Goal: Task Accomplishment & Management: Use online tool/utility

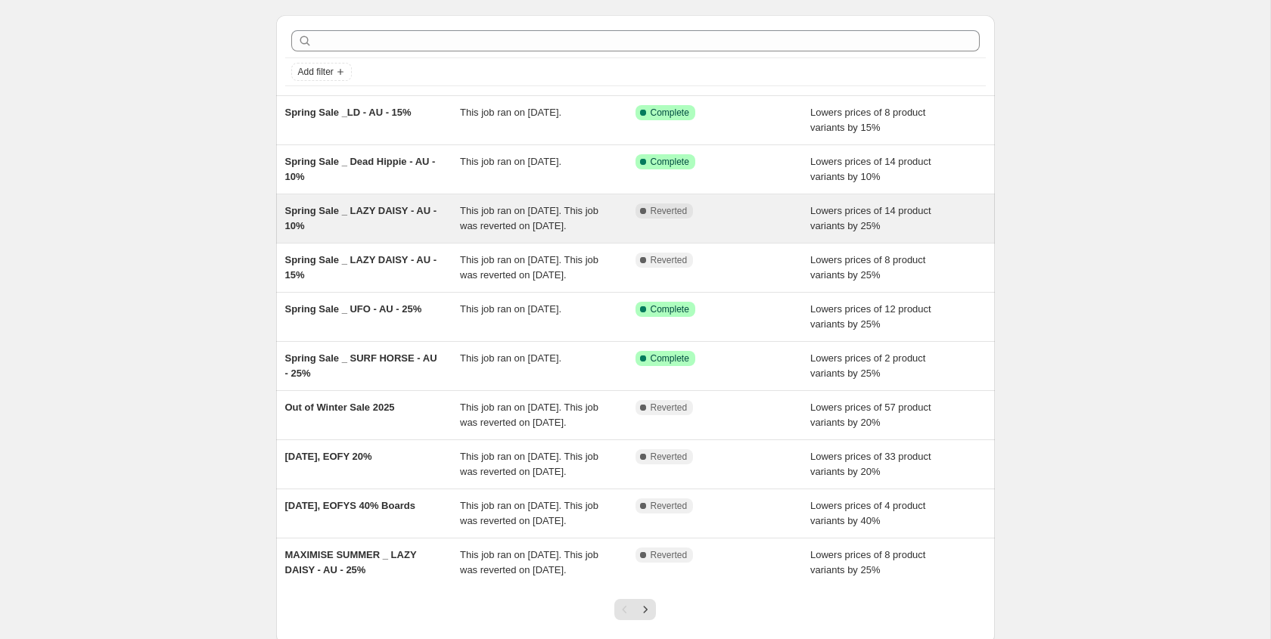
scroll to position [80, 0]
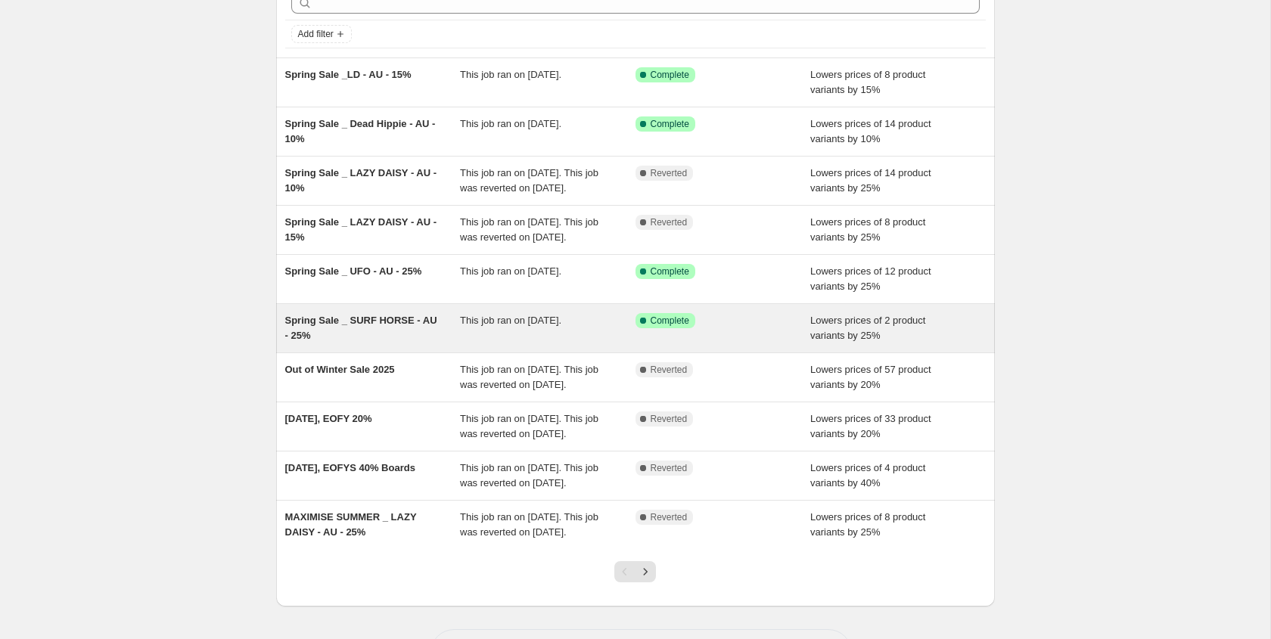
click at [352, 341] on span "Spring Sale _ SURF HORSE - AU - 25%" at bounding box center [361, 328] width 152 height 26
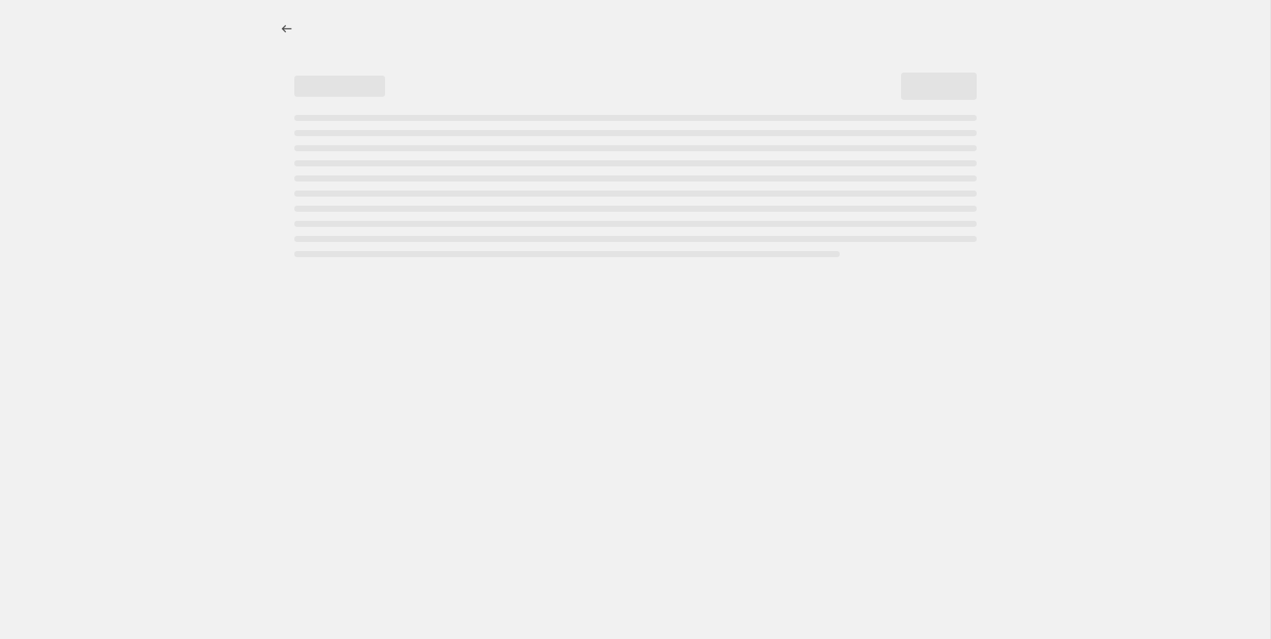
select select "percentage"
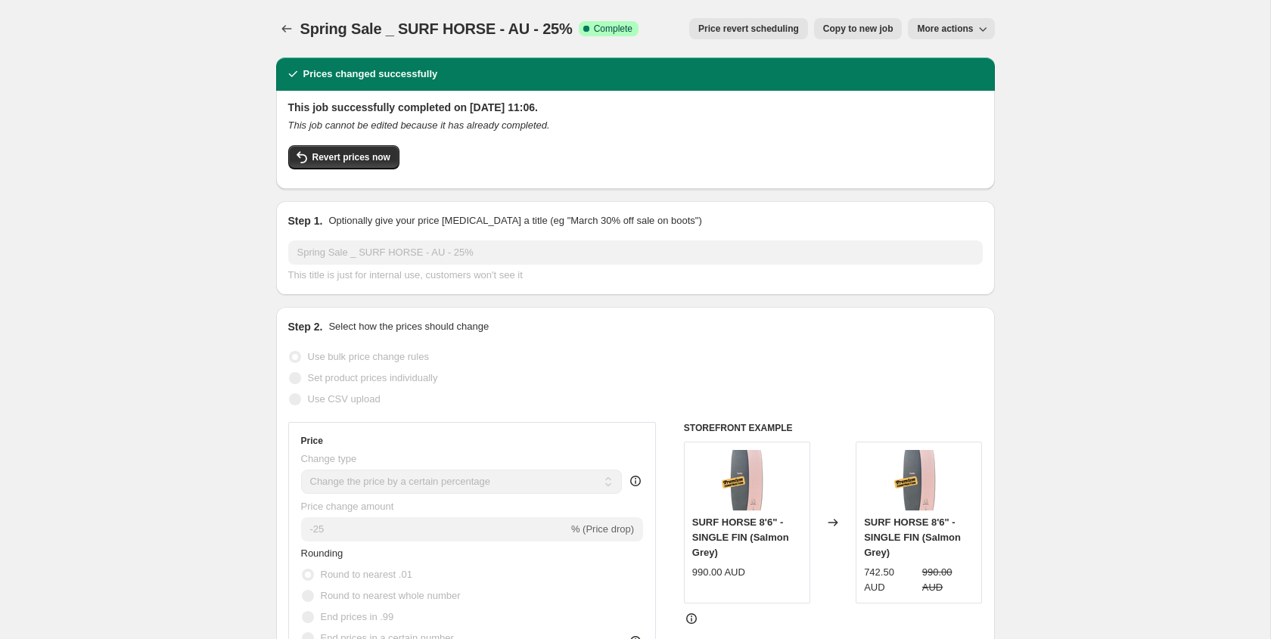
click at [963, 36] on button "More actions" at bounding box center [951, 28] width 86 height 21
drag, startPoint x: 1076, startPoint y: 1, endPoint x: 906, endPoint y: 14, distance: 170.7
click at [782, 26] on span "Price revert scheduling" at bounding box center [748, 29] width 101 height 12
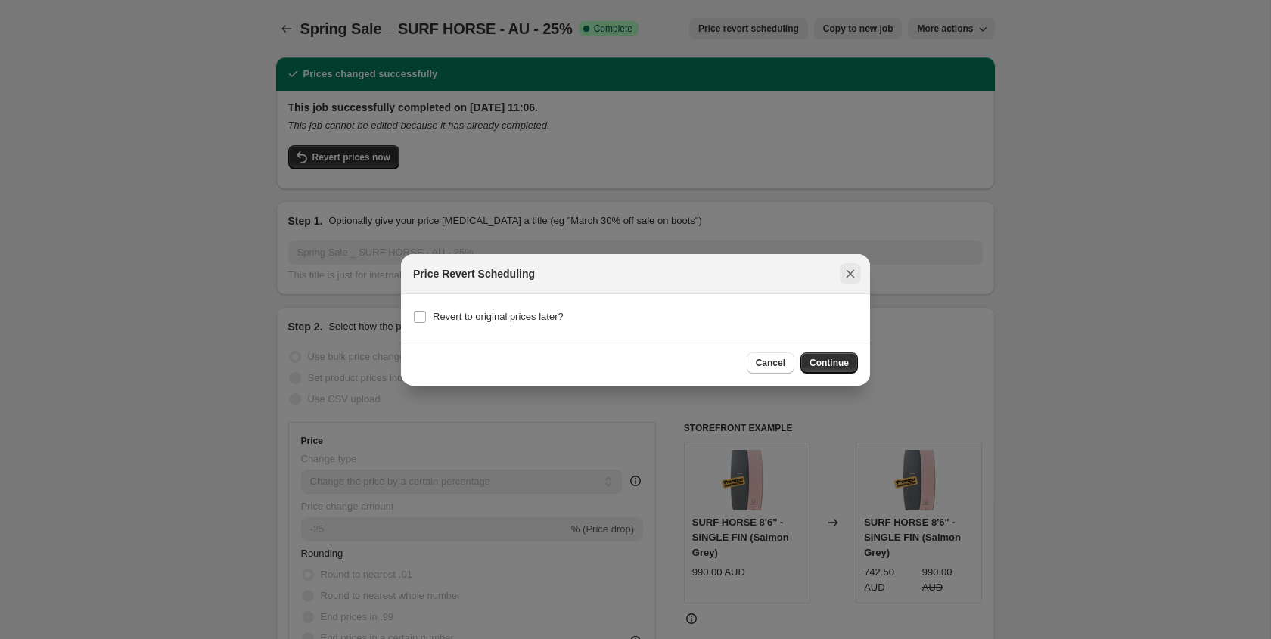
click at [852, 273] on icon "Close" at bounding box center [850, 273] width 15 height 15
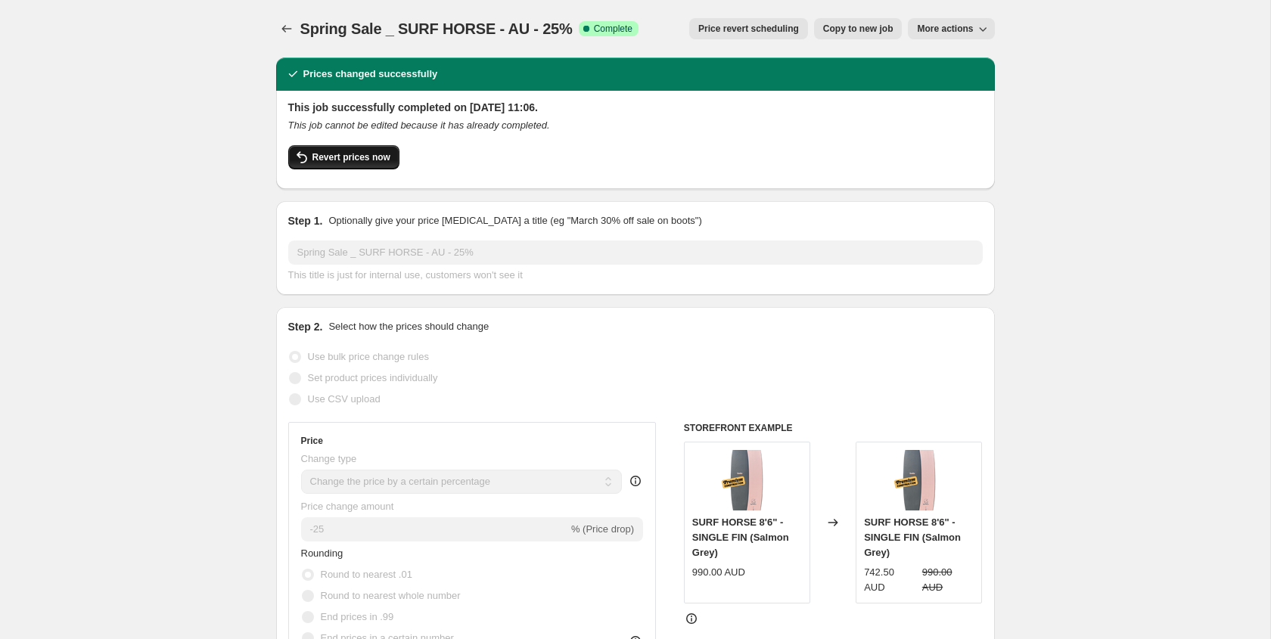
click at [331, 163] on span "Revert prices now" at bounding box center [352, 157] width 78 height 12
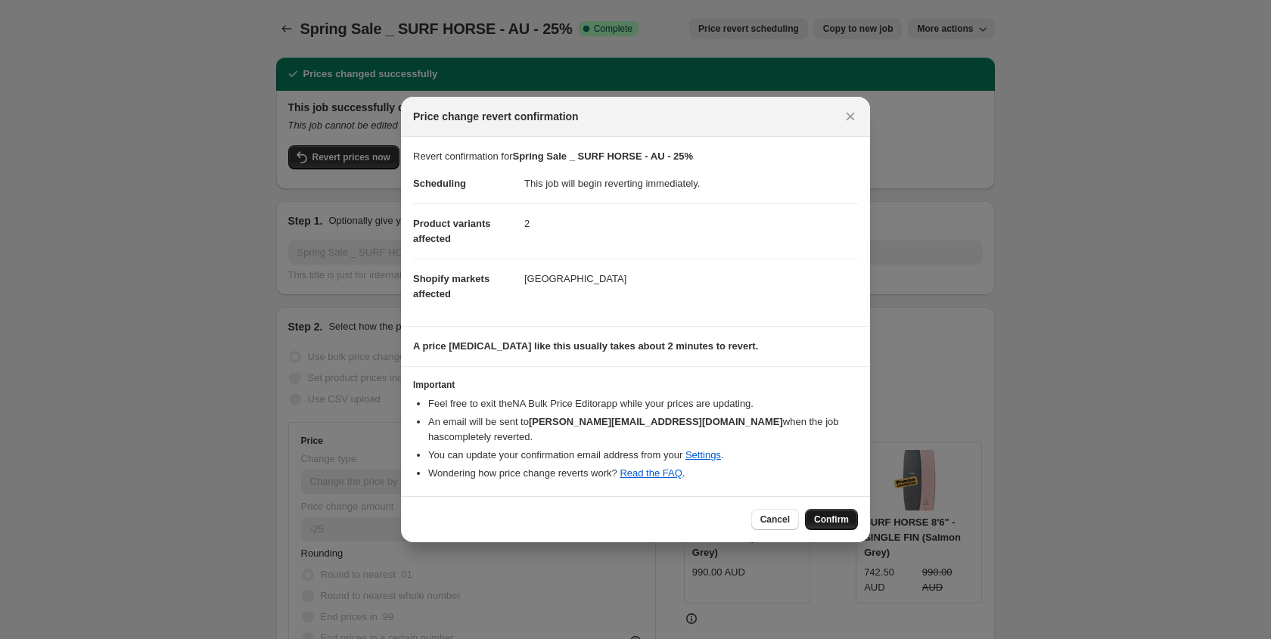
click at [828, 514] on span "Confirm" at bounding box center [831, 520] width 35 height 12
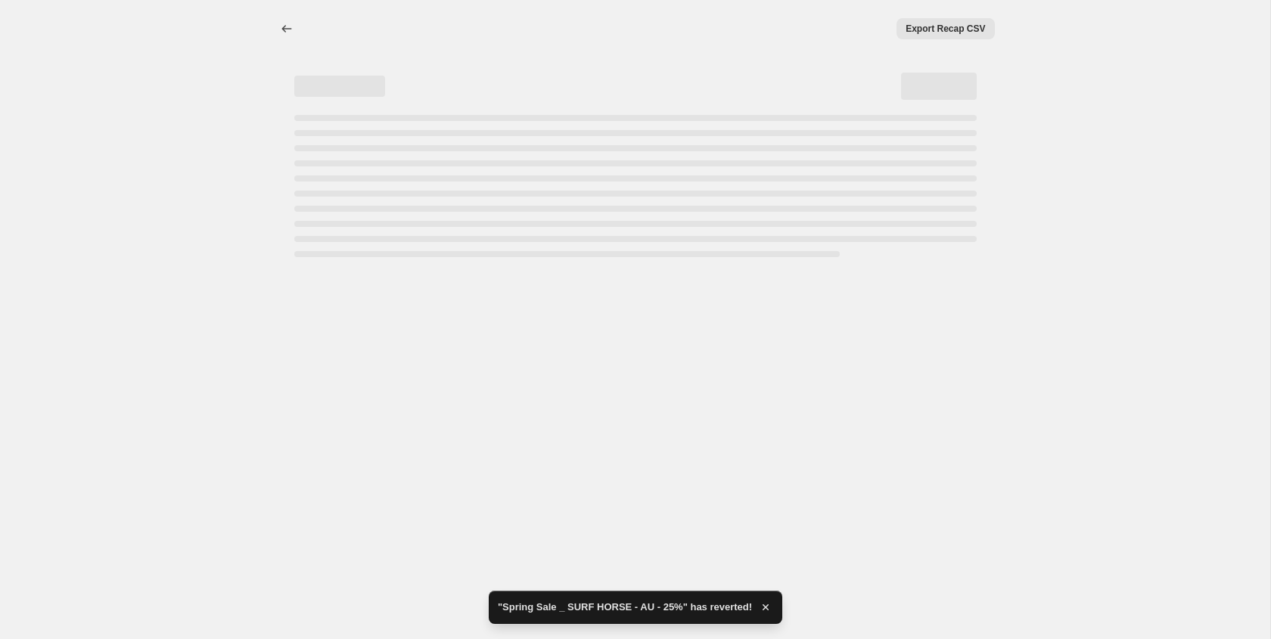
select select "percentage"
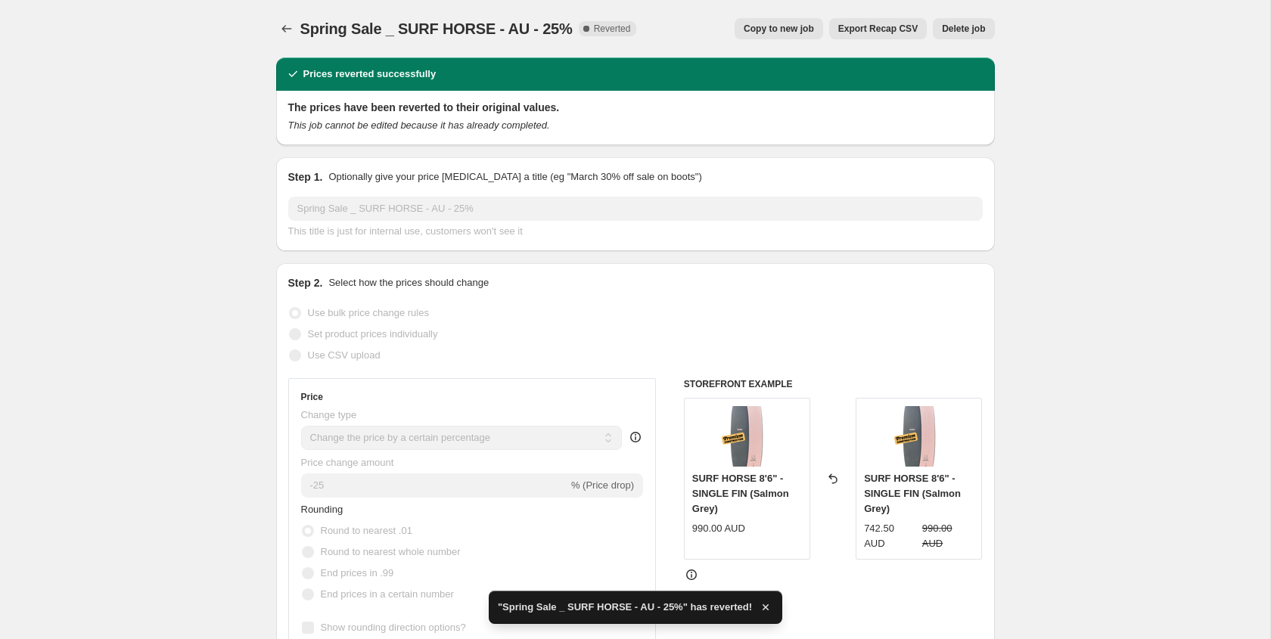
click at [789, 29] on span "Copy to new job" at bounding box center [779, 29] width 70 height 12
select select "percentage"
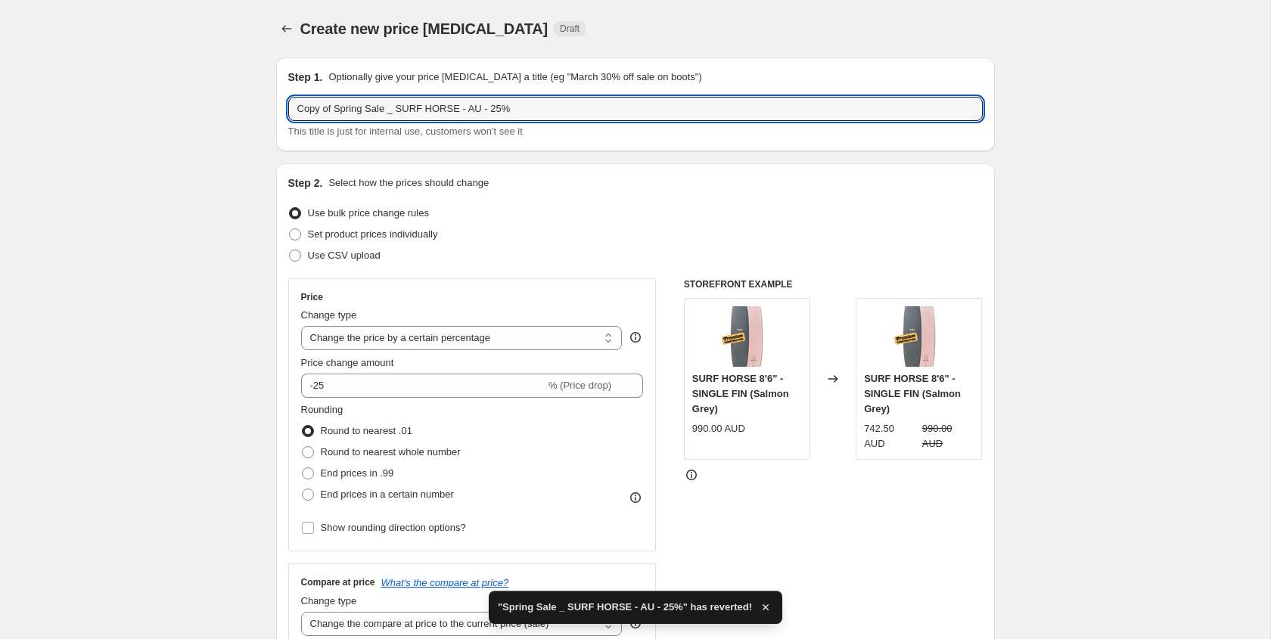
drag, startPoint x: 337, startPoint y: 109, endPoint x: 207, endPoint y: 109, distance: 130.9
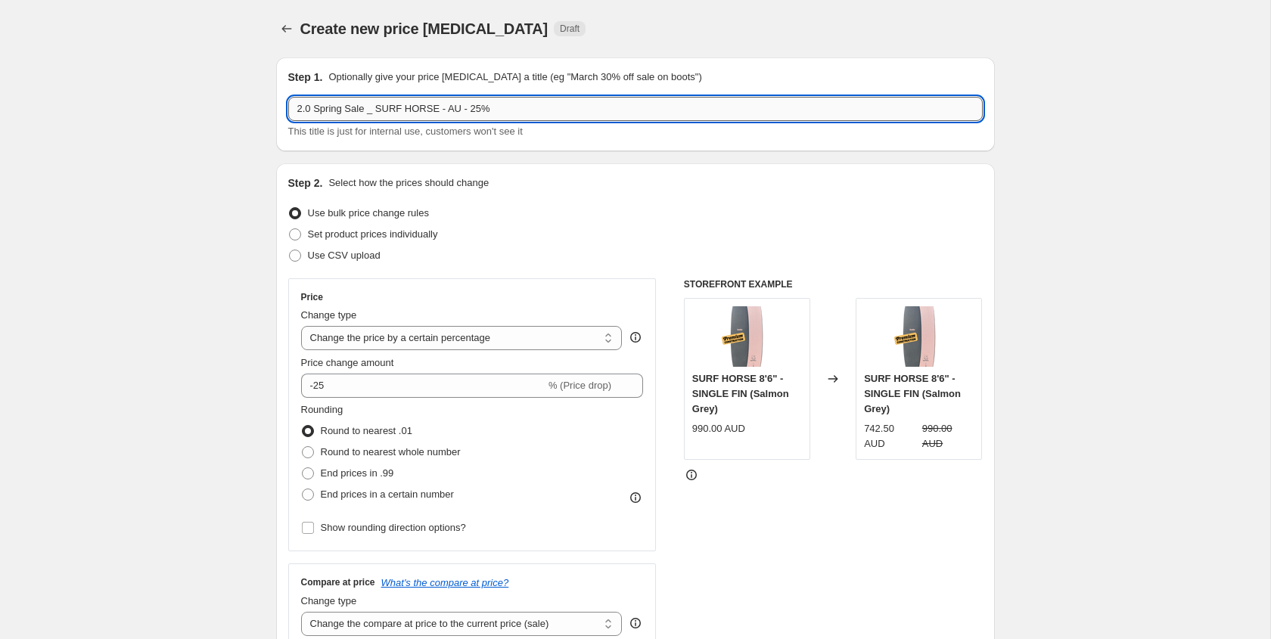
click at [473, 107] on input "2.0 Spring Sale _ SURF HORSE - AU - 25%" at bounding box center [635, 109] width 695 height 24
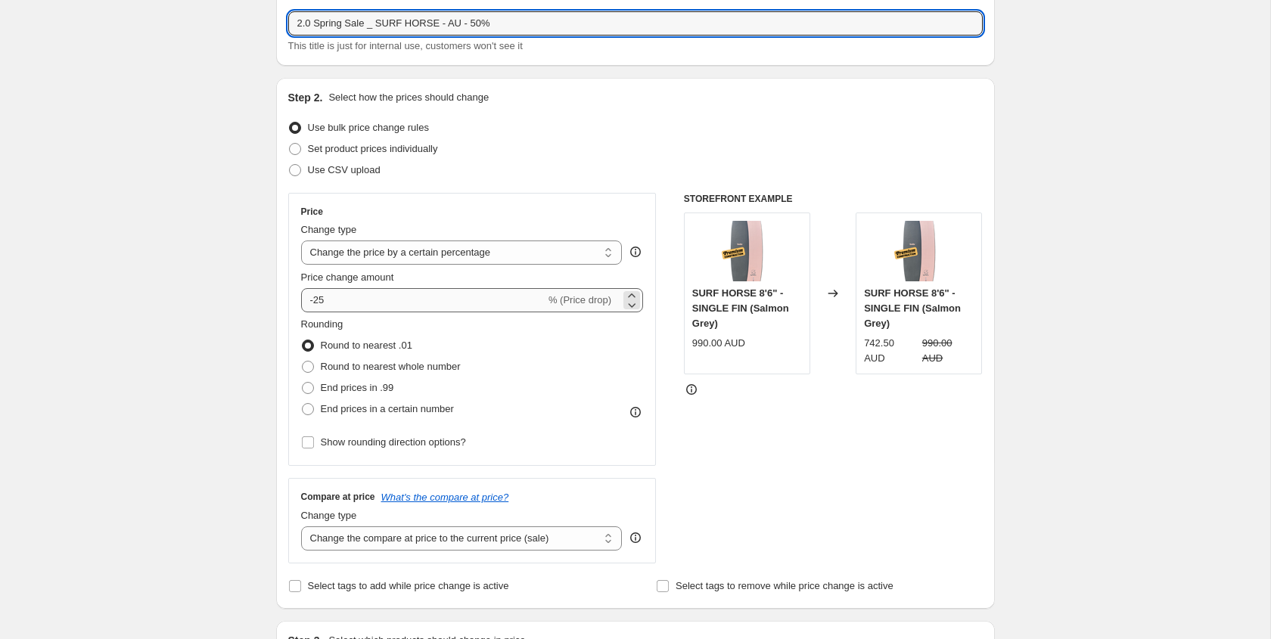
type input "2.0 Spring Sale _ SURF HORSE - AU - 50%"
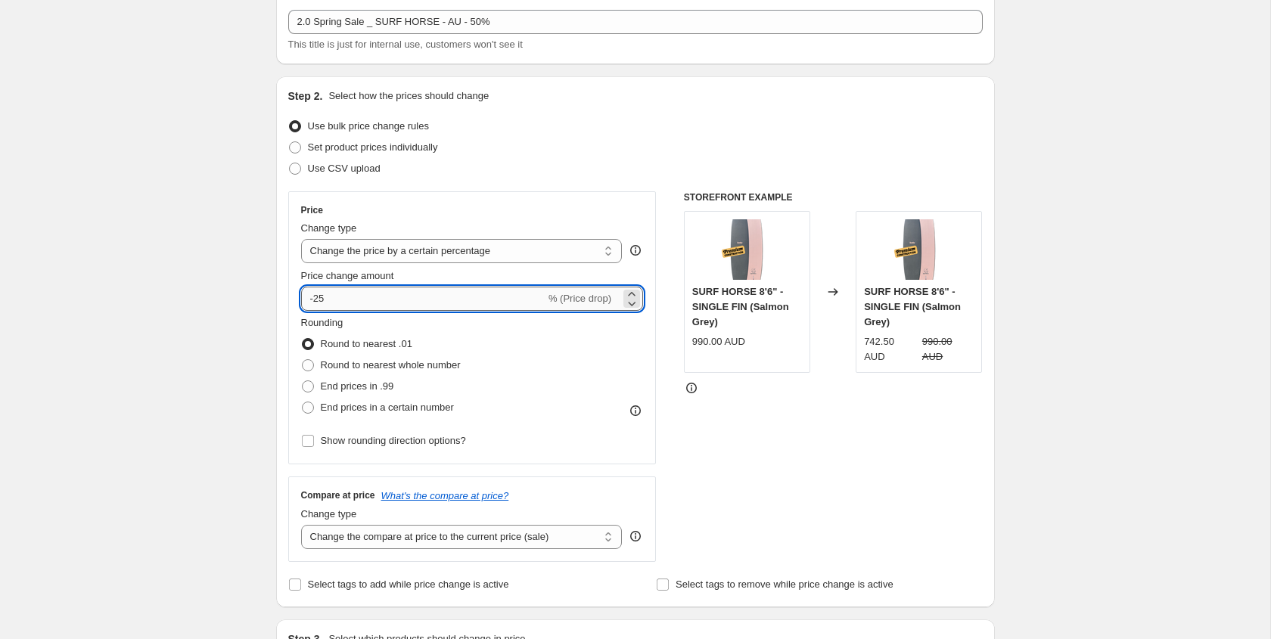
drag, startPoint x: 392, startPoint y: 291, endPoint x: 353, endPoint y: 294, distance: 39.5
click at [353, 294] on input "-25" at bounding box center [423, 299] width 244 height 24
click at [349, 293] on input "-25" at bounding box center [423, 298] width 244 height 24
type input "-2"
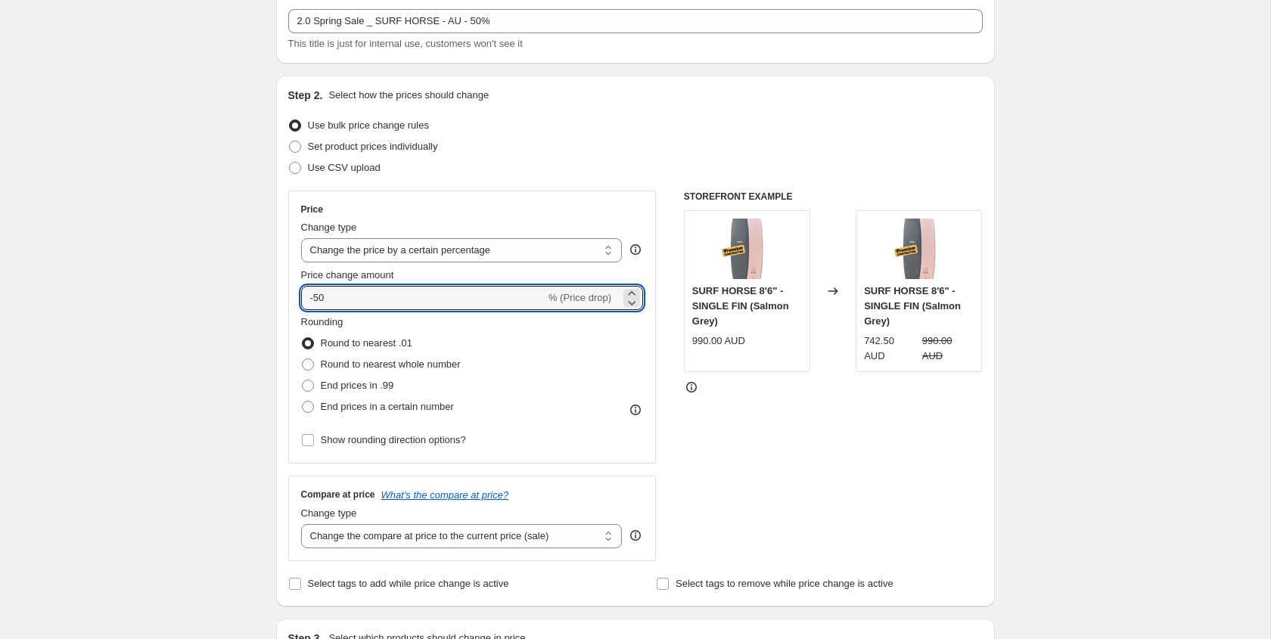
type input "-50"
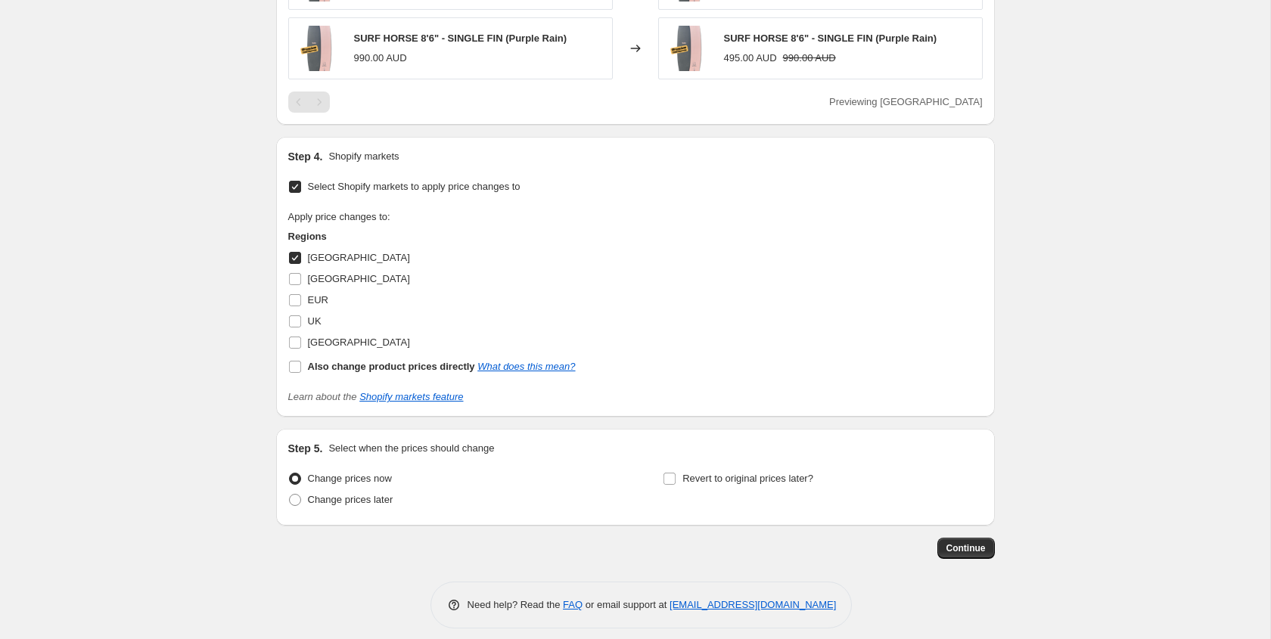
scroll to position [1127, 0]
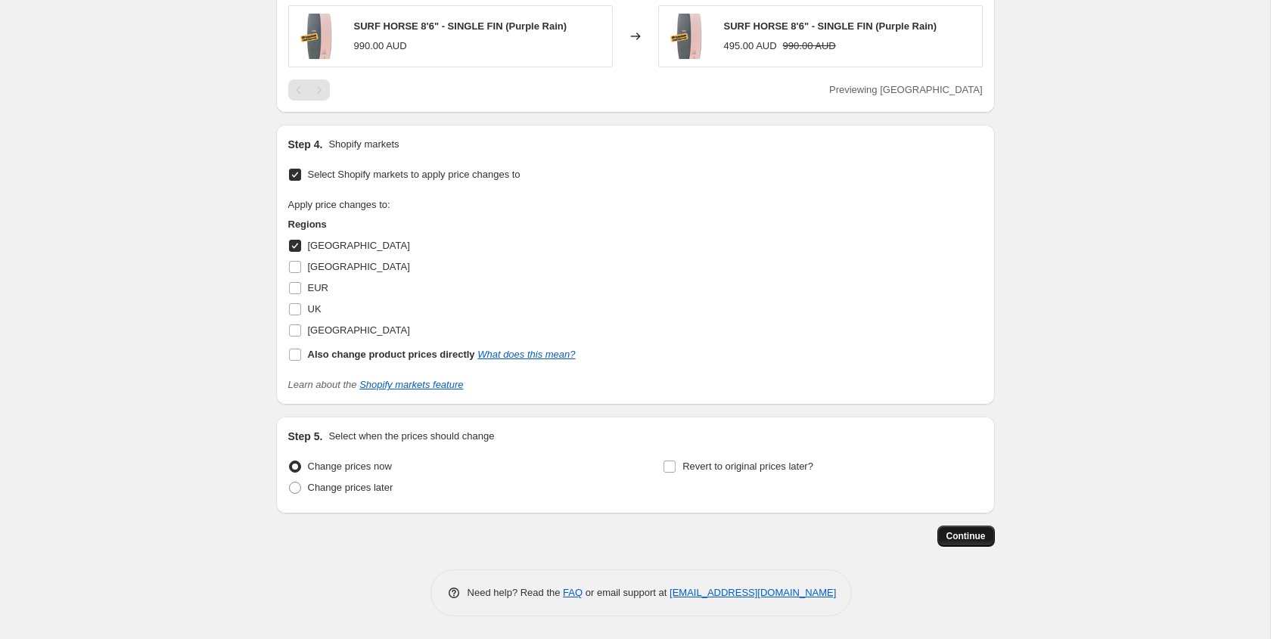
click at [980, 537] on span "Continue" at bounding box center [966, 536] width 39 height 12
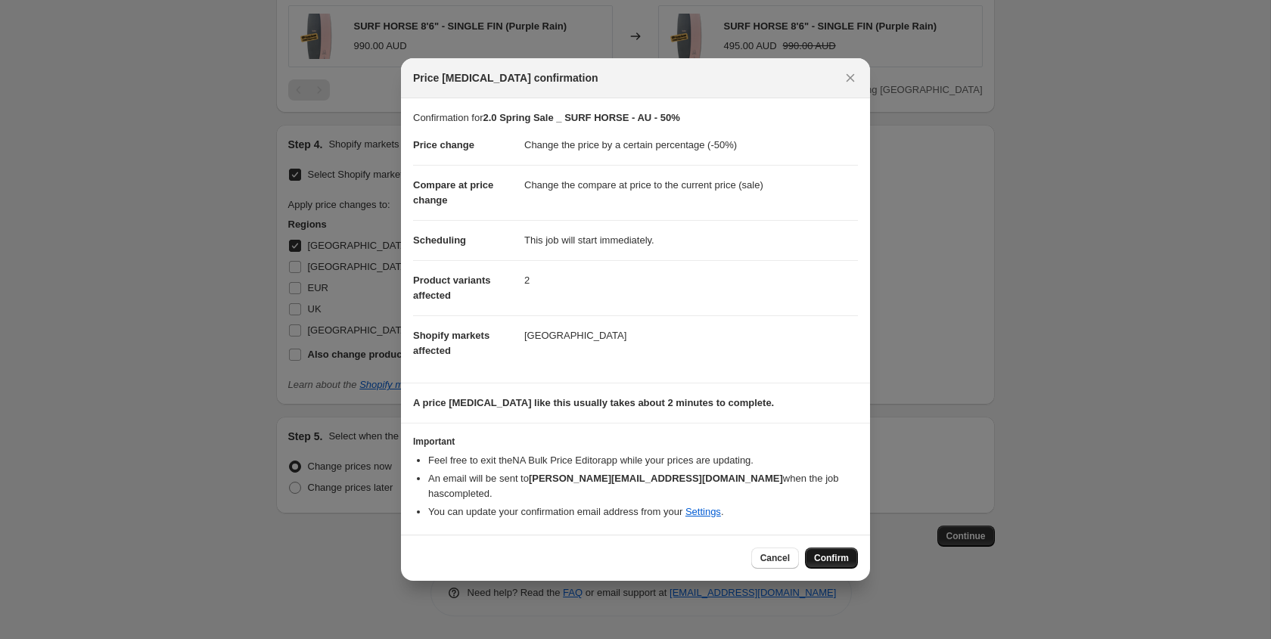
click at [848, 553] on span "Confirm" at bounding box center [831, 558] width 35 height 12
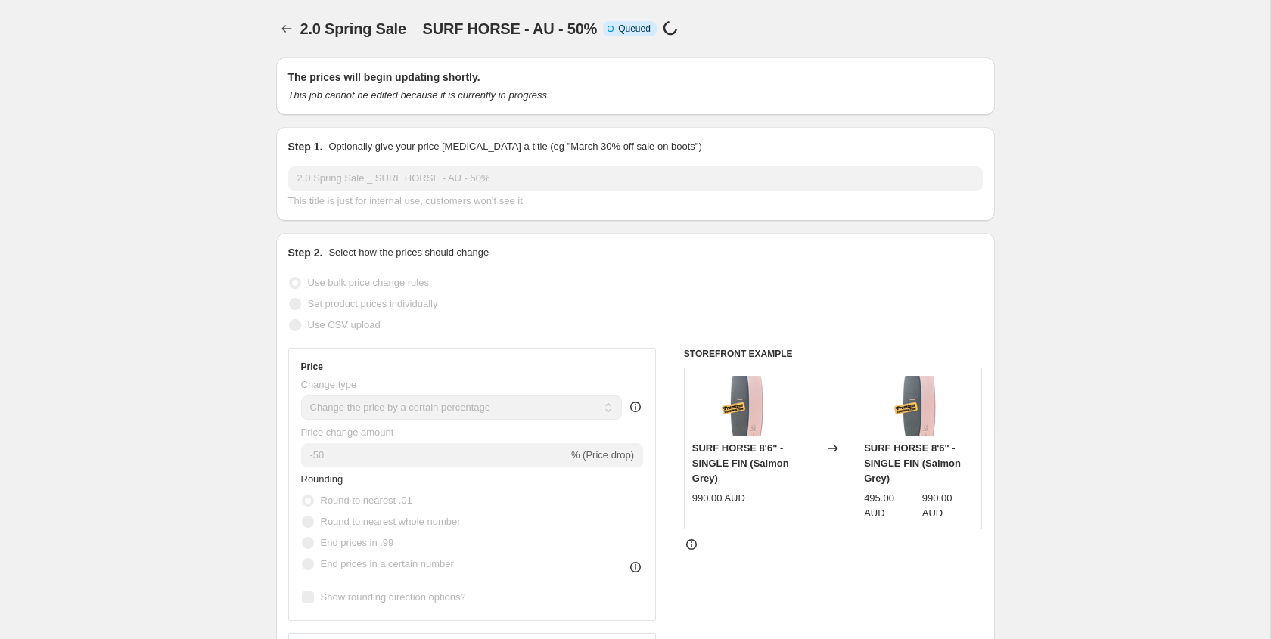
scroll to position [1, 0]
click at [284, 26] on icon "Price change jobs" at bounding box center [286, 28] width 10 height 8
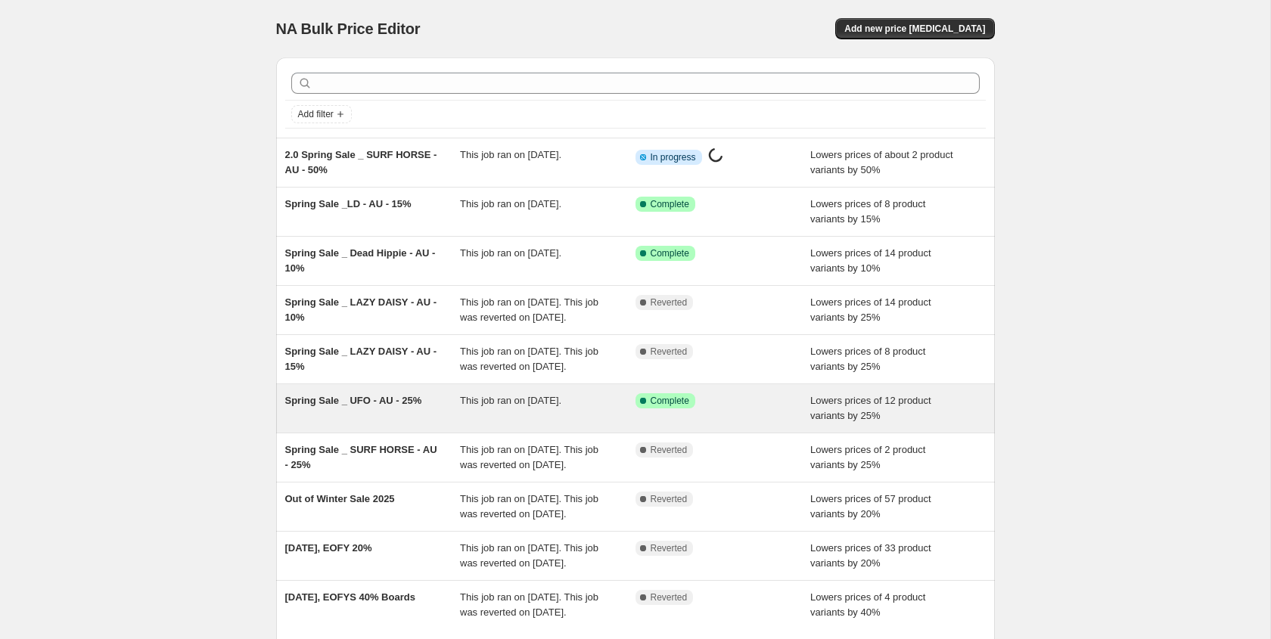
click at [410, 406] on span "Spring Sale _ UFO - AU - 25%" at bounding box center [353, 400] width 137 height 11
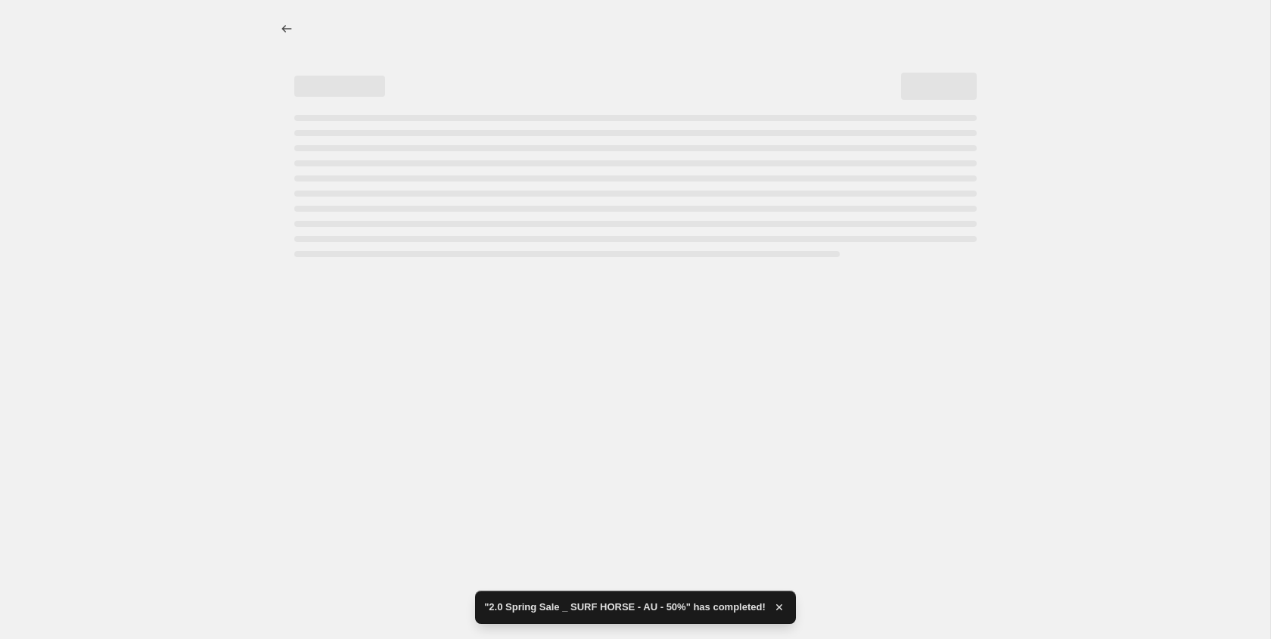
select select "percentage"
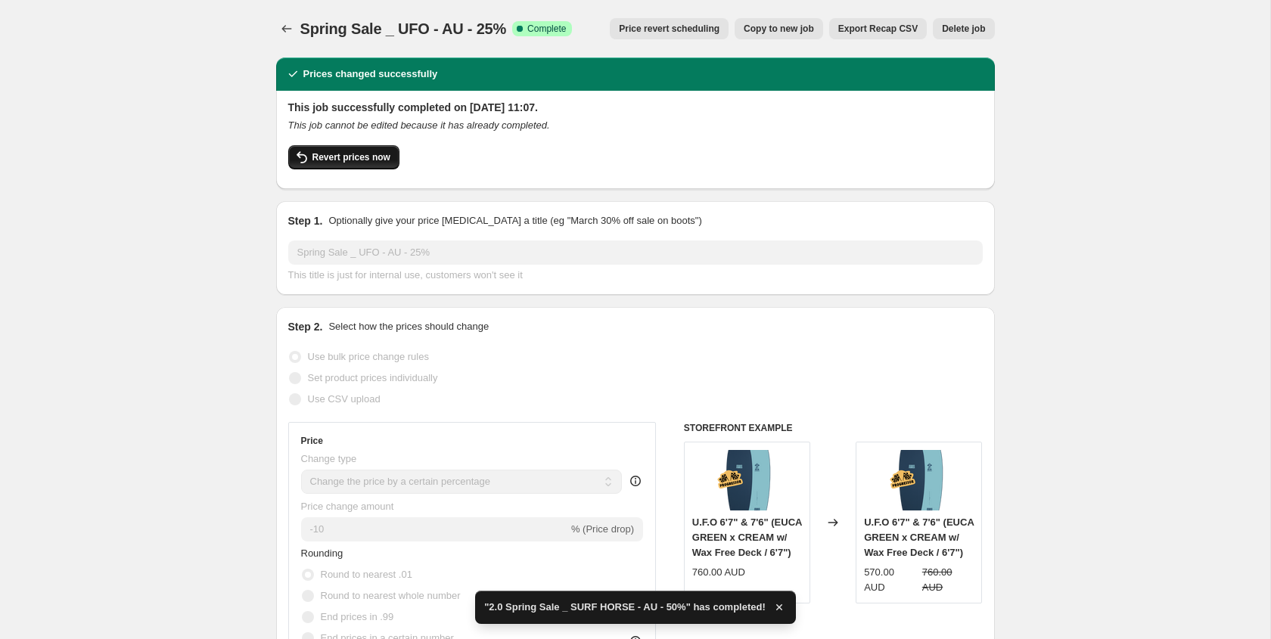
click at [349, 163] on span "Revert prices now" at bounding box center [352, 157] width 78 height 12
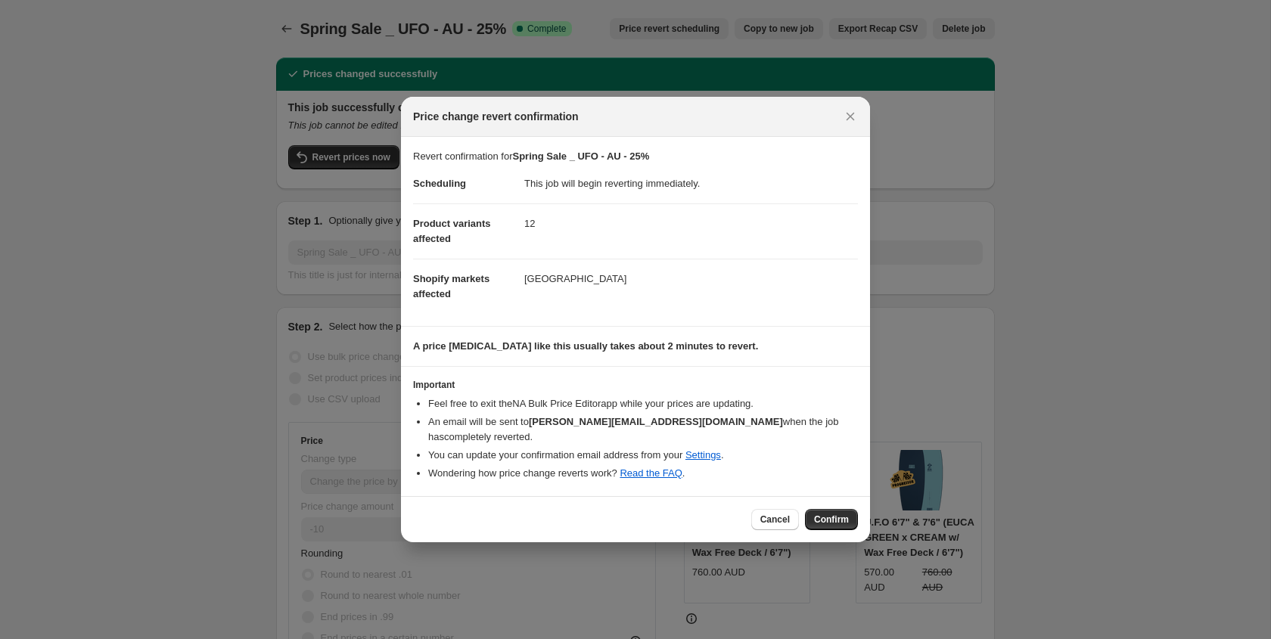
click at [828, 509] on button "Confirm" at bounding box center [831, 519] width 53 height 21
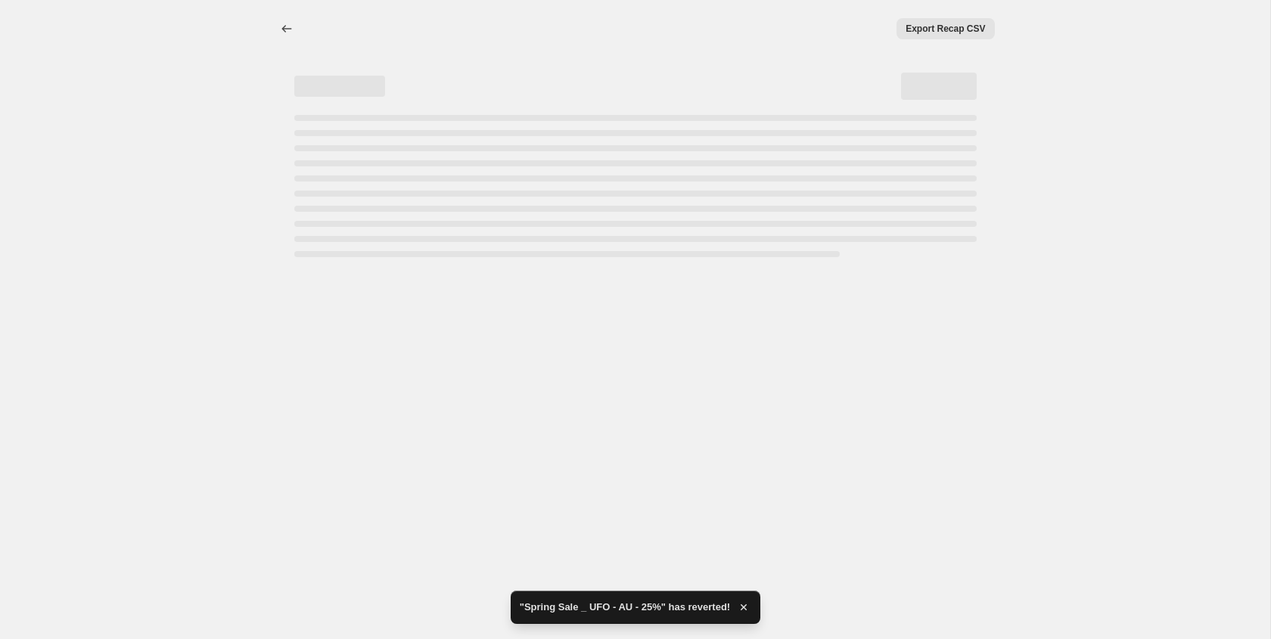
select select "percentage"
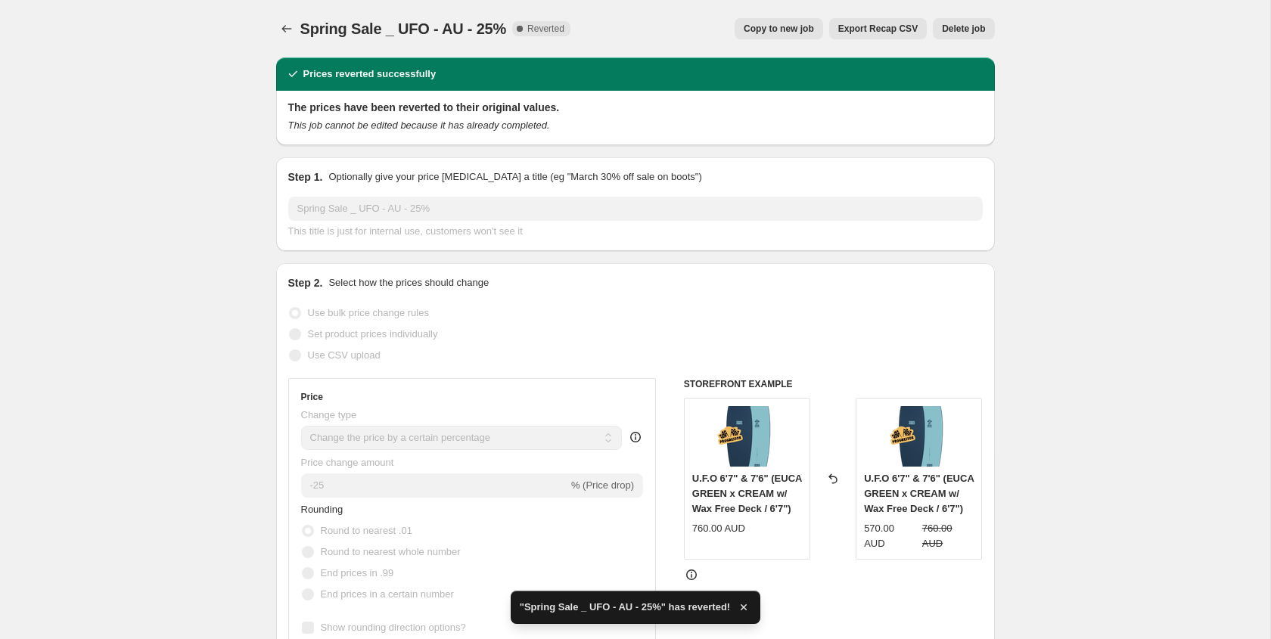
click at [750, 29] on span "Copy to new job" at bounding box center [779, 29] width 70 height 12
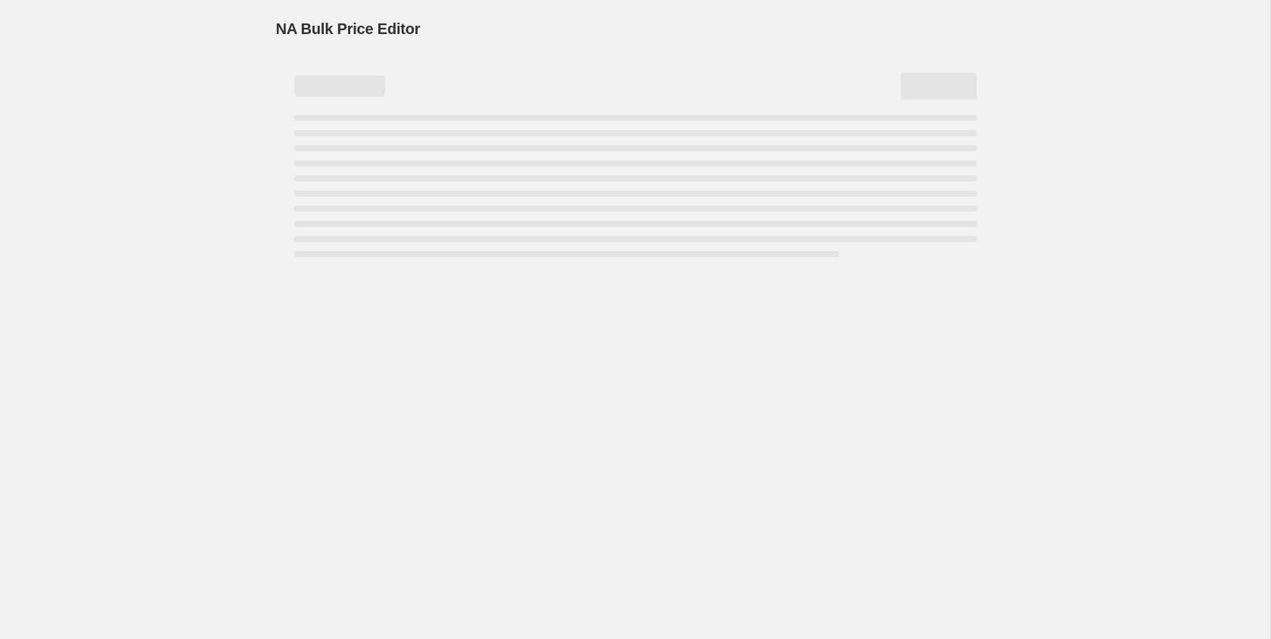
select select "percentage"
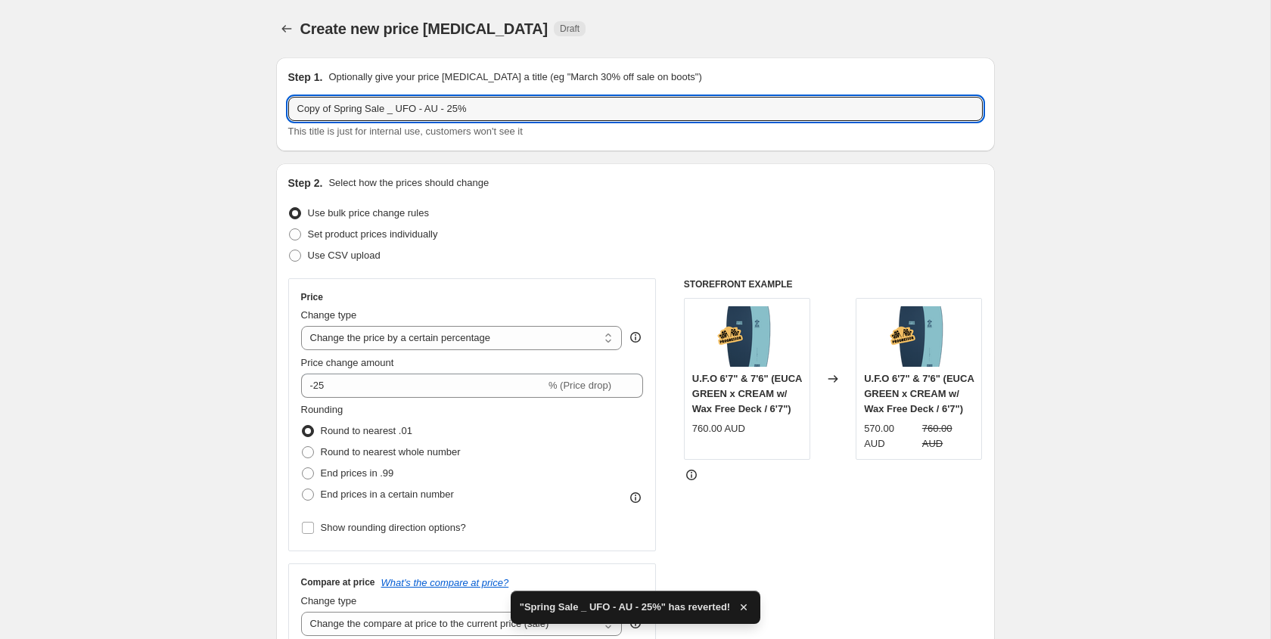
drag, startPoint x: 335, startPoint y: 110, endPoint x: 268, endPoint y: 106, distance: 67.5
click at [439, 113] on input "2.0 Spring Sale _ UFO - AU - 25%" at bounding box center [635, 109] width 695 height 24
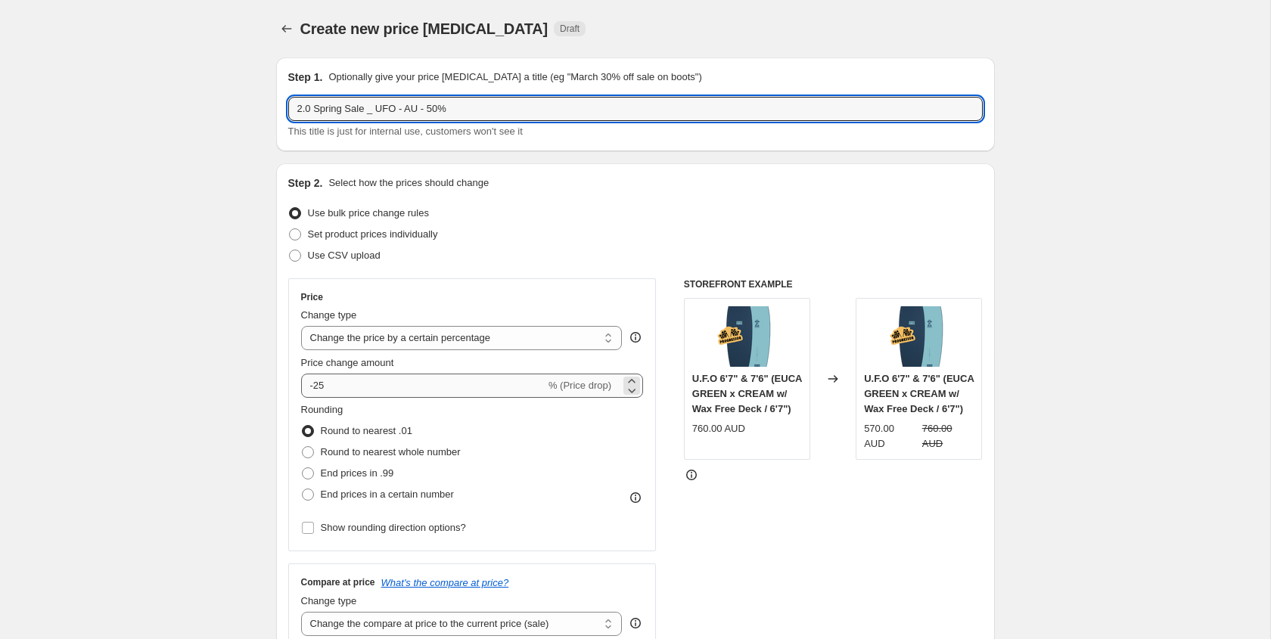
type input "2.0 Spring Sale _ UFO - AU - 50%"
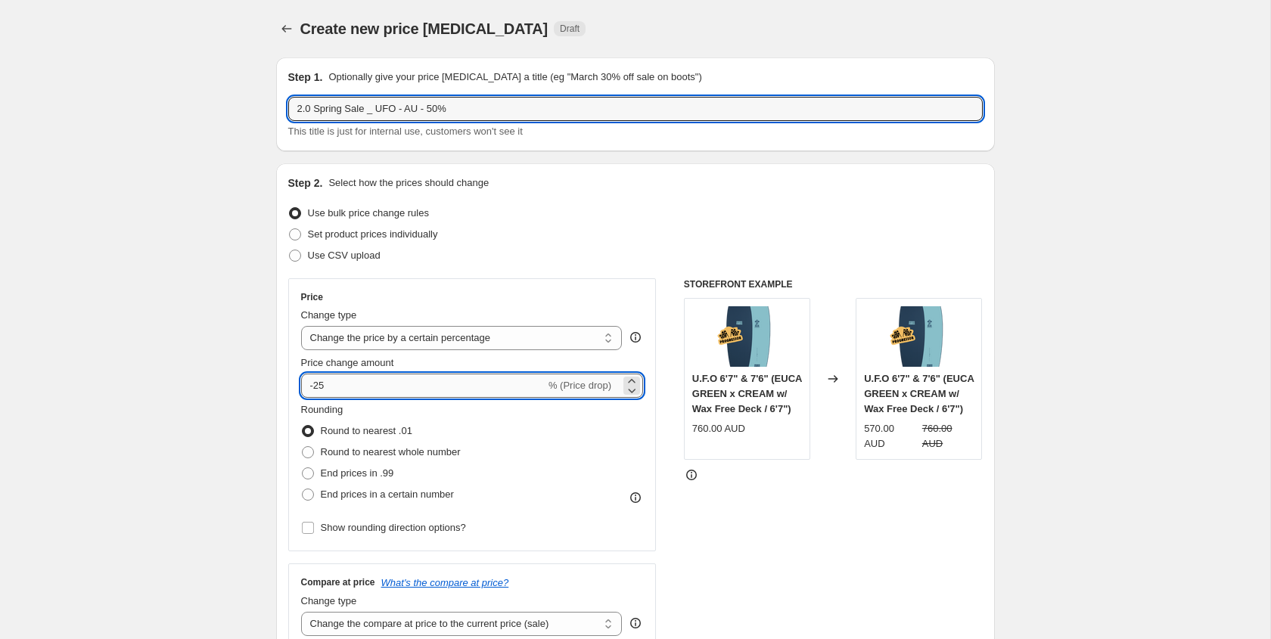
click at [489, 390] on input "-25" at bounding box center [423, 386] width 244 height 24
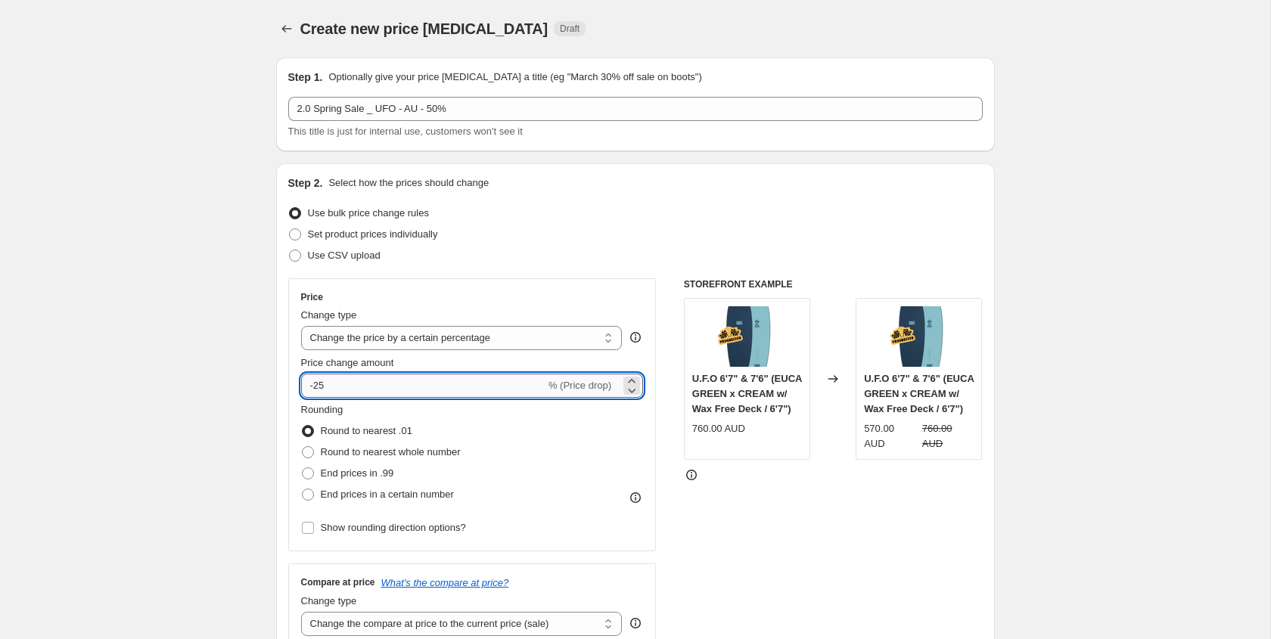
type input "-2"
type input "-50"
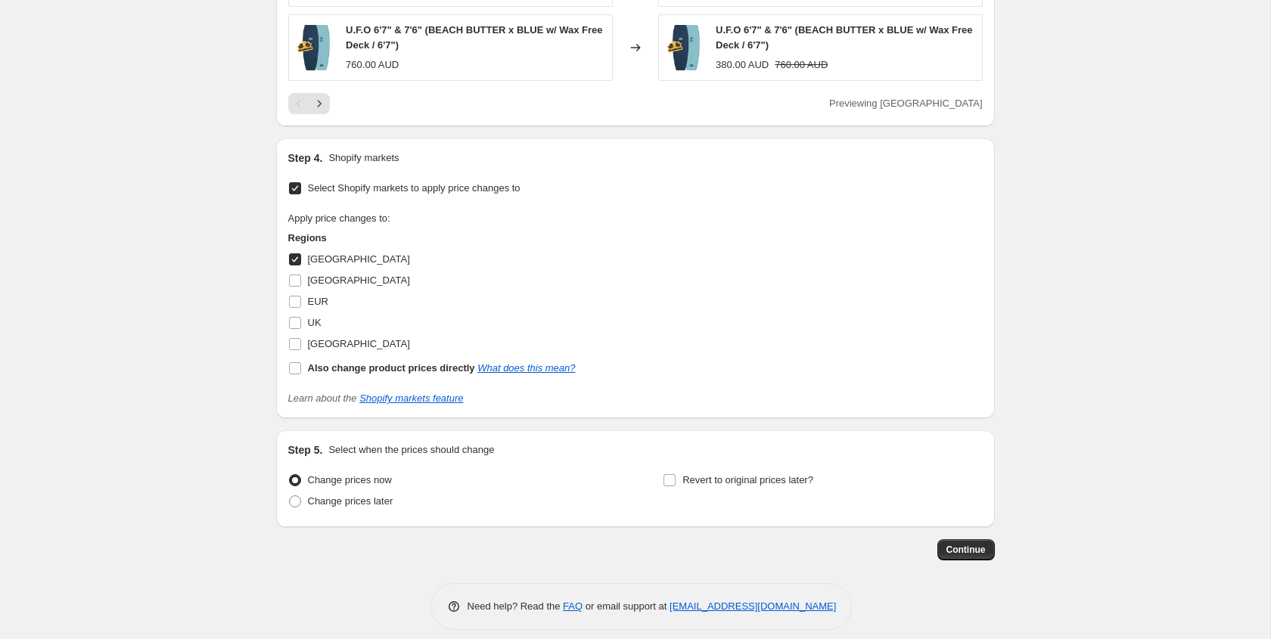
scroll to position [1360, 0]
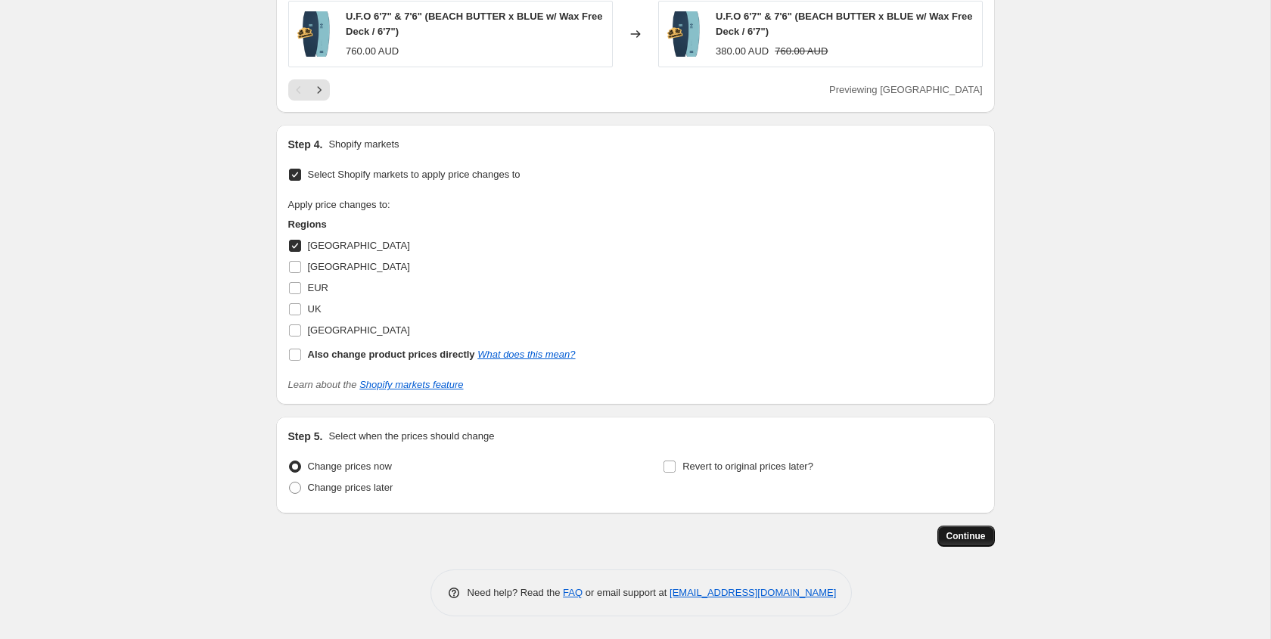
click at [953, 532] on span "Continue" at bounding box center [966, 536] width 39 height 12
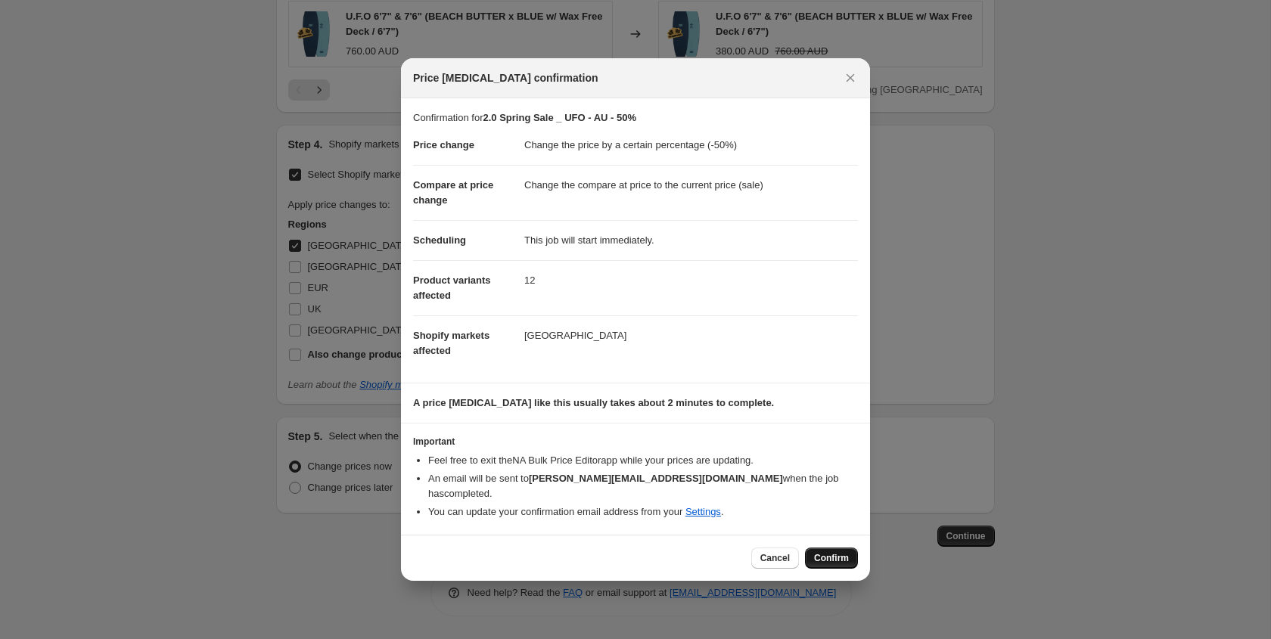
click at [842, 558] on button "Confirm" at bounding box center [831, 558] width 53 height 21
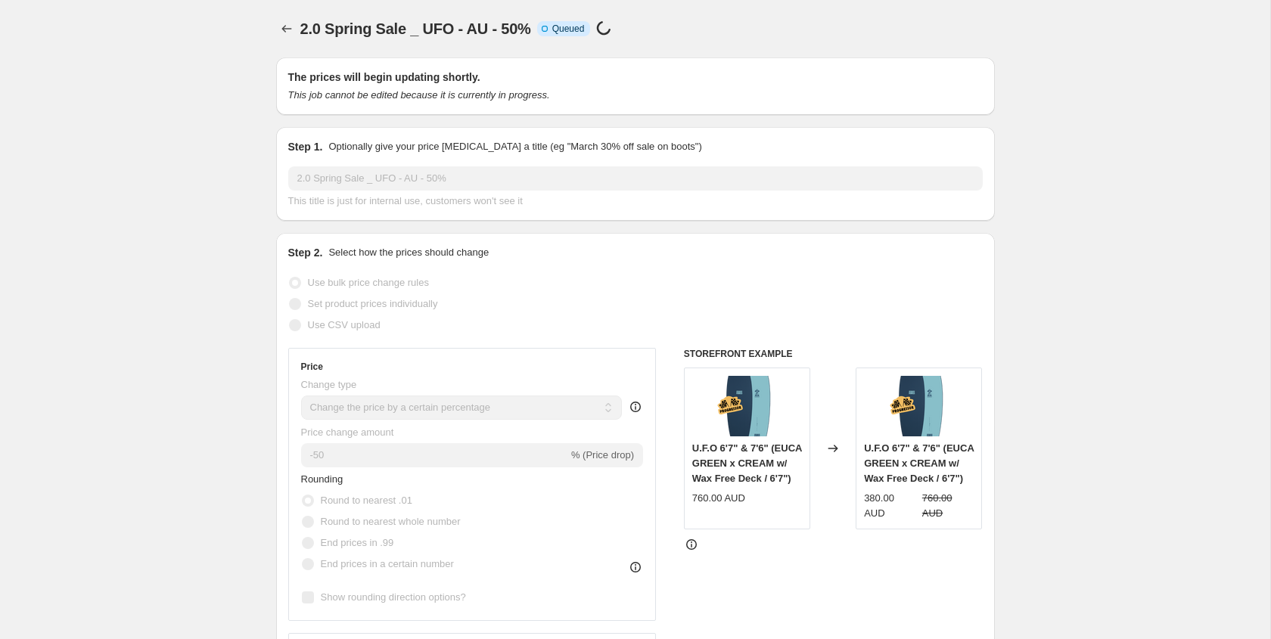
click at [591, 27] on span "Info Incomplete Queued" at bounding box center [564, 28] width 54 height 15
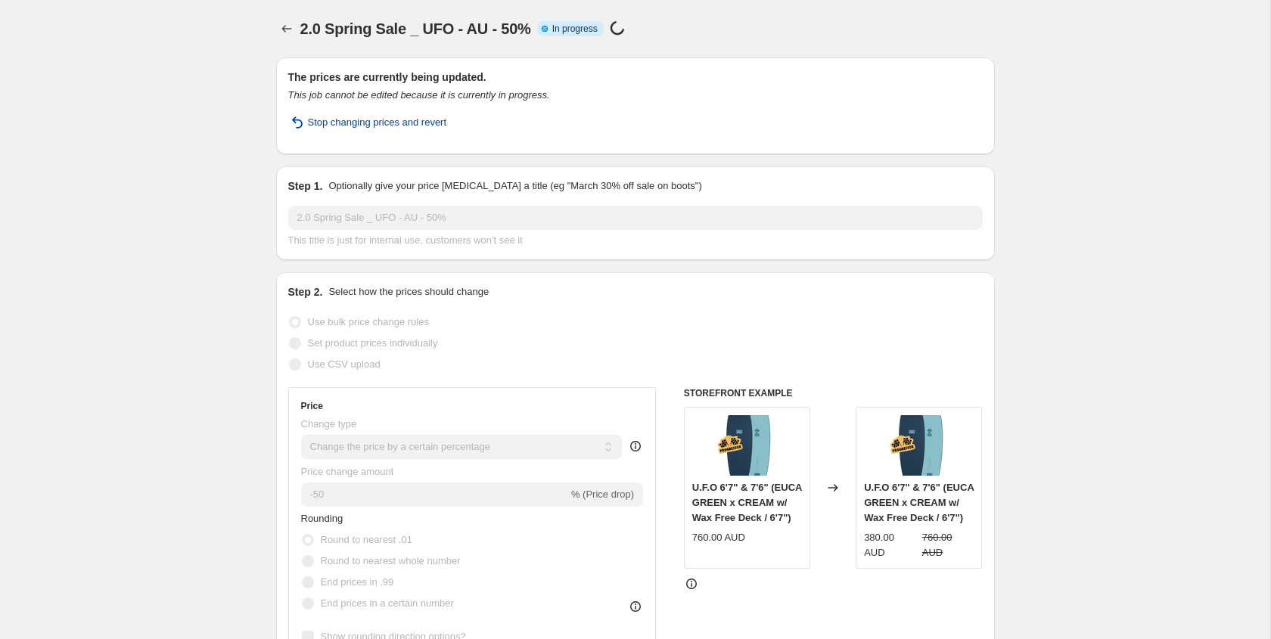
click at [392, 115] on span "Stop changing prices and revert" at bounding box center [377, 122] width 139 height 15
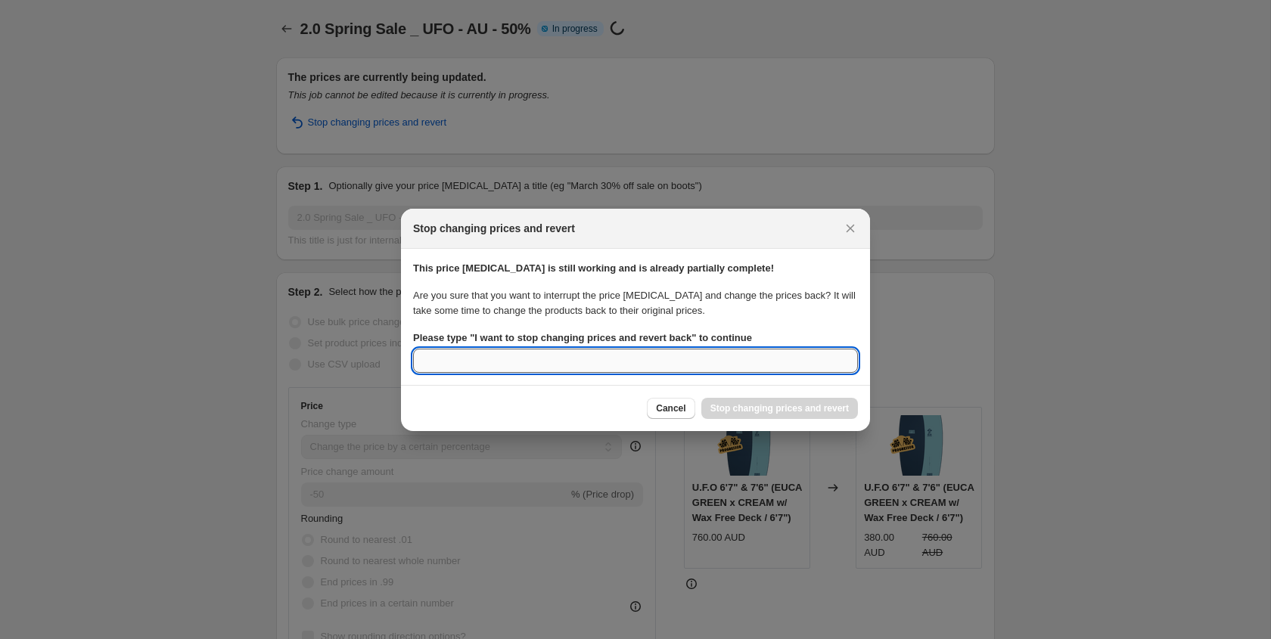
click at [725, 369] on input "Please type " I want to stop changing prices and revert back " to continue" at bounding box center [635, 361] width 445 height 24
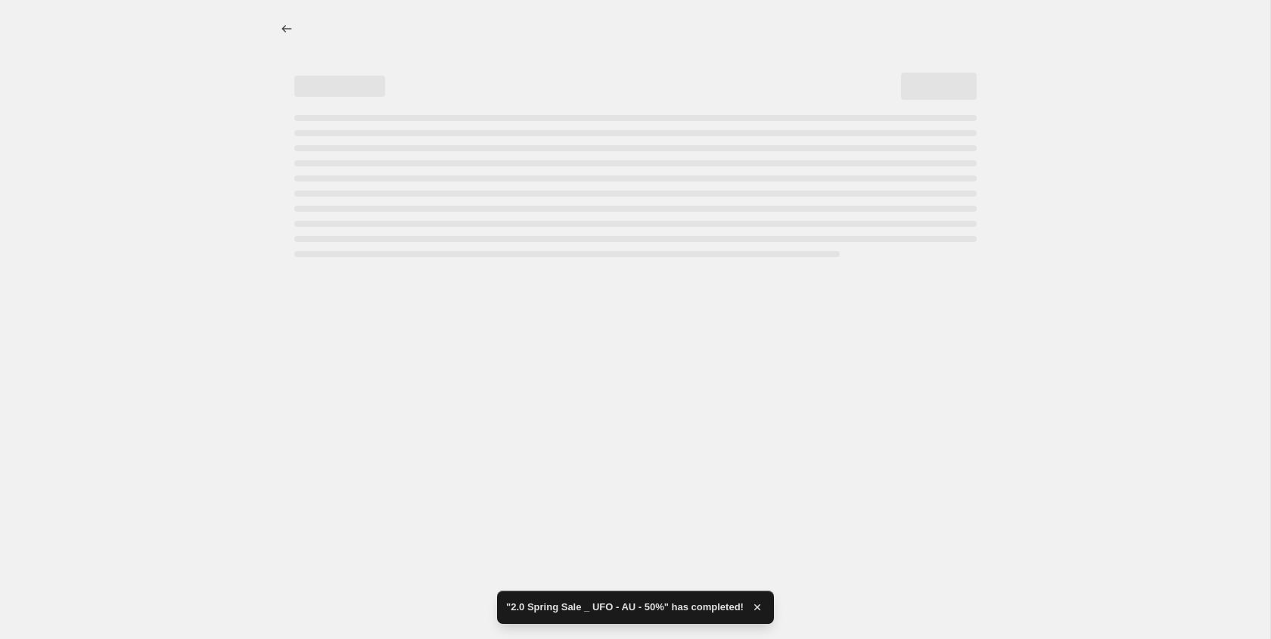
drag, startPoint x: 697, startPoint y: 337, endPoint x: 506, endPoint y: 316, distance: 191.9
select select "percentage"
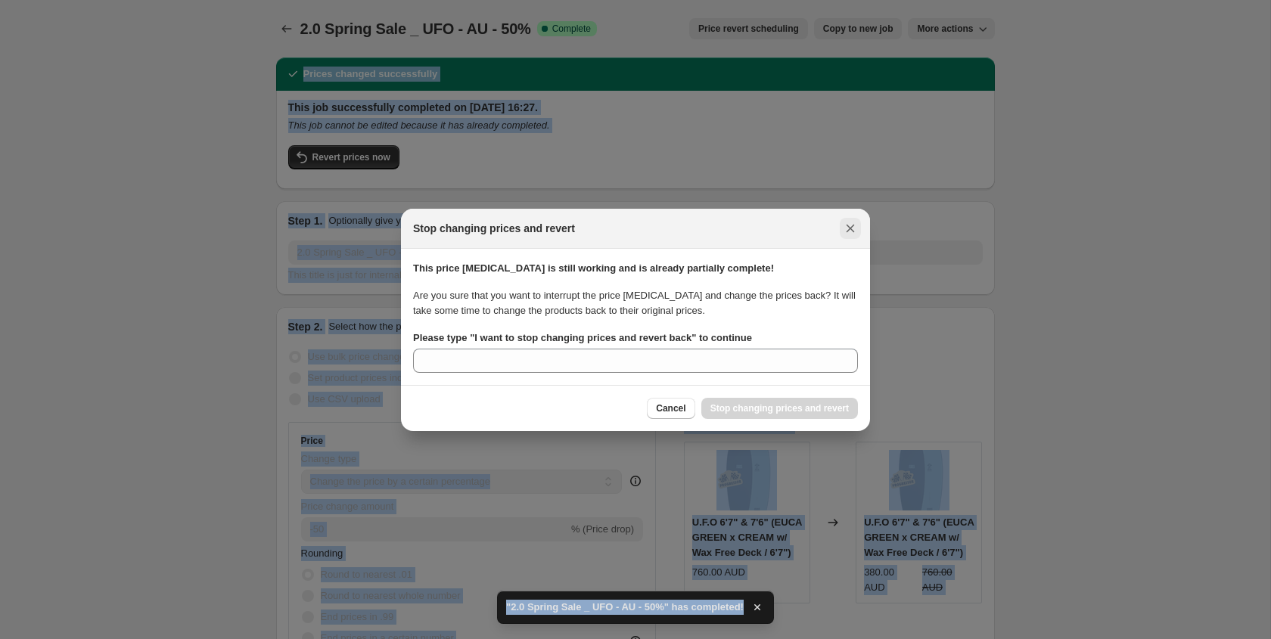
click at [848, 229] on icon "Close" at bounding box center [851, 228] width 8 height 8
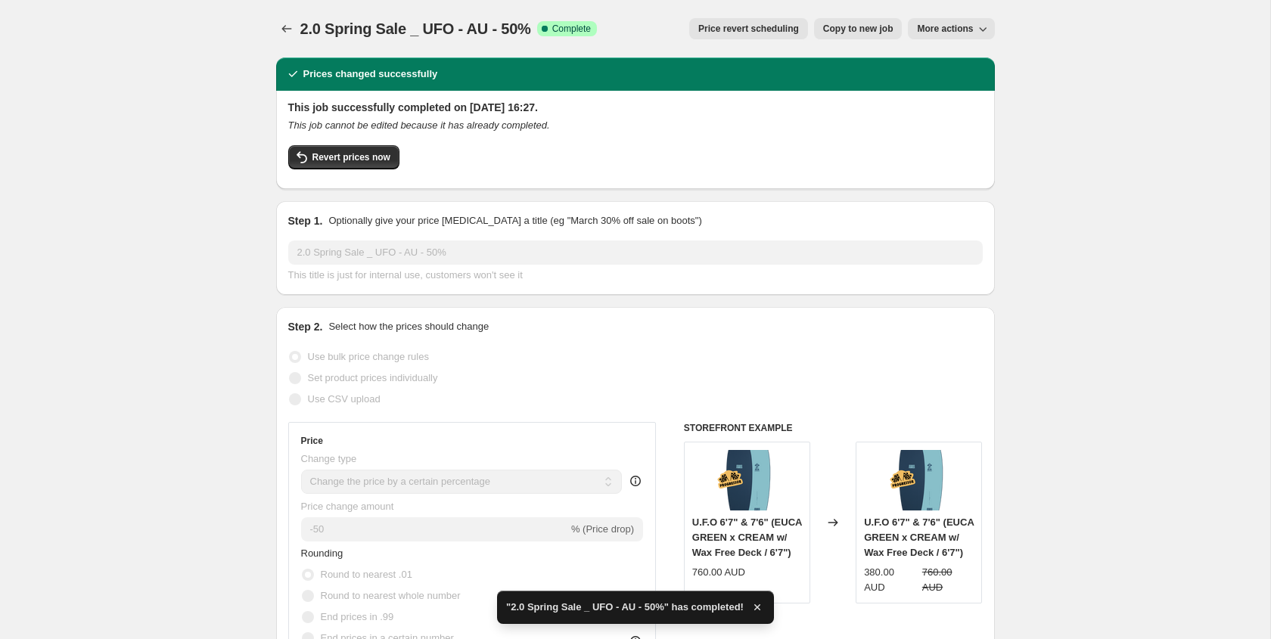
drag, startPoint x: 1057, startPoint y: 86, endPoint x: 1030, endPoint y: 81, distance: 27.8
click at [346, 157] on span "Revert prices now" at bounding box center [352, 157] width 78 height 12
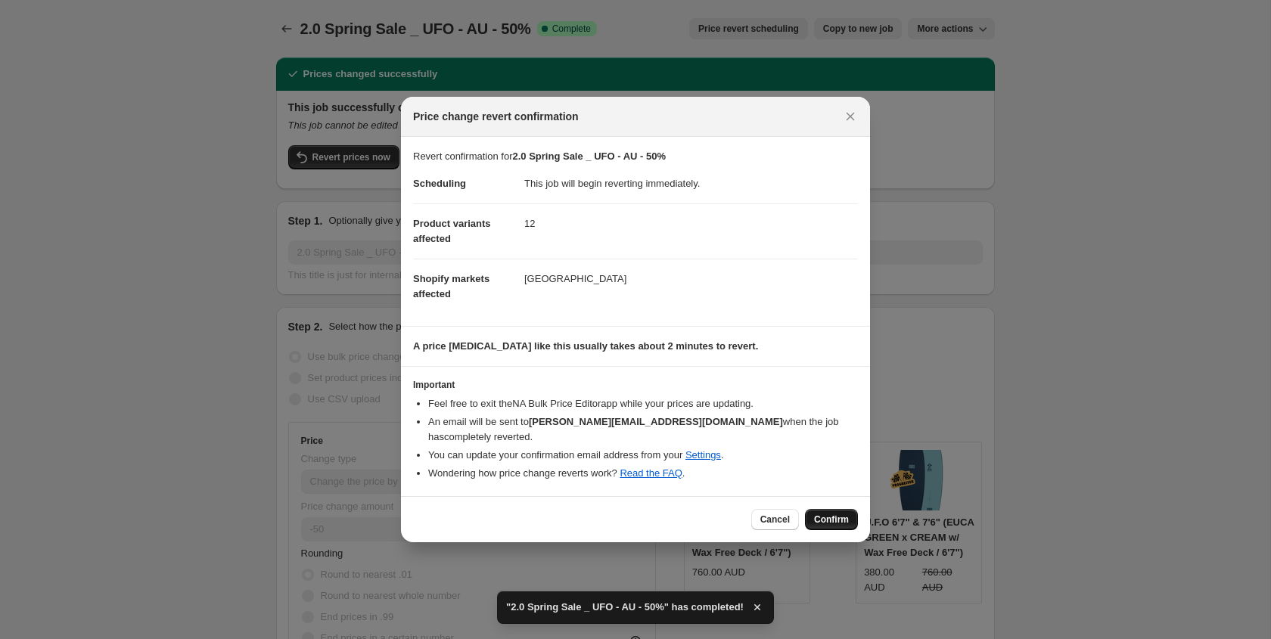
click at [831, 518] on button "Confirm" at bounding box center [831, 519] width 53 height 21
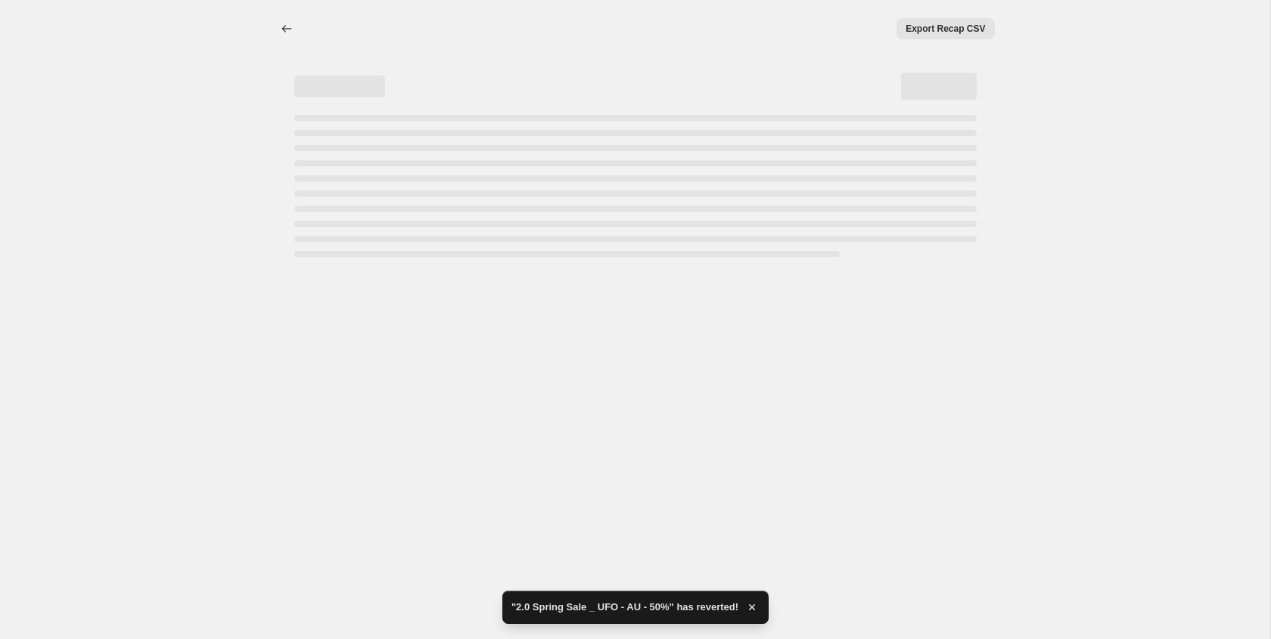
select select "percentage"
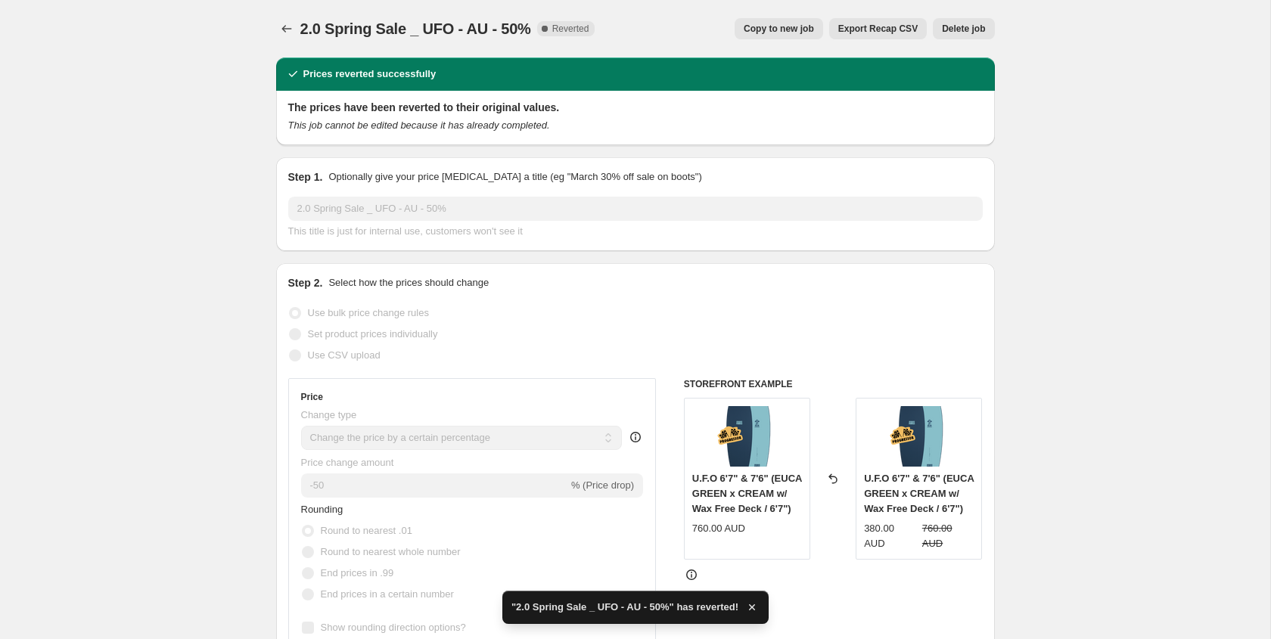
click at [779, 25] on span "Copy to new job" at bounding box center [779, 29] width 70 height 12
select select "percentage"
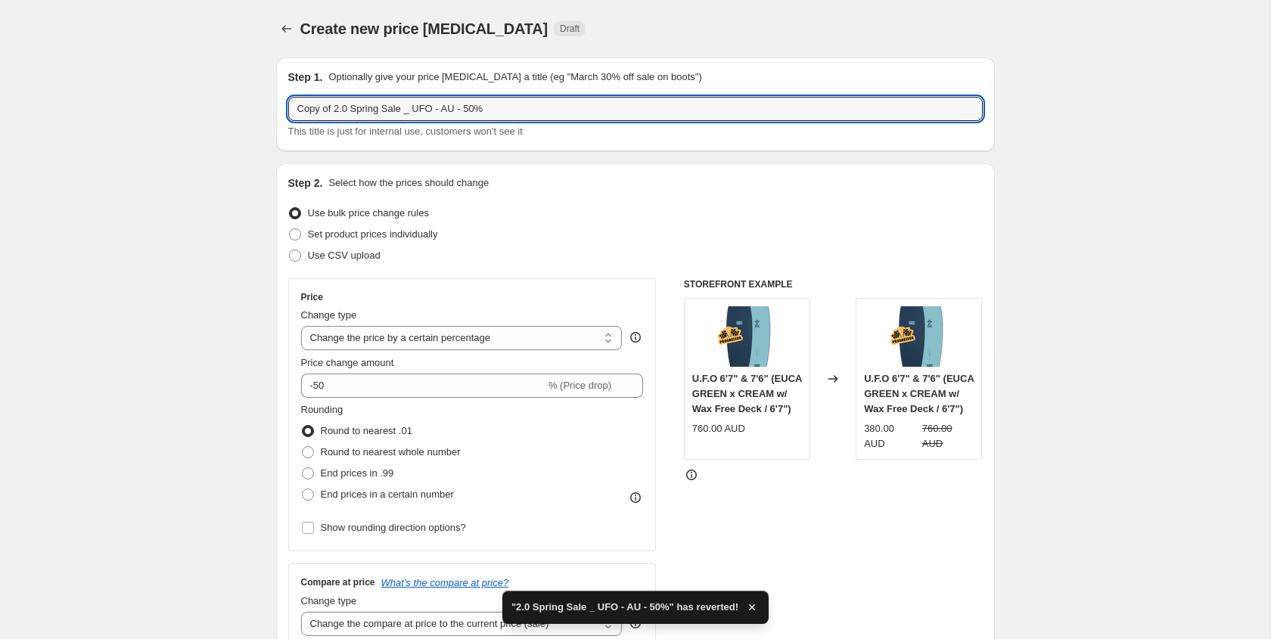
drag, startPoint x: 322, startPoint y: 110, endPoint x: 257, endPoint y: 111, distance: 65.1
click at [437, 107] on input "2.0 Spring Sale _ UFO - AU - 50%" at bounding box center [635, 109] width 695 height 24
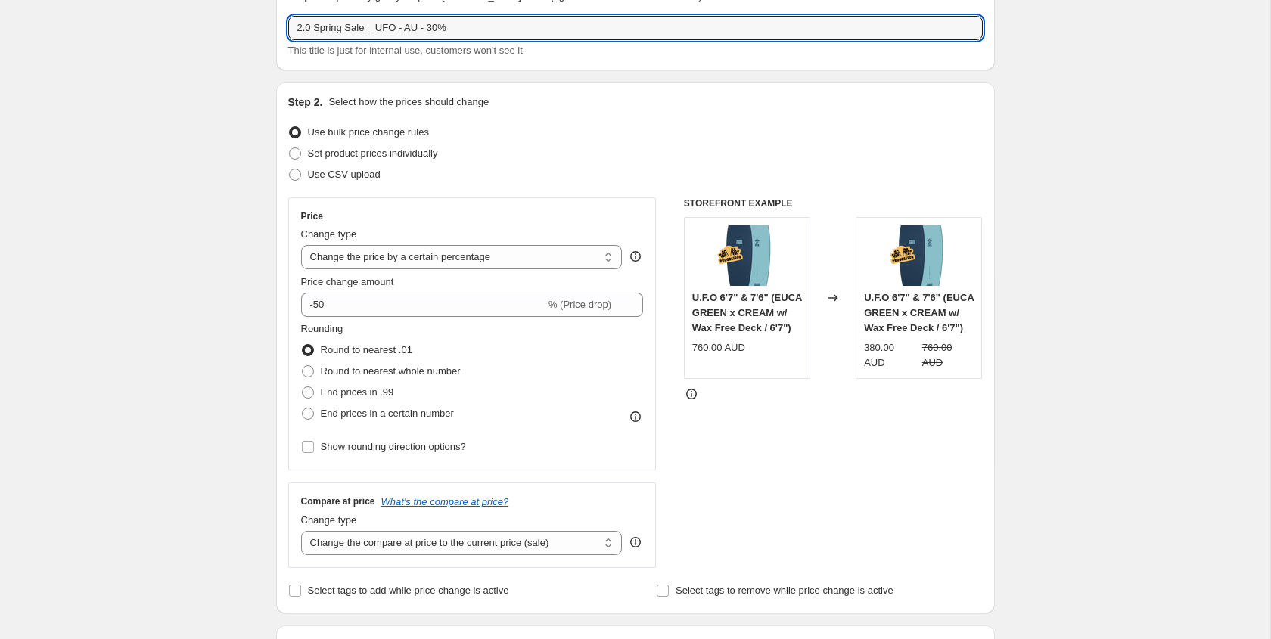
scroll to position [106, 0]
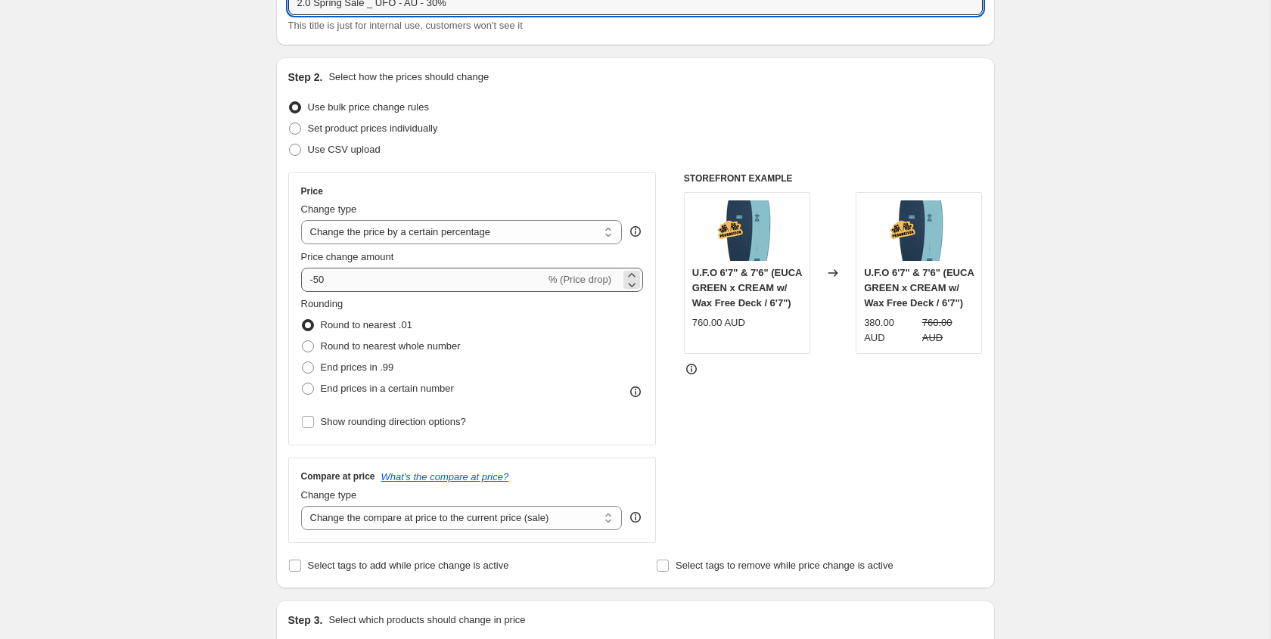
type input "2.0 Spring Sale _ UFO - AU - 30%"
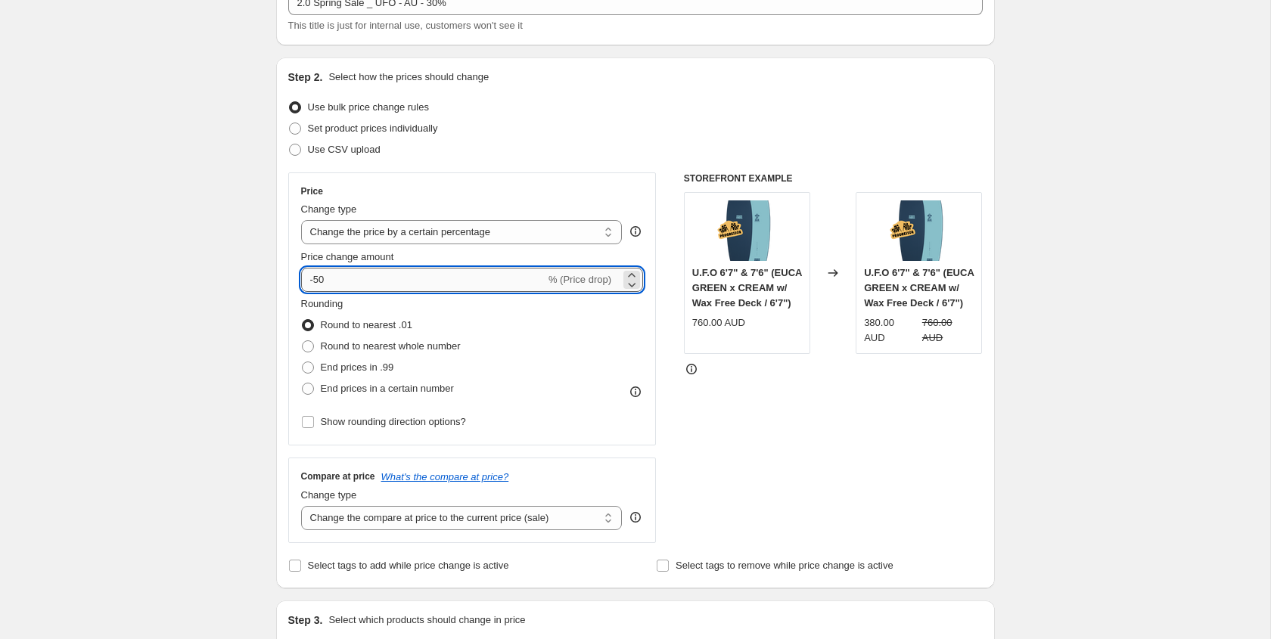
click at [367, 276] on input "-50" at bounding box center [423, 280] width 244 height 24
type input "-30"
drag, startPoint x: 151, startPoint y: 319, endPoint x: 324, endPoint y: 341, distance: 173.8
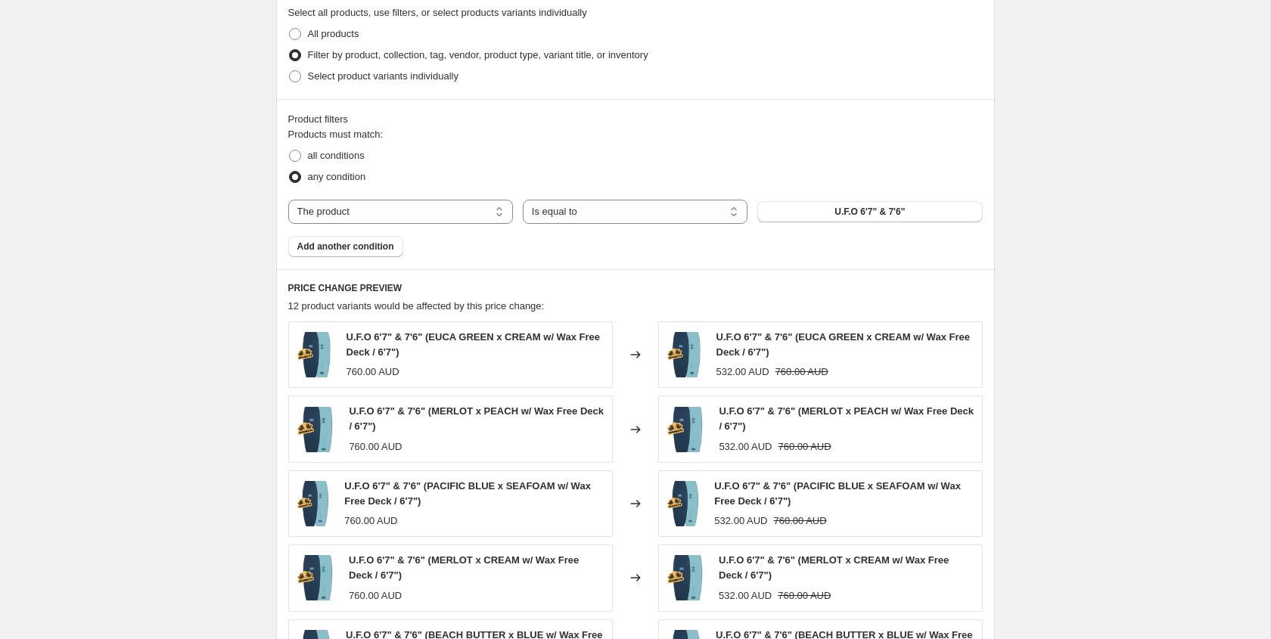
scroll to position [1360, 0]
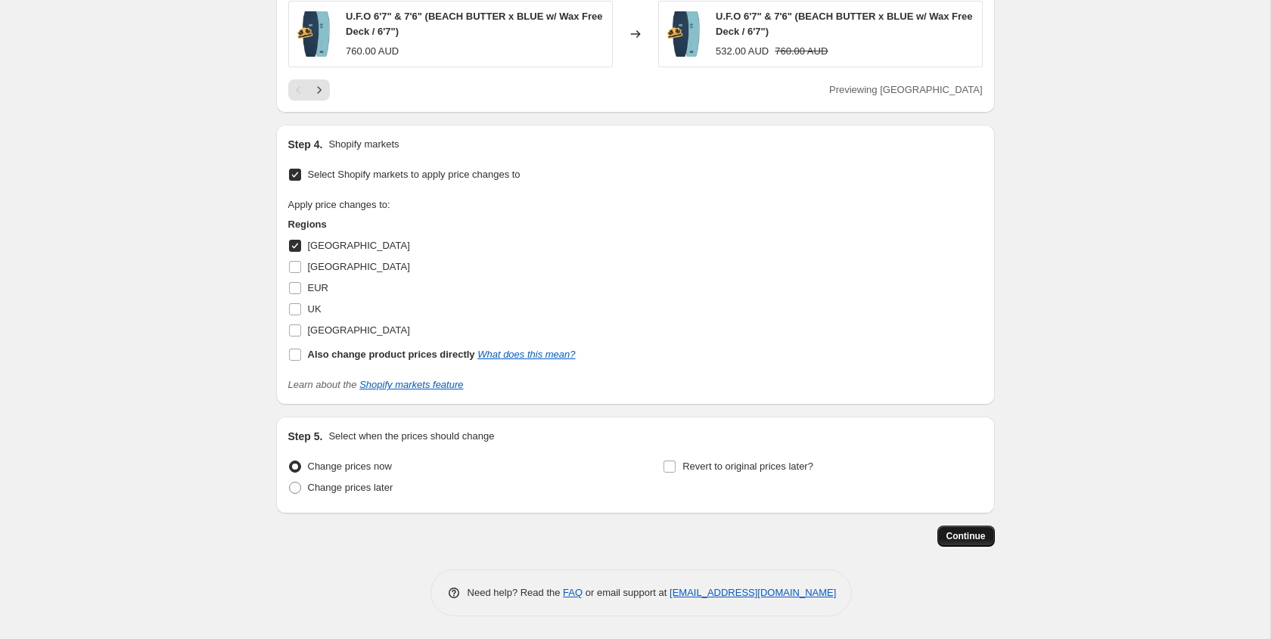
click at [981, 526] on button "Continue" at bounding box center [967, 536] width 58 height 21
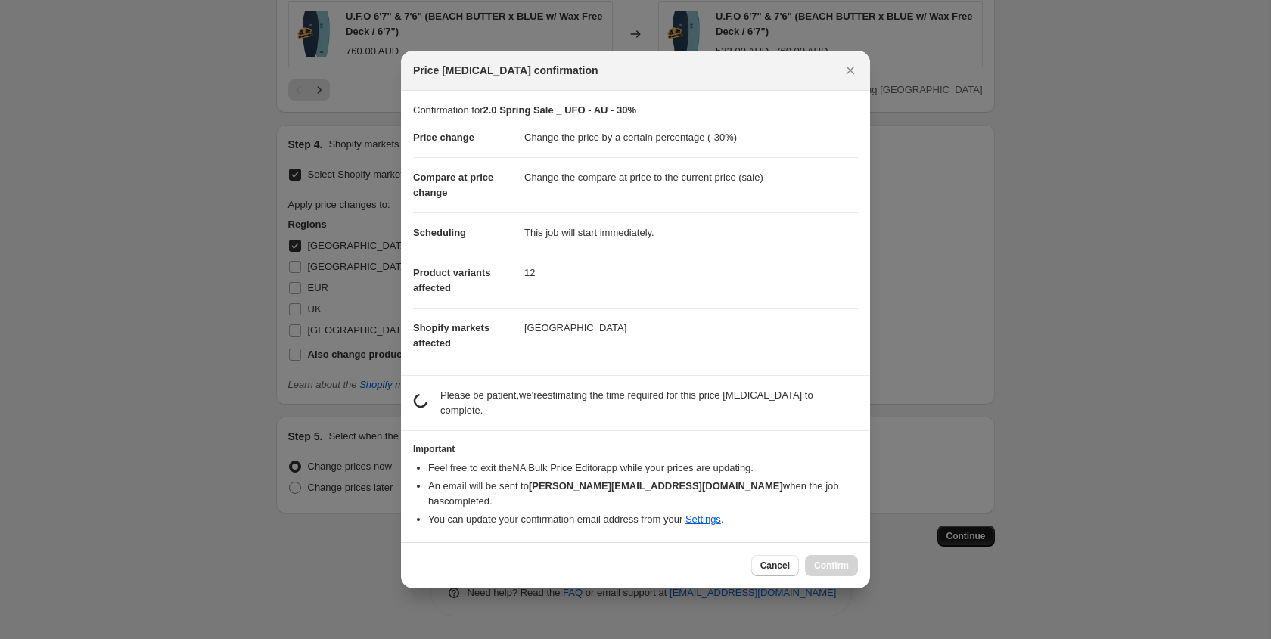
click at [978, 529] on div at bounding box center [635, 319] width 1271 height 639
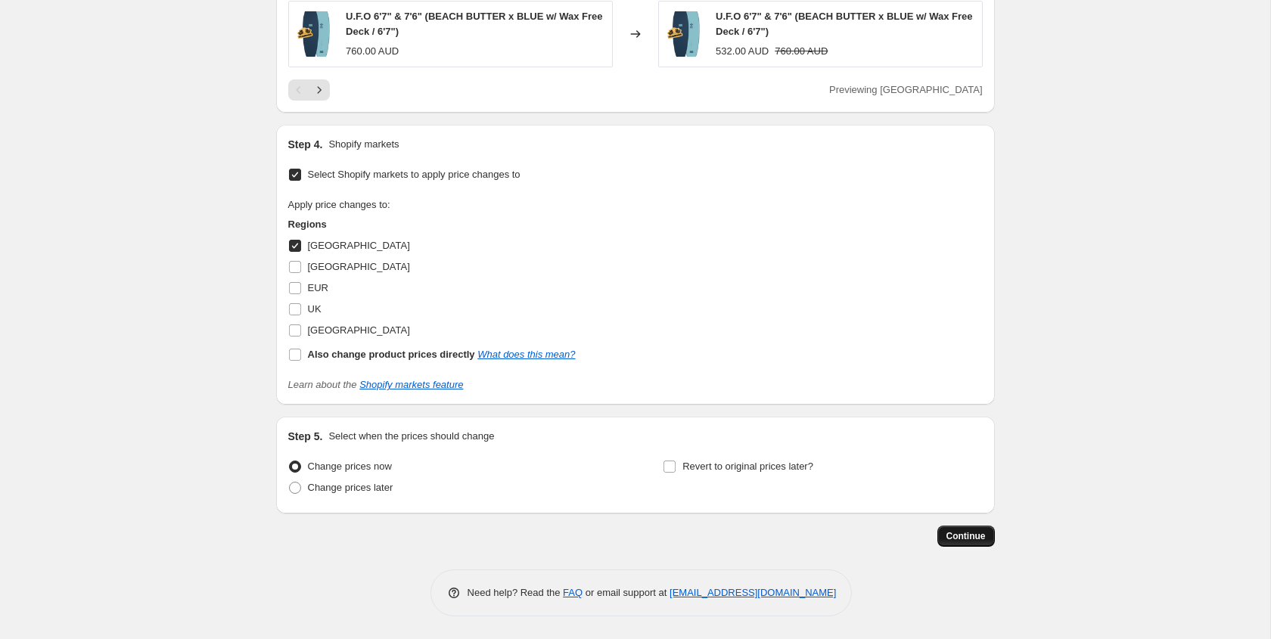
click at [956, 530] on span "Continue" at bounding box center [966, 536] width 39 height 12
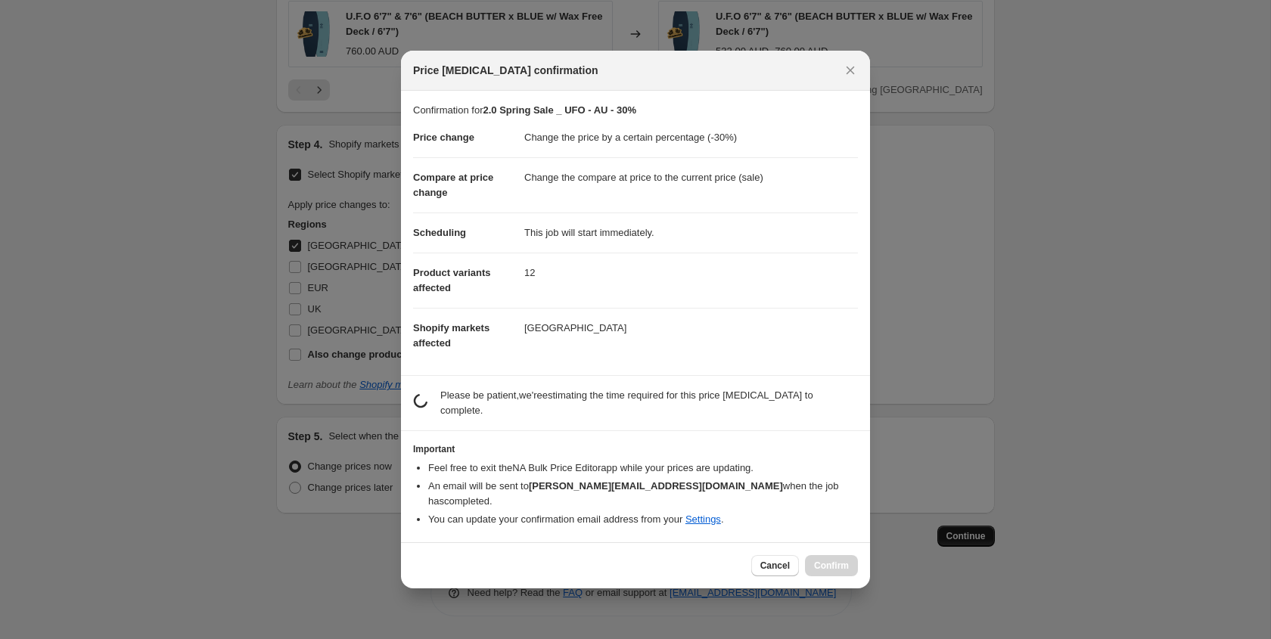
scroll to position [0, 0]
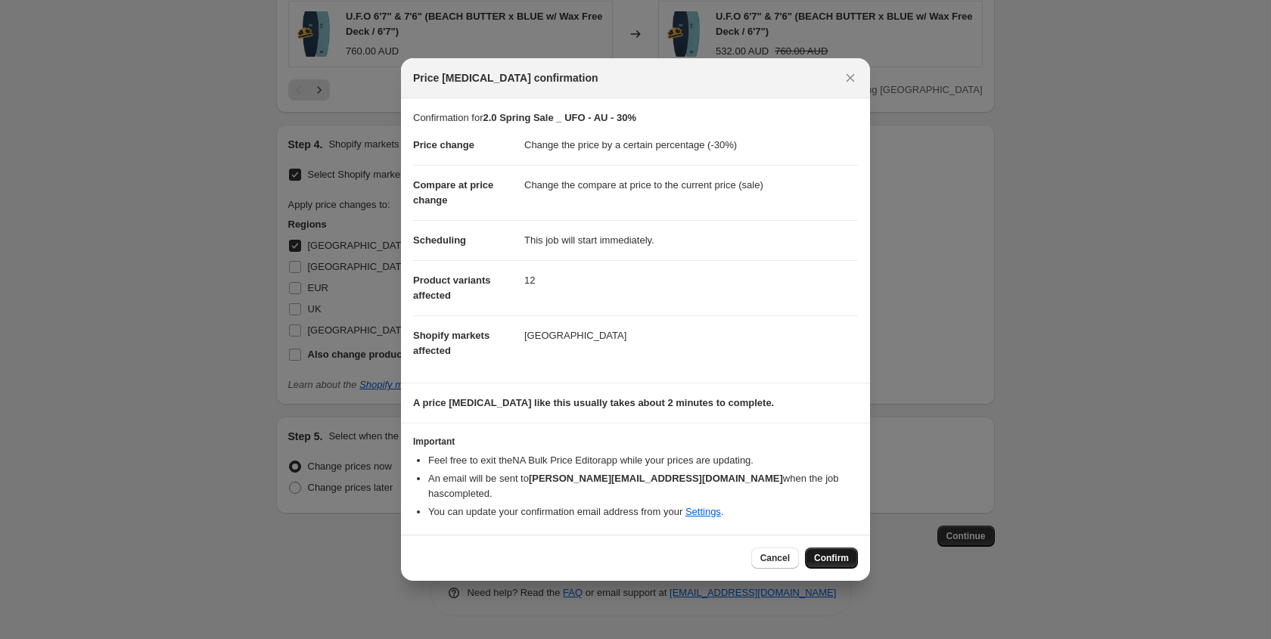
click at [821, 548] on button "Confirm" at bounding box center [831, 558] width 53 height 21
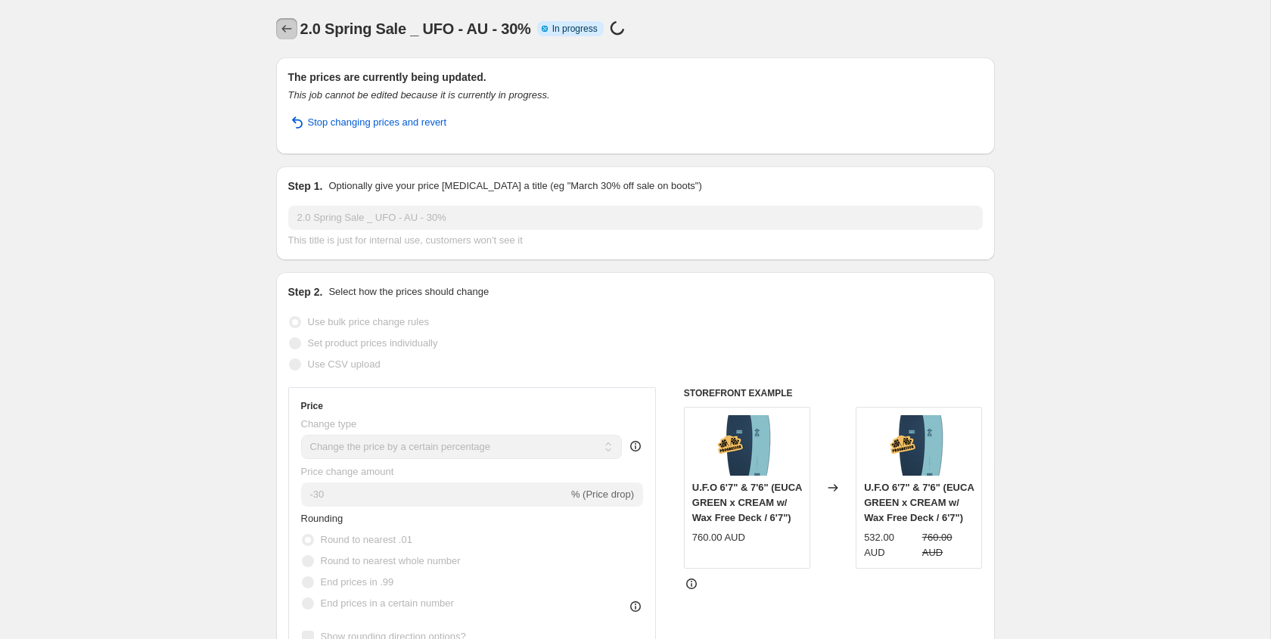
click at [288, 31] on icon "Price change jobs" at bounding box center [286, 28] width 15 height 15
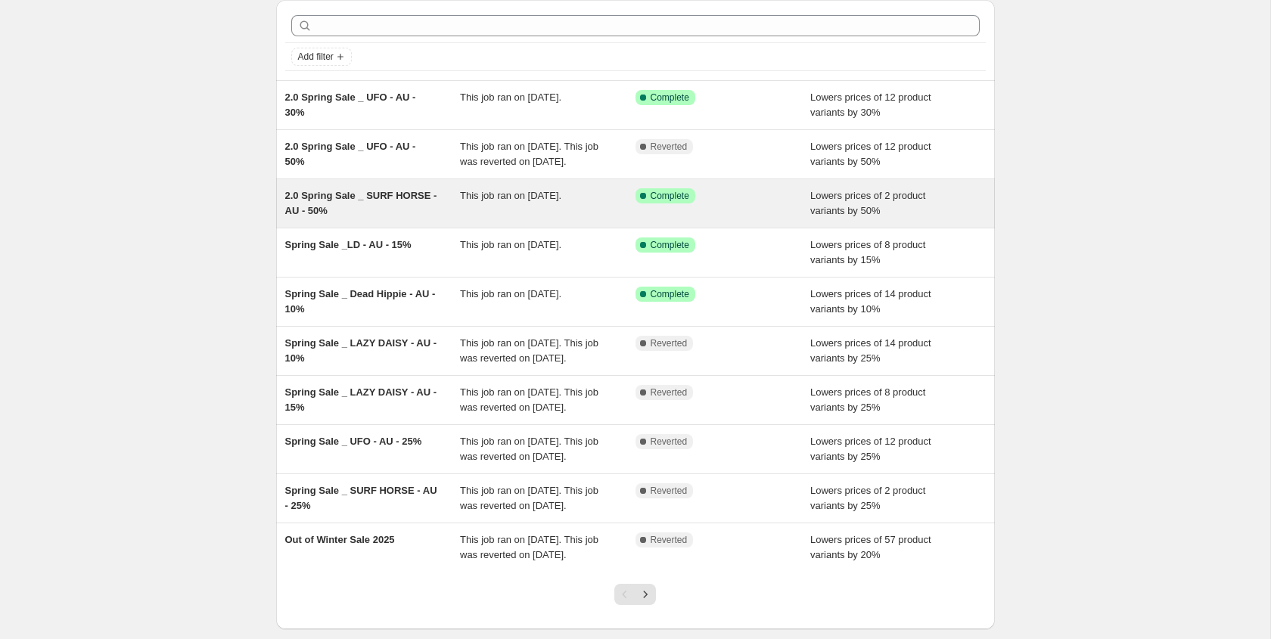
scroll to position [92, 0]
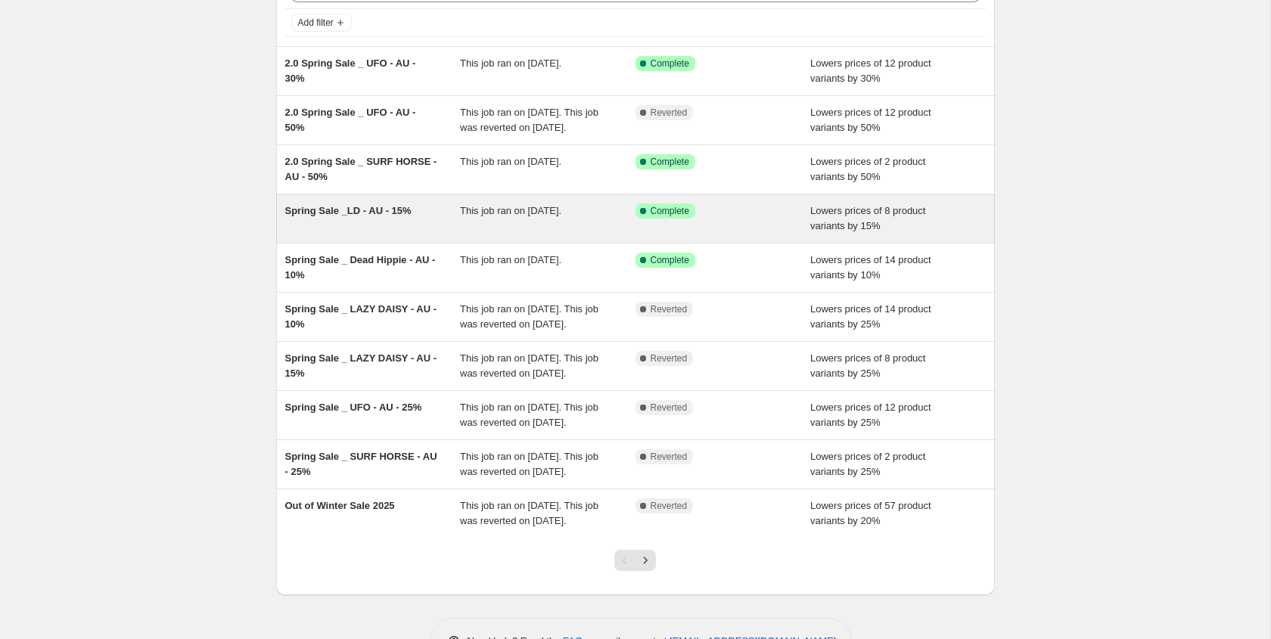
click at [378, 233] on div "Spring Sale _LD - AU - 15%" at bounding box center [373, 219] width 176 height 30
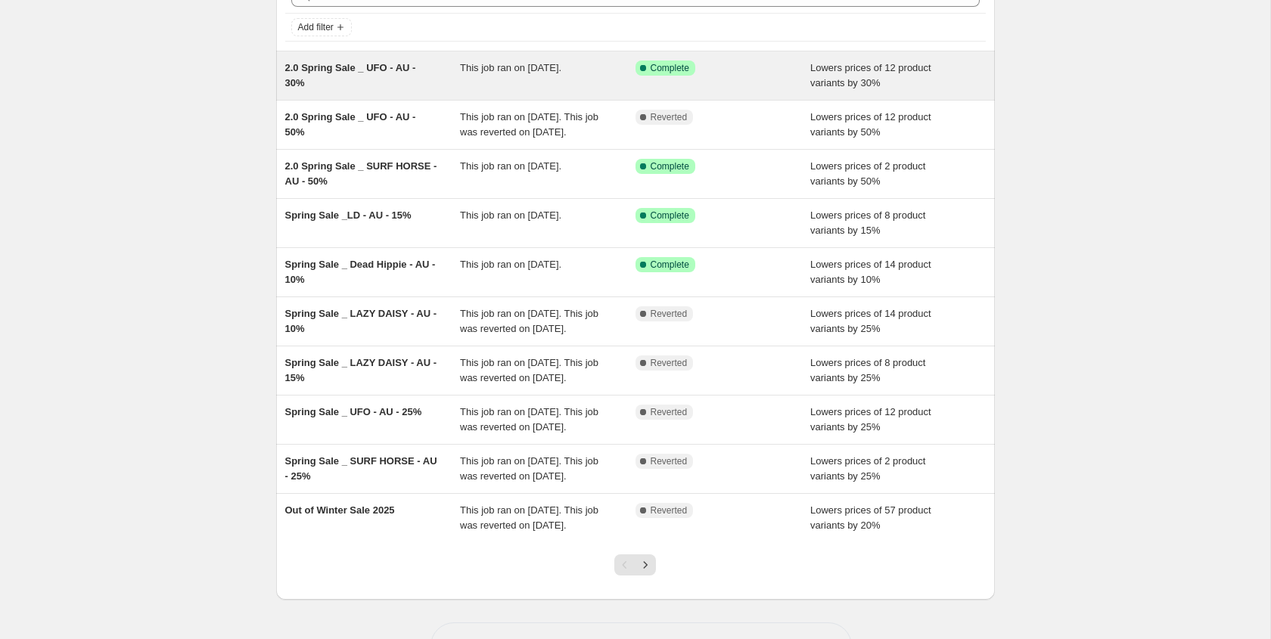
scroll to position [120, 0]
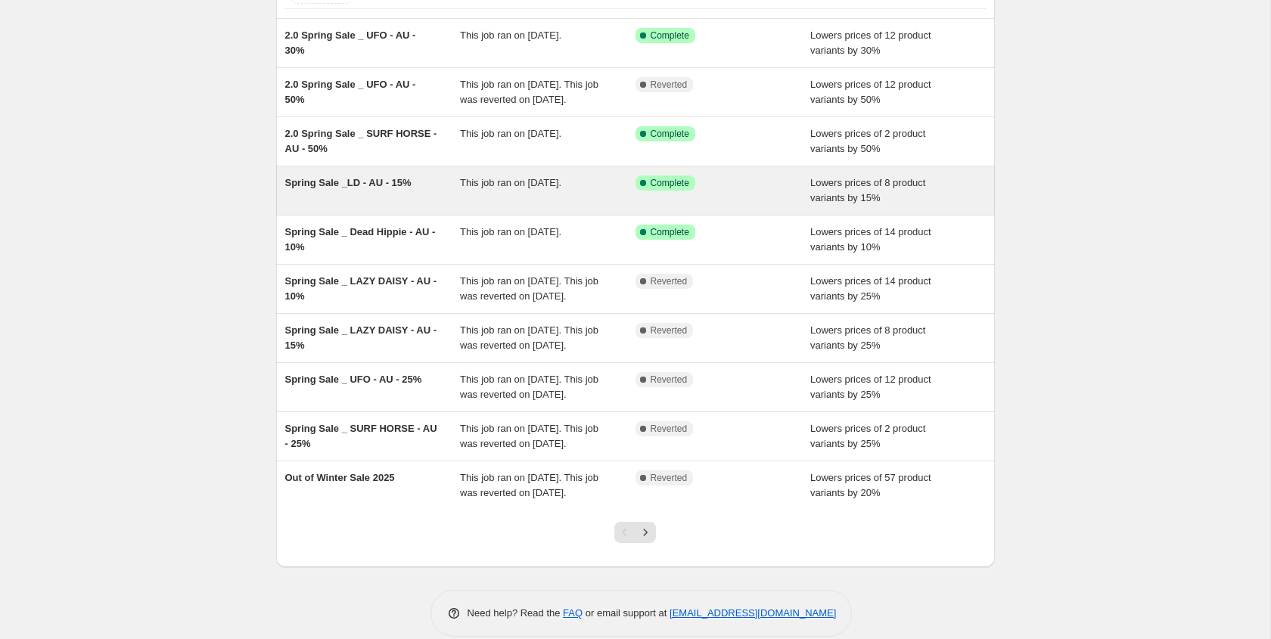
click at [415, 200] on div "Spring Sale _LD - AU - 15%" at bounding box center [373, 191] width 176 height 30
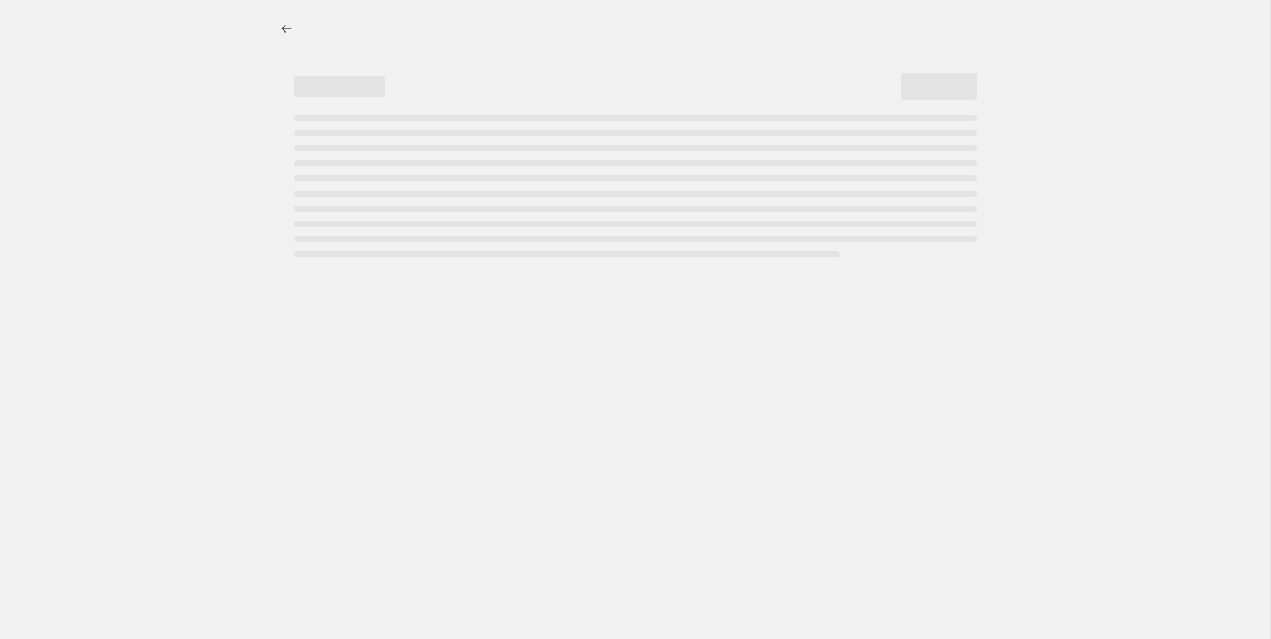
select select "percentage"
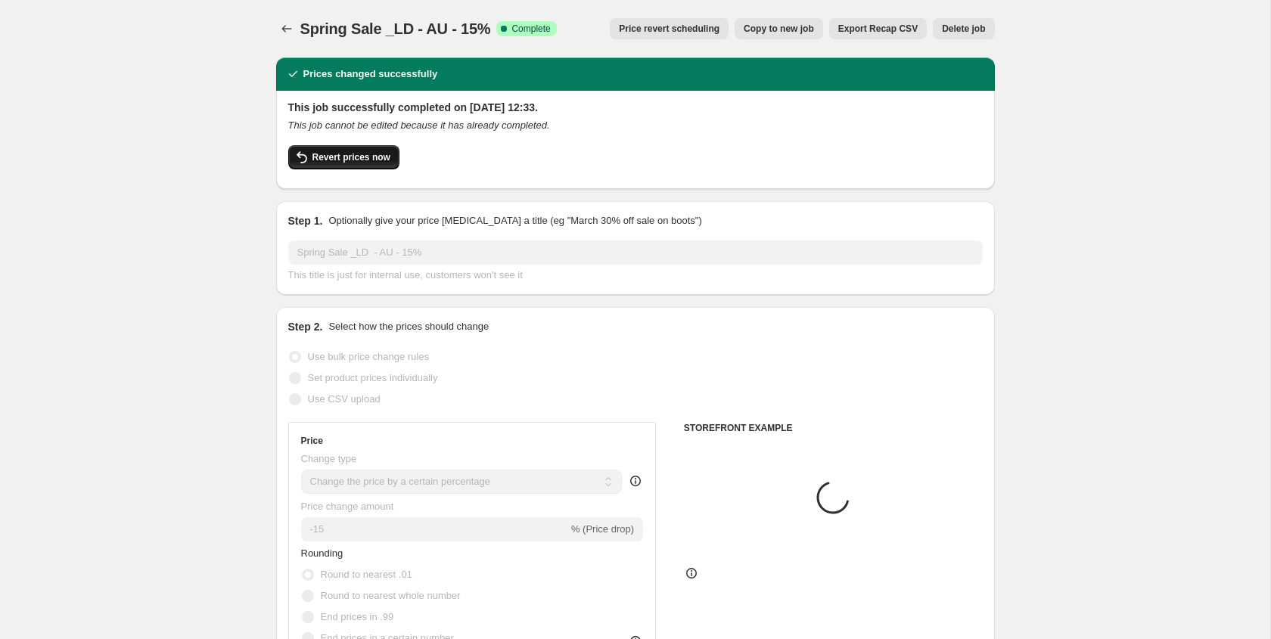
click at [361, 157] on span "Revert prices now" at bounding box center [352, 157] width 78 height 12
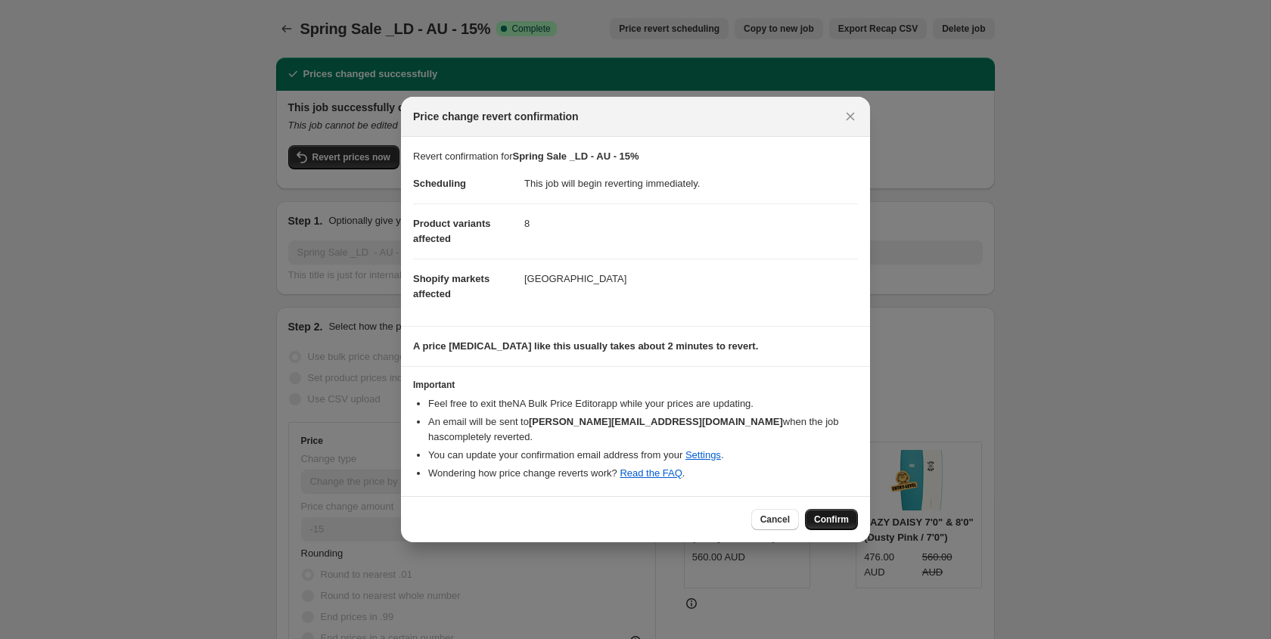
click at [832, 514] on span "Confirm" at bounding box center [831, 520] width 35 height 12
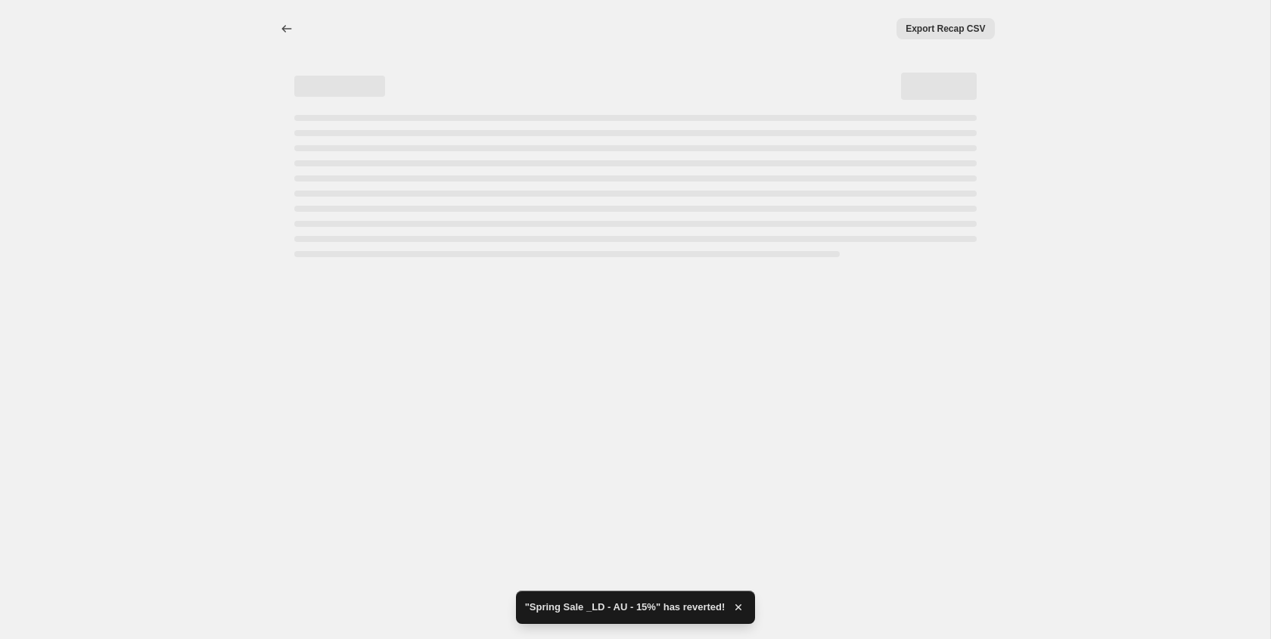
select select "percentage"
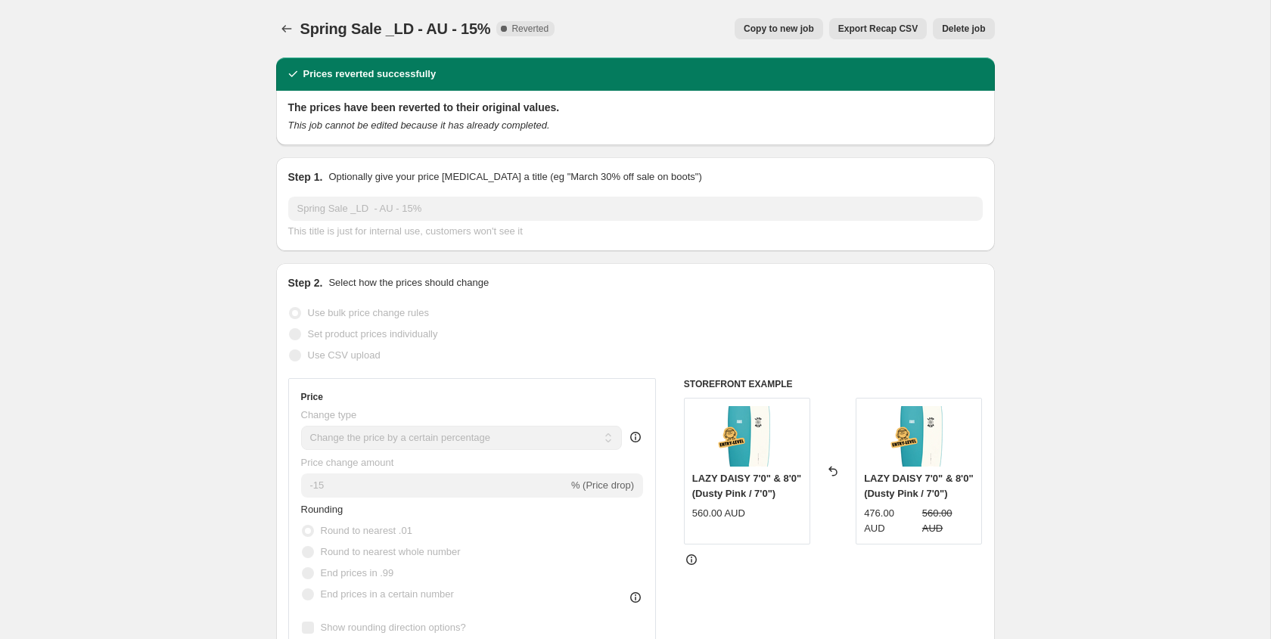
click at [783, 24] on span "Copy to new job" at bounding box center [779, 29] width 70 height 12
select select "percentage"
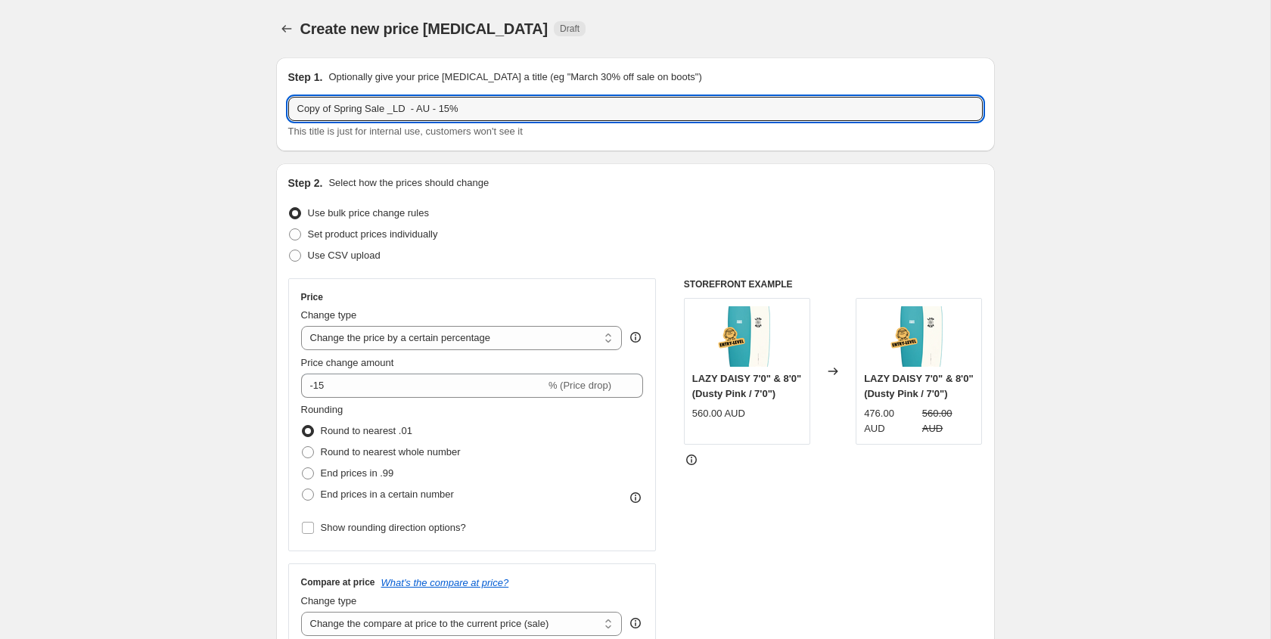
drag, startPoint x: 335, startPoint y: 110, endPoint x: 270, endPoint y: 107, distance: 65.1
click at [440, 107] on input "2.0 Spring Sale _LD - AU - 15%" at bounding box center [635, 109] width 695 height 24
type input "2.0 Spring Sale _LD - AU - 20%"
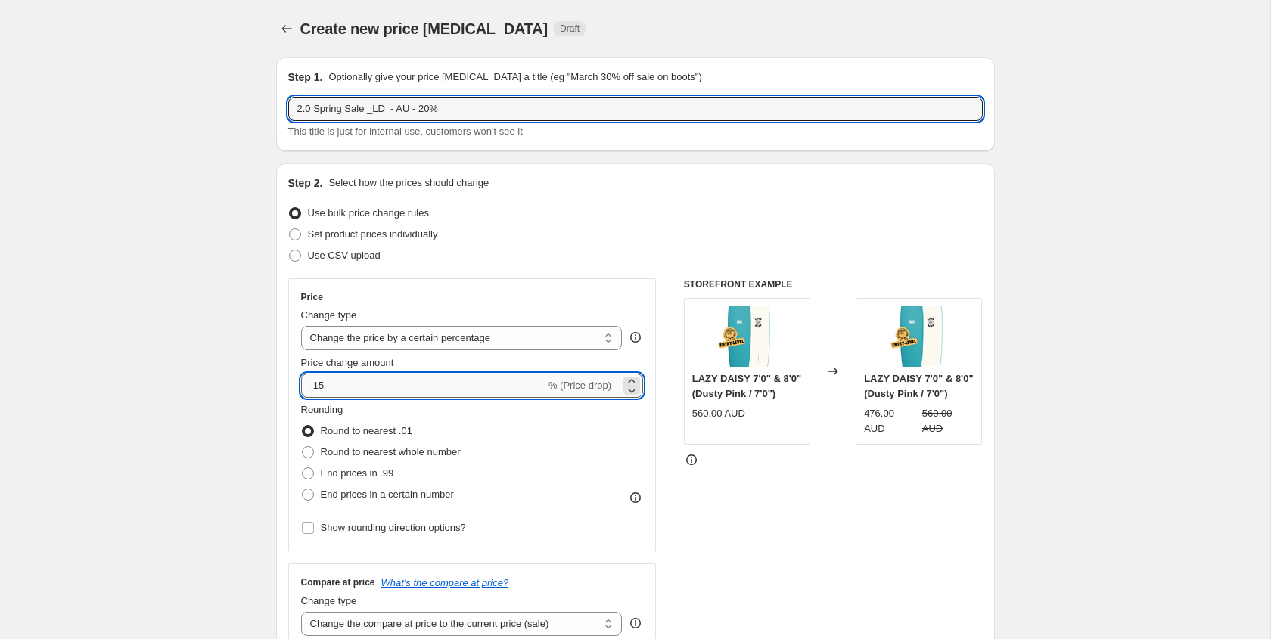
click at [332, 384] on input "-15" at bounding box center [423, 386] width 244 height 24
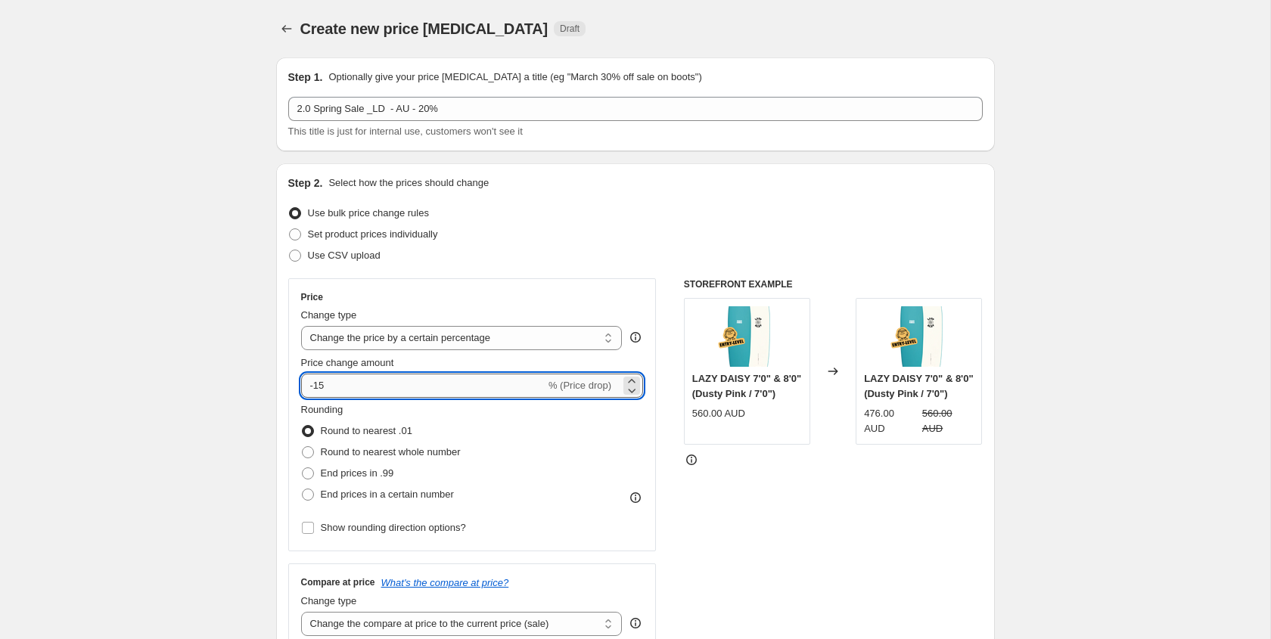
type input "-1"
type input "-20"
click at [689, 20] on div "Create new price change job Draft" at bounding box center [542, 28] width 484 height 21
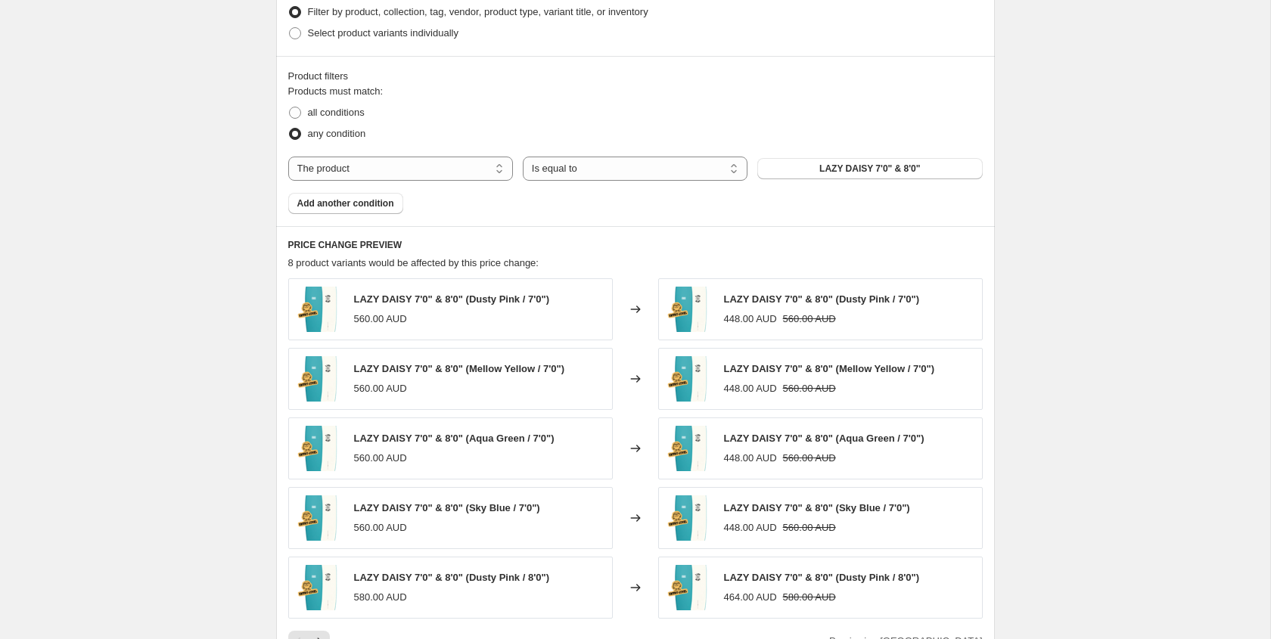
scroll to position [1336, 0]
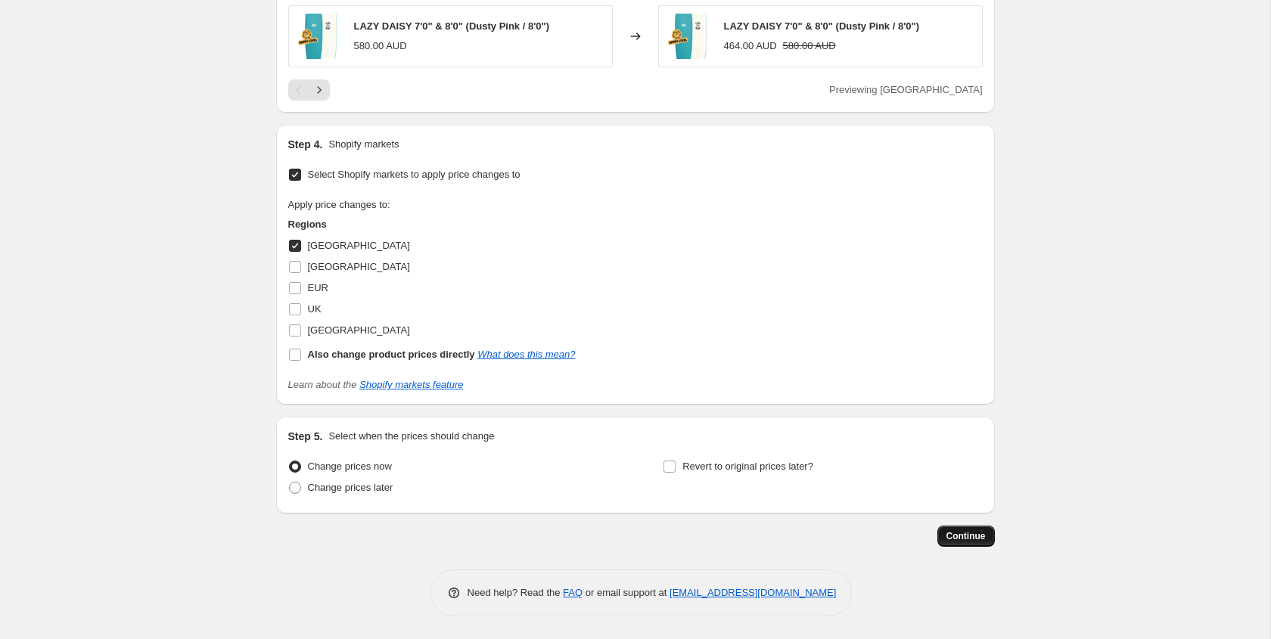
click at [976, 538] on span "Continue" at bounding box center [966, 536] width 39 height 12
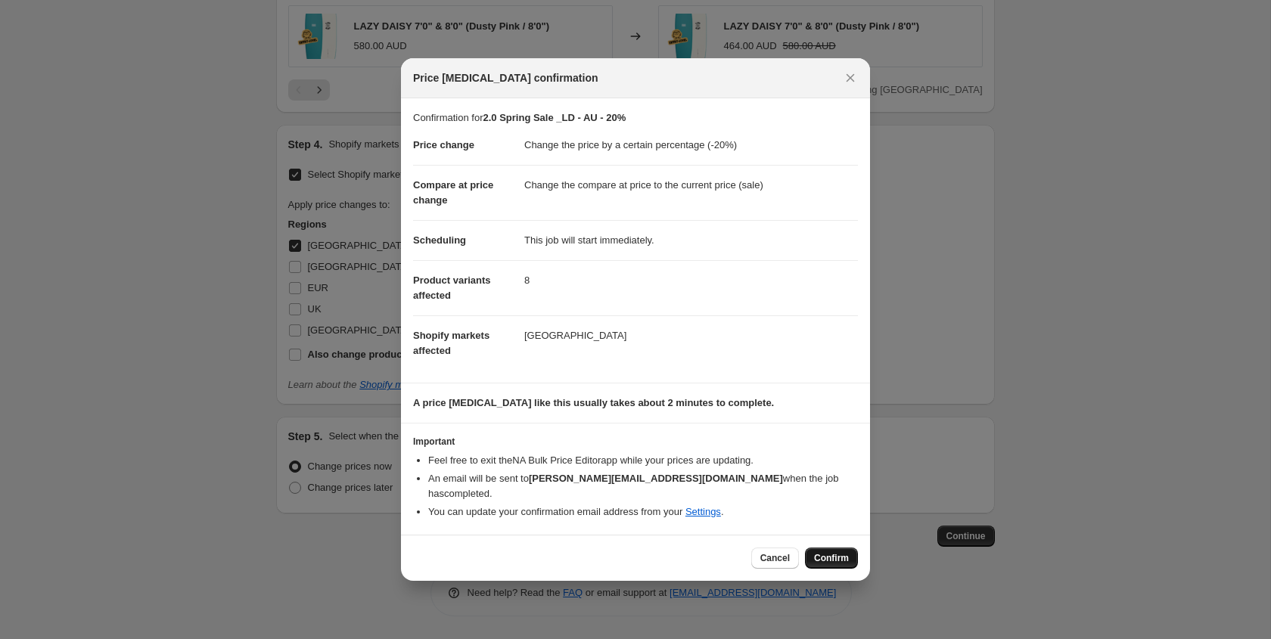
click at [838, 552] on span "Confirm" at bounding box center [831, 558] width 35 height 12
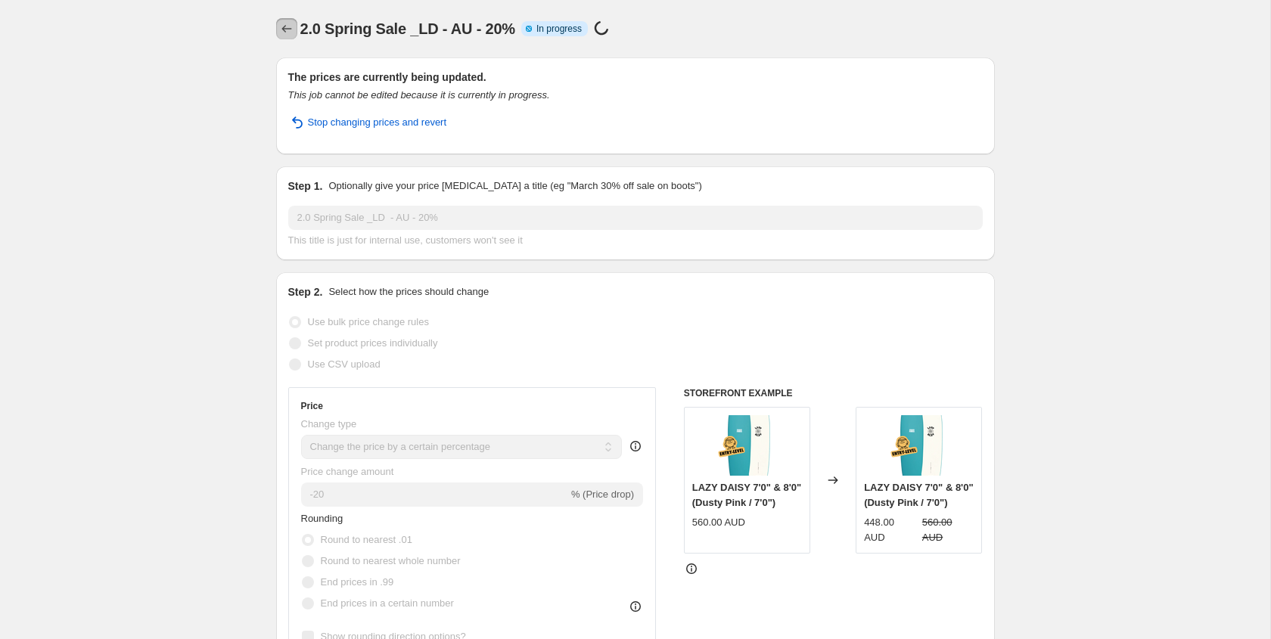
click at [285, 29] on icon "Price change jobs" at bounding box center [286, 29] width 10 height 8
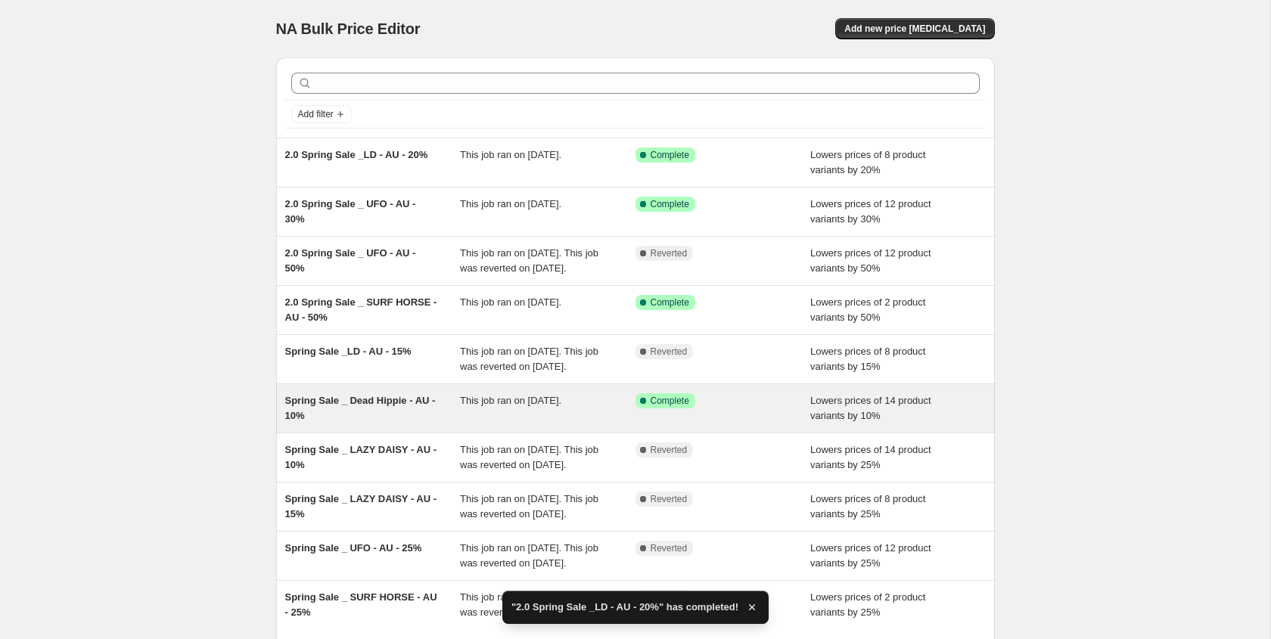
click at [416, 424] on div "Spring Sale _ Dead Hippie - AU - 10%" at bounding box center [373, 408] width 176 height 30
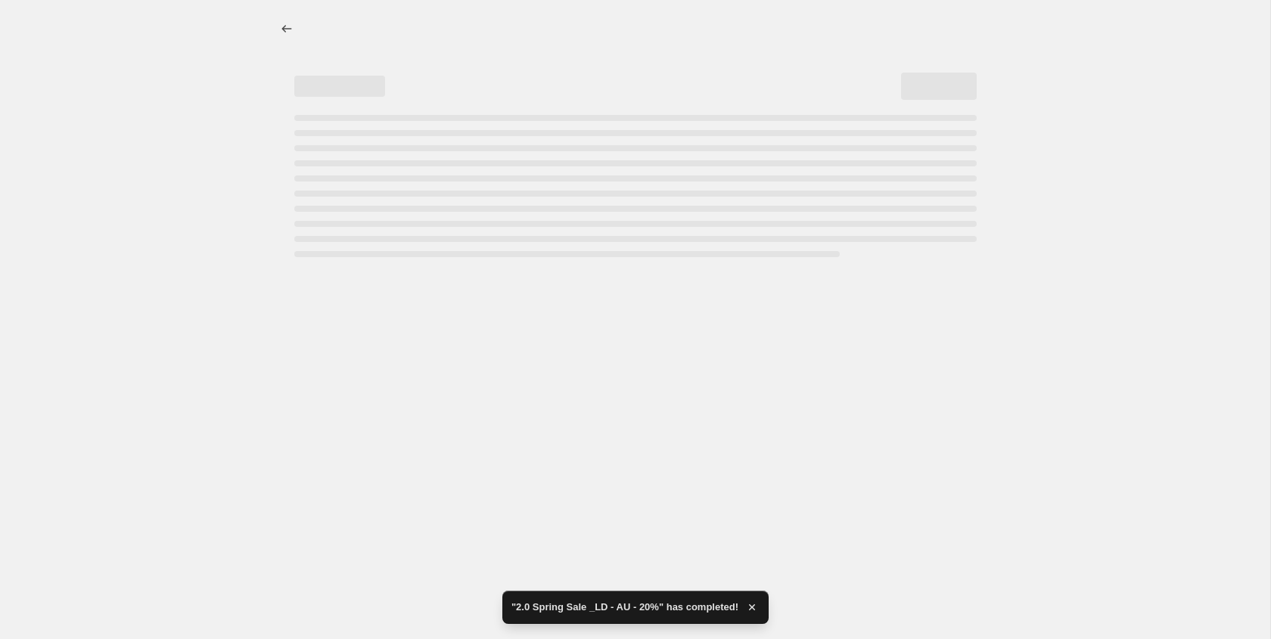
select select "percentage"
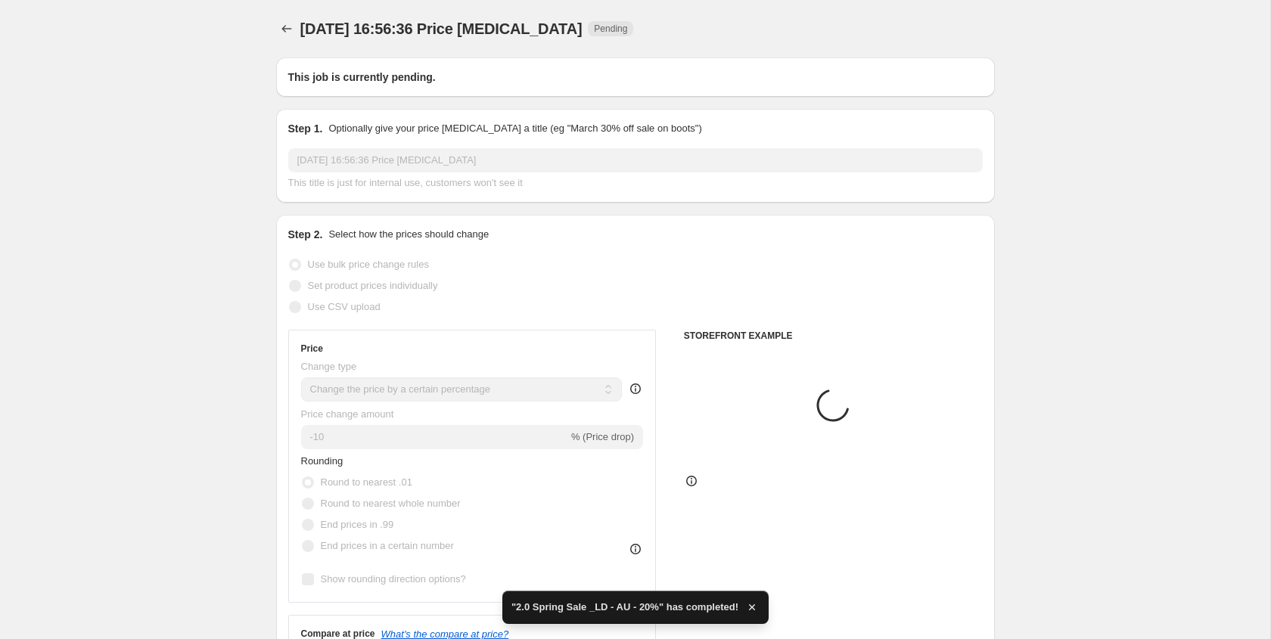
type input "Spring Sale _ Dead Hippie - AU - 10%"
radio input "false"
radio input "true"
checkbox input "true"
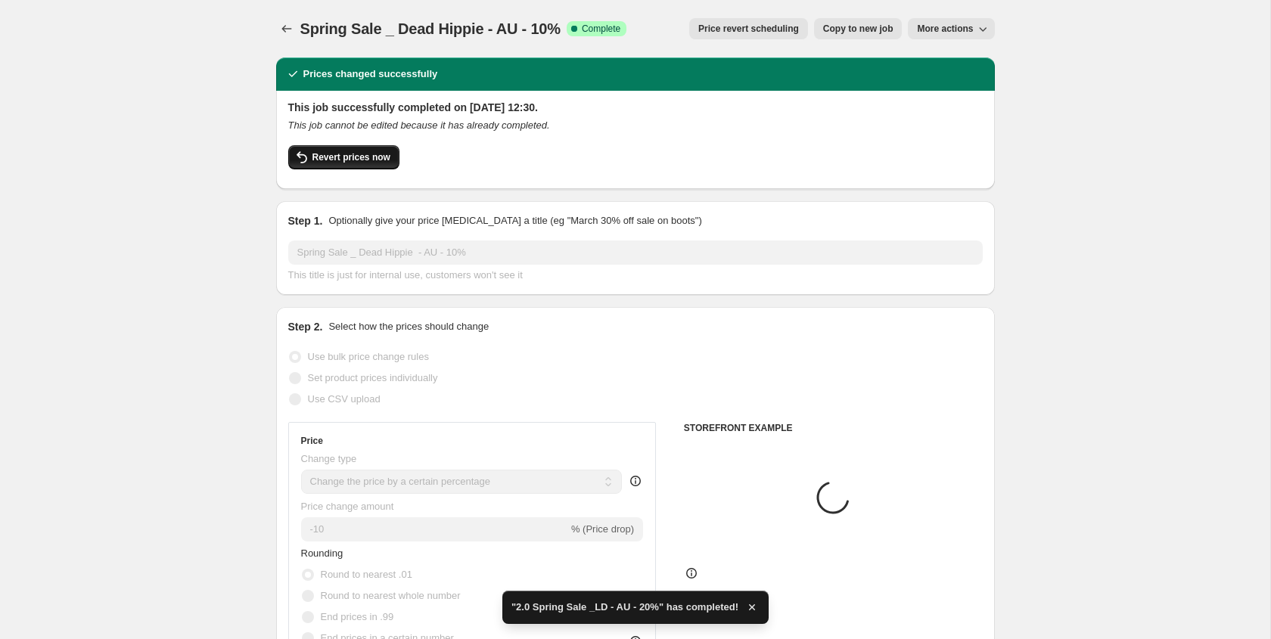
click at [359, 169] on button "Revert prices now" at bounding box center [343, 157] width 111 height 24
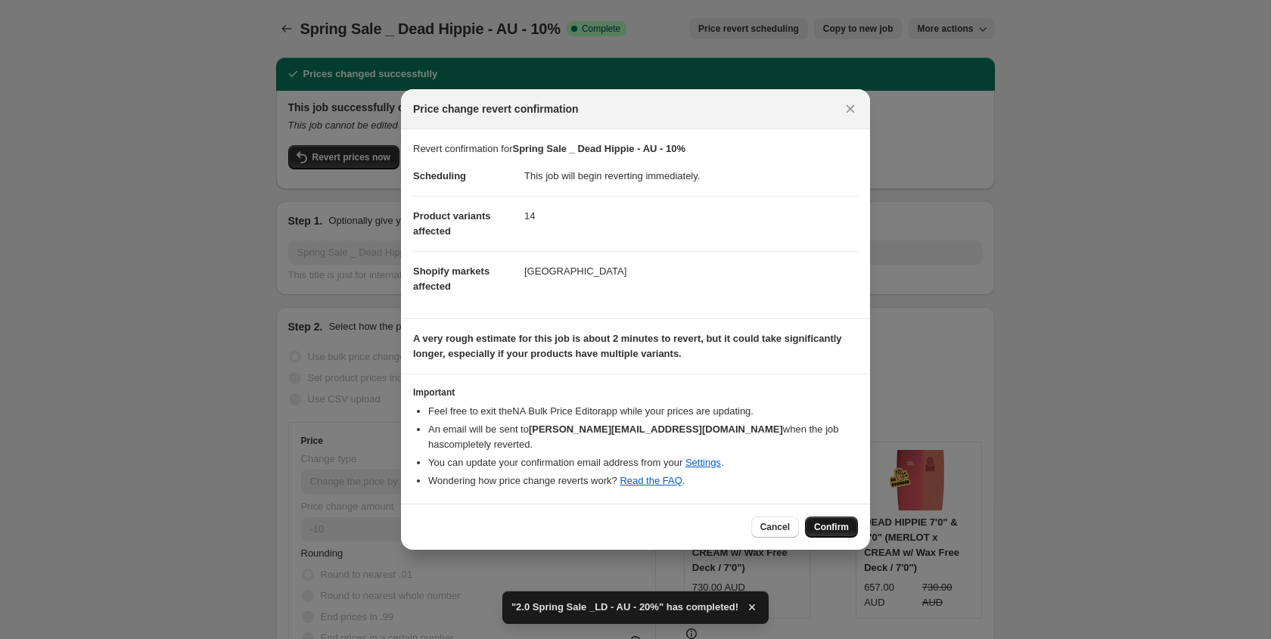
click at [835, 521] on span "Confirm" at bounding box center [831, 527] width 35 height 12
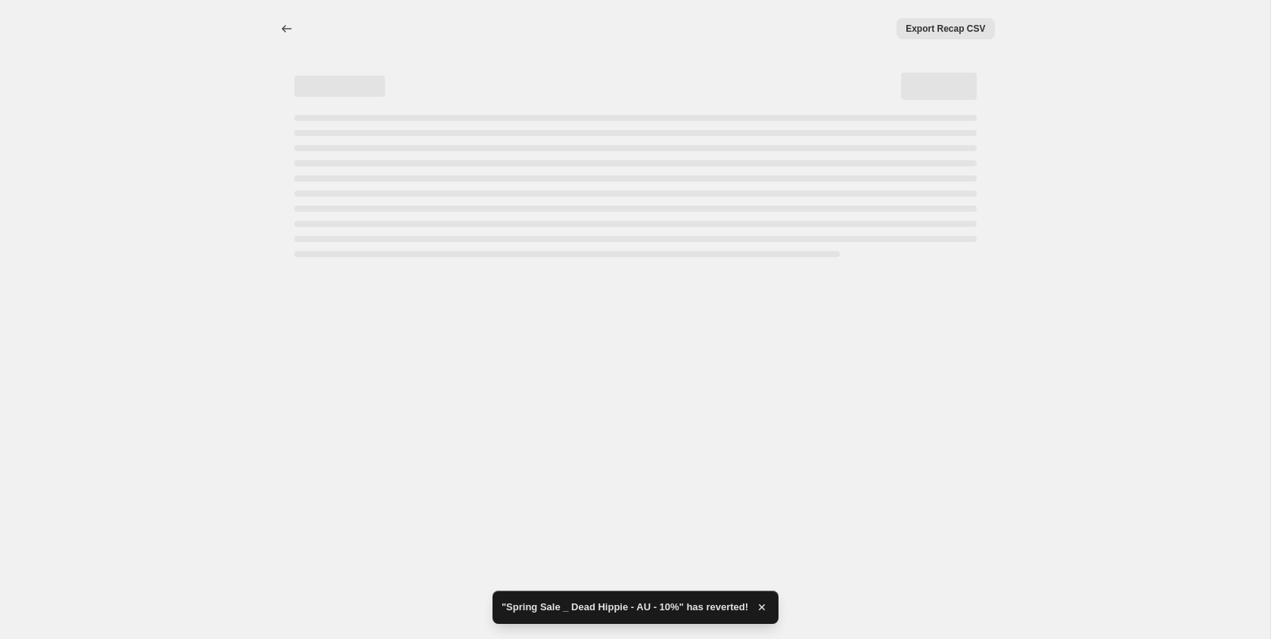
select select "percentage"
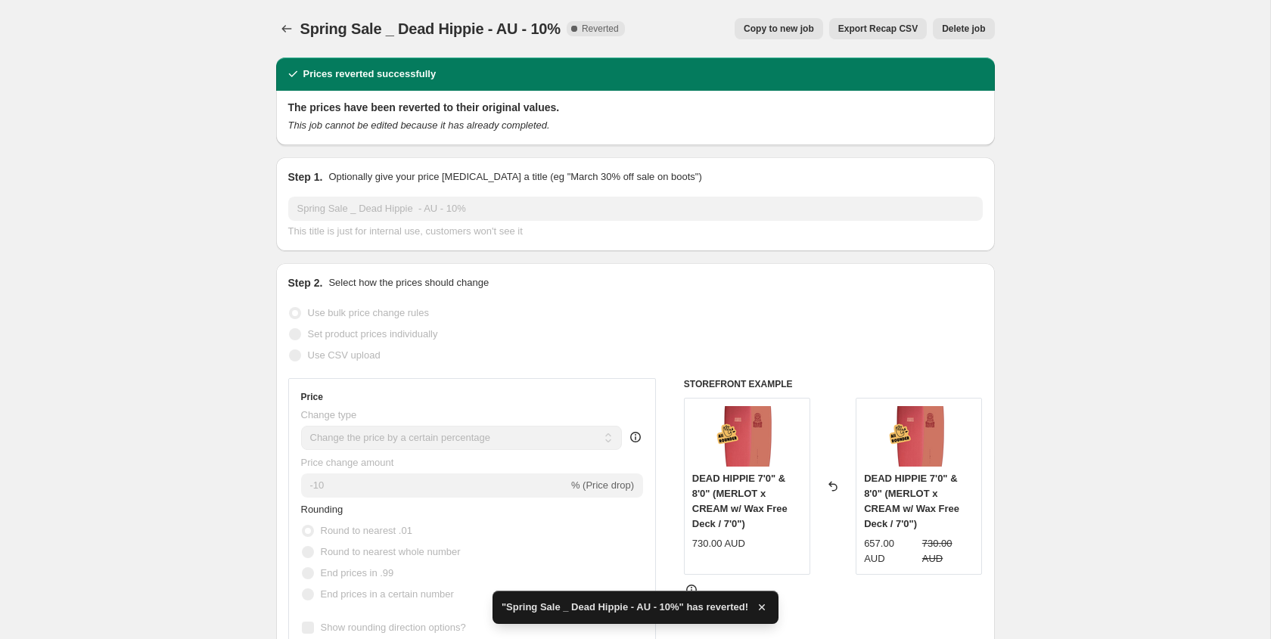
click at [762, 22] on button "Copy to new job" at bounding box center [779, 28] width 89 height 21
select select "percentage"
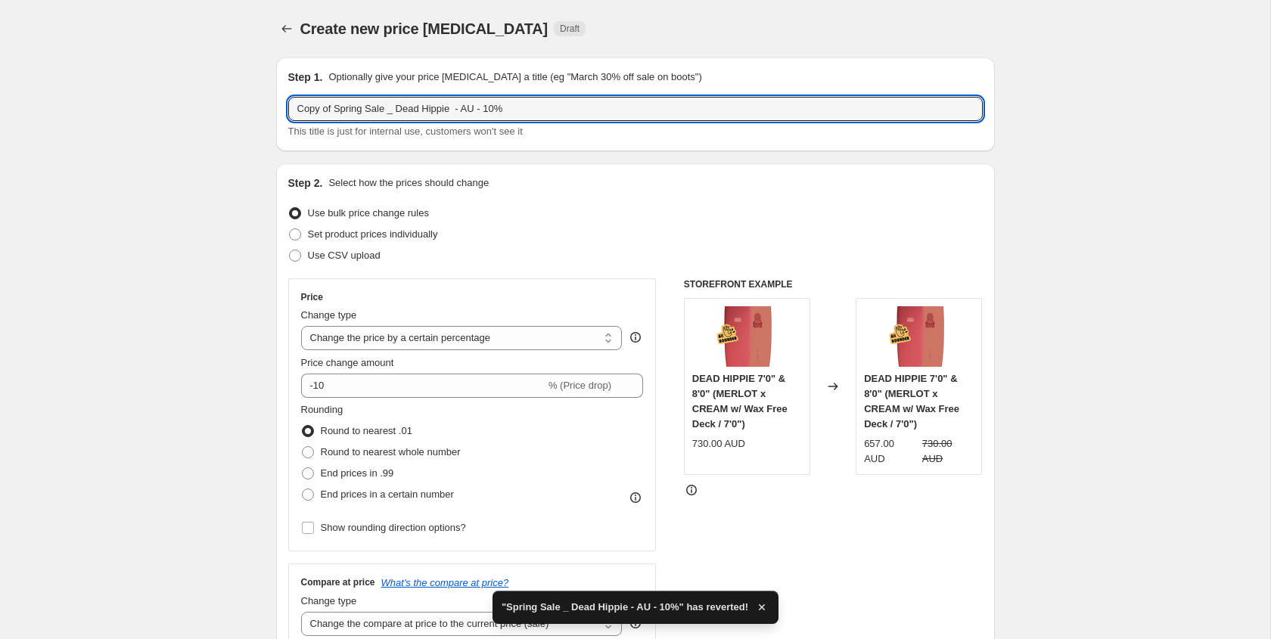
drag, startPoint x: 317, startPoint y: 112, endPoint x: 274, endPoint y: 110, distance: 43.2
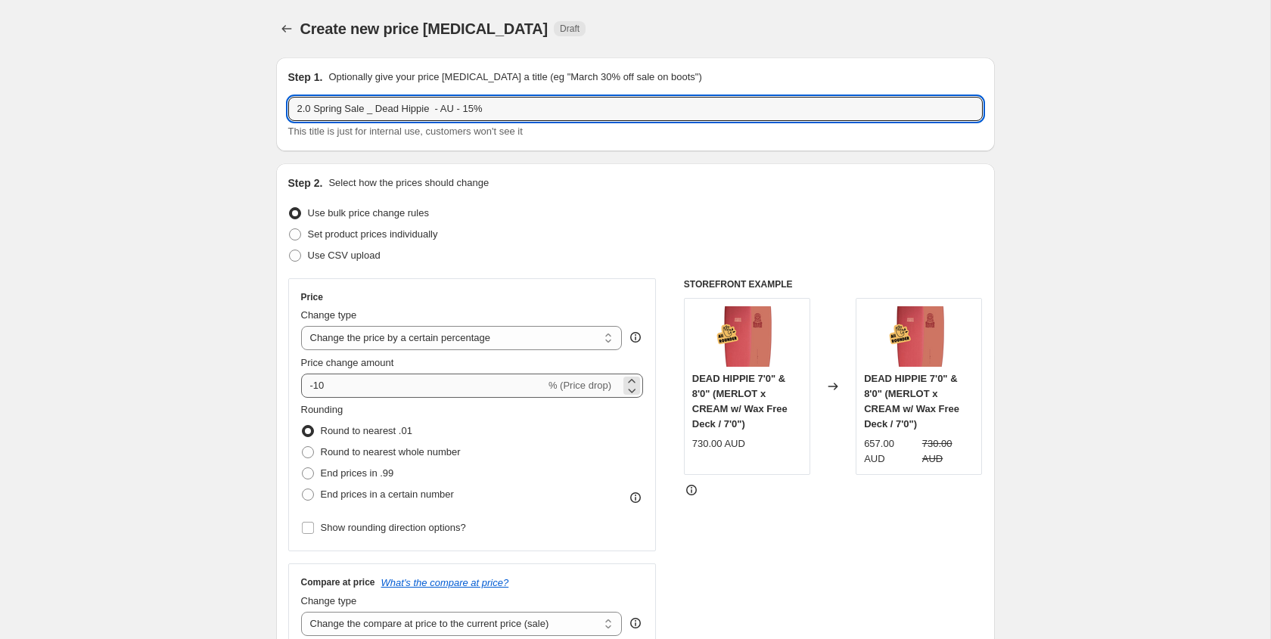
type input "2.0 Spring Sale _ Dead Hippie - AU - 15%"
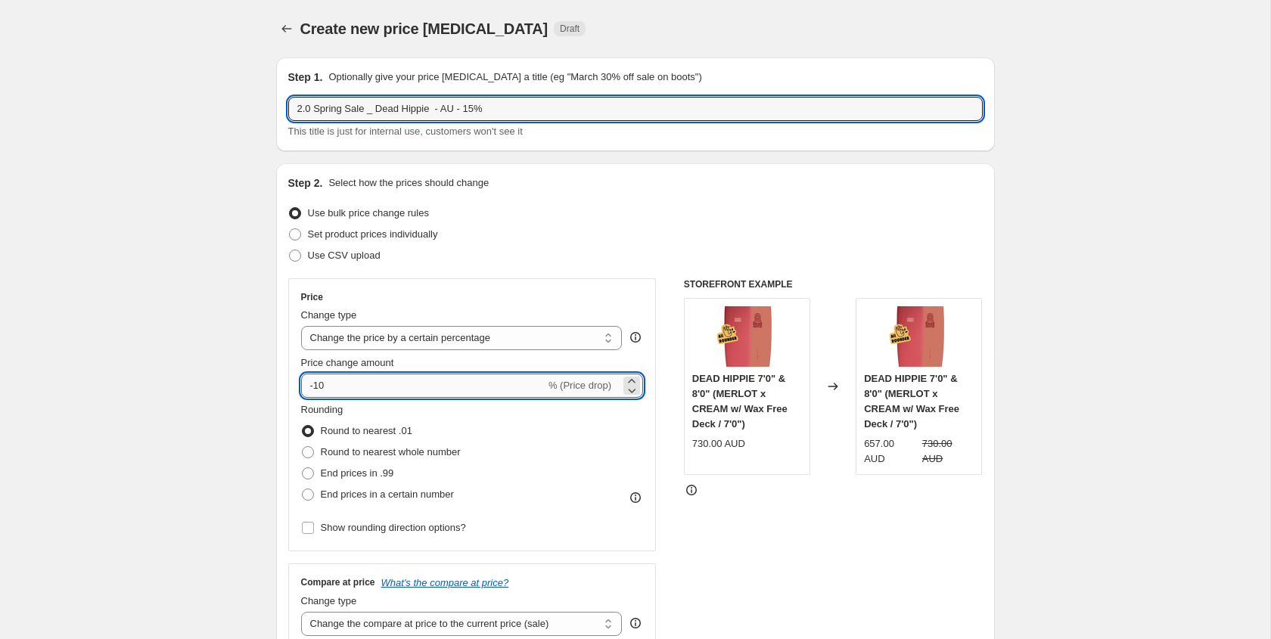
click at [518, 378] on input "-10" at bounding box center [423, 386] width 244 height 24
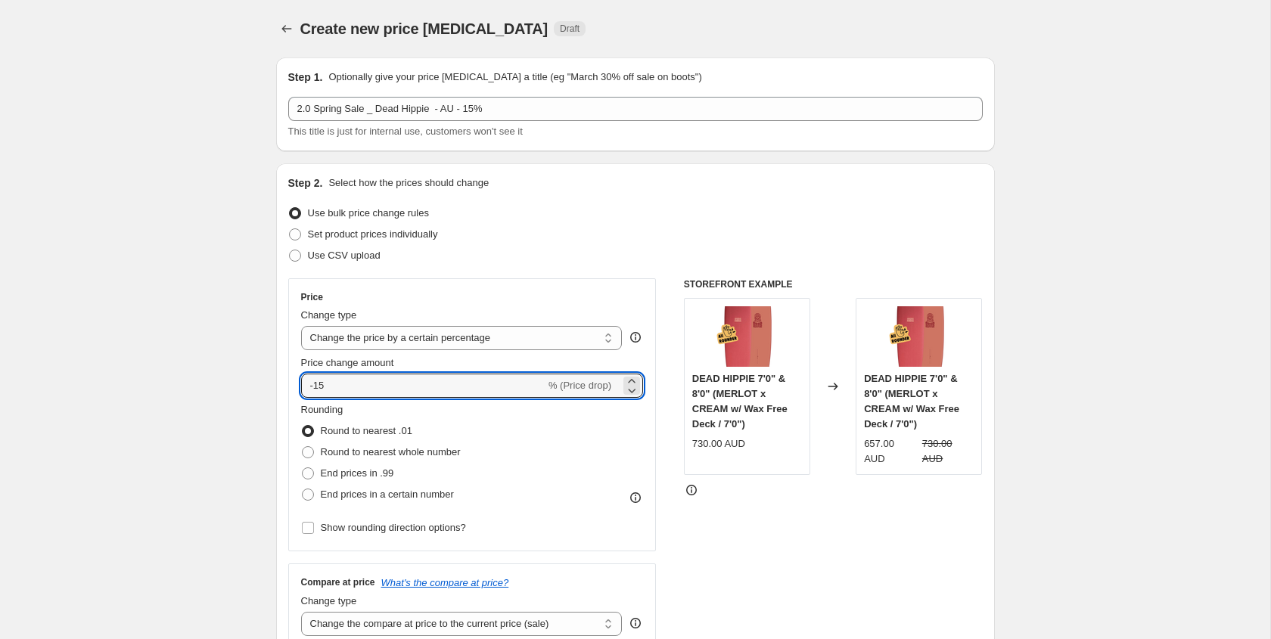
type input "-15"
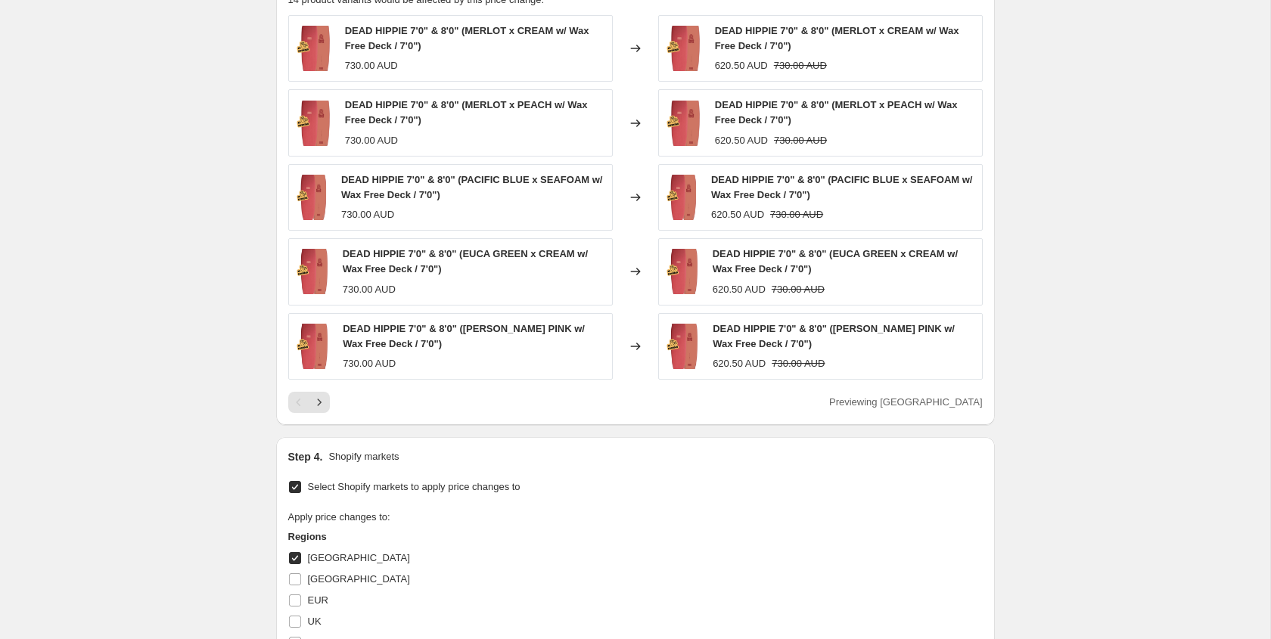
scroll to position [1360, 0]
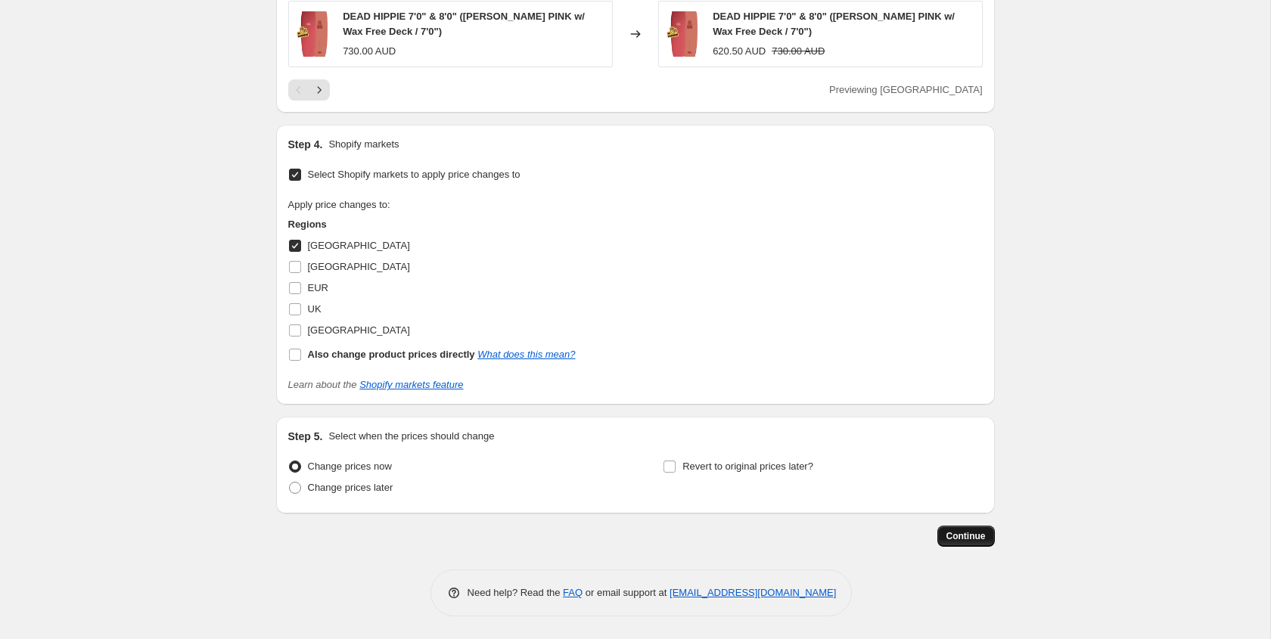
click at [987, 540] on button "Continue" at bounding box center [967, 536] width 58 height 21
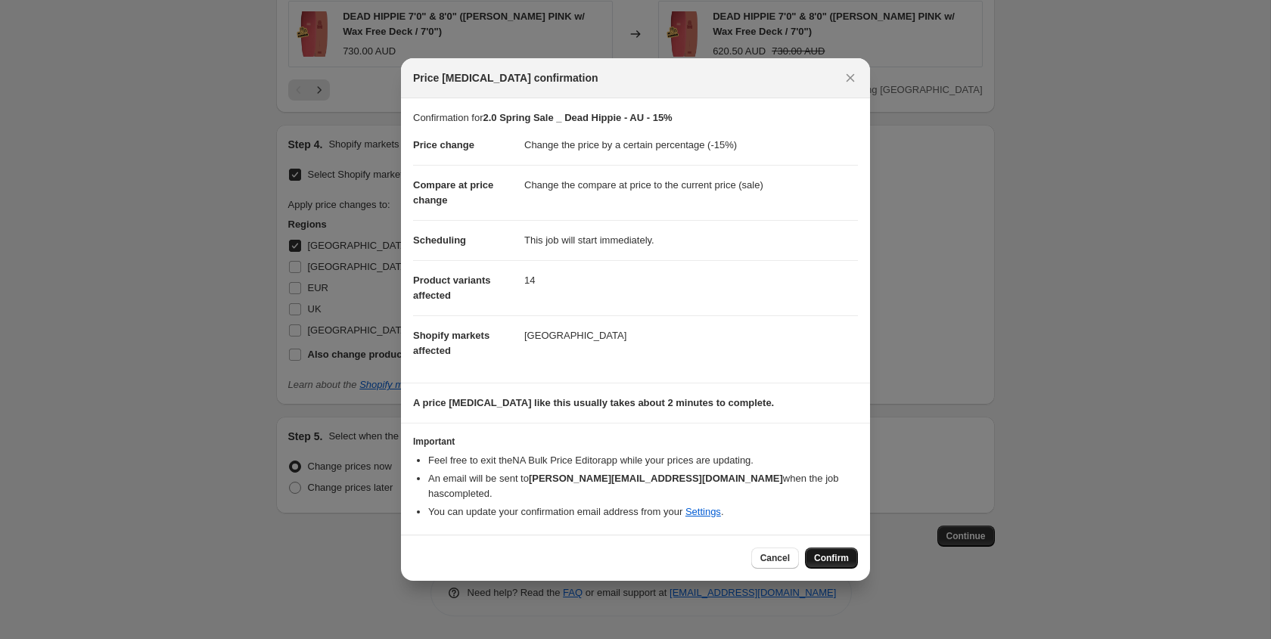
click at [837, 552] on span "Confirm" at bounding box center [831, 558] width 35 height 12
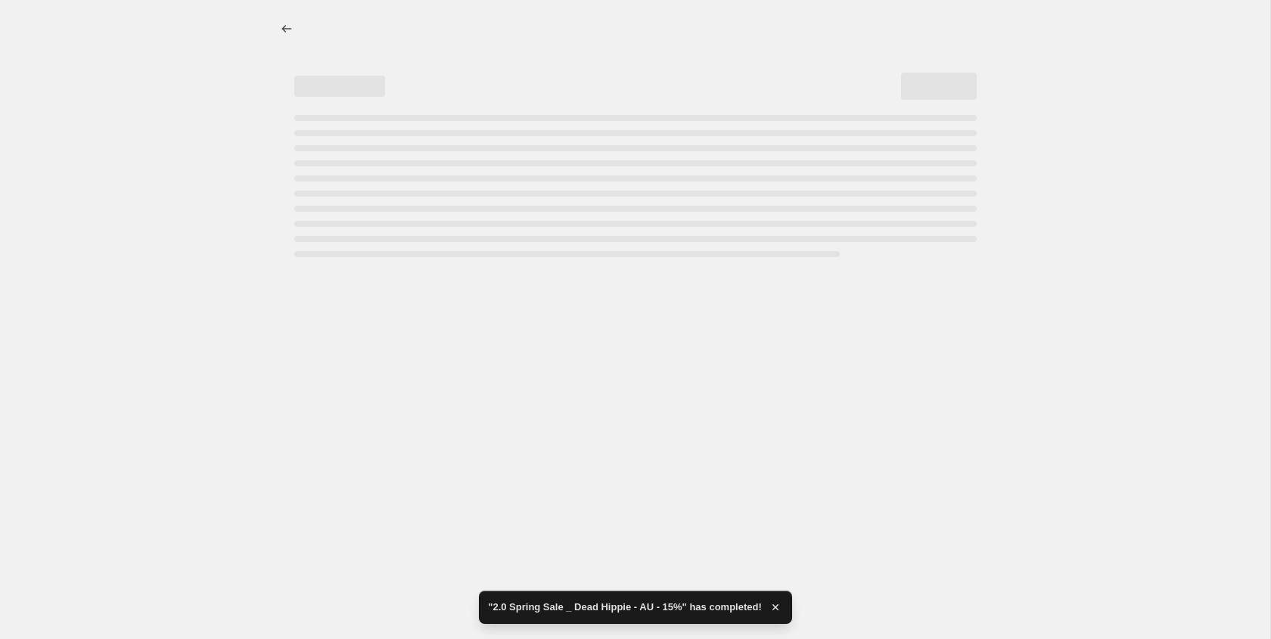
select select "percentage"
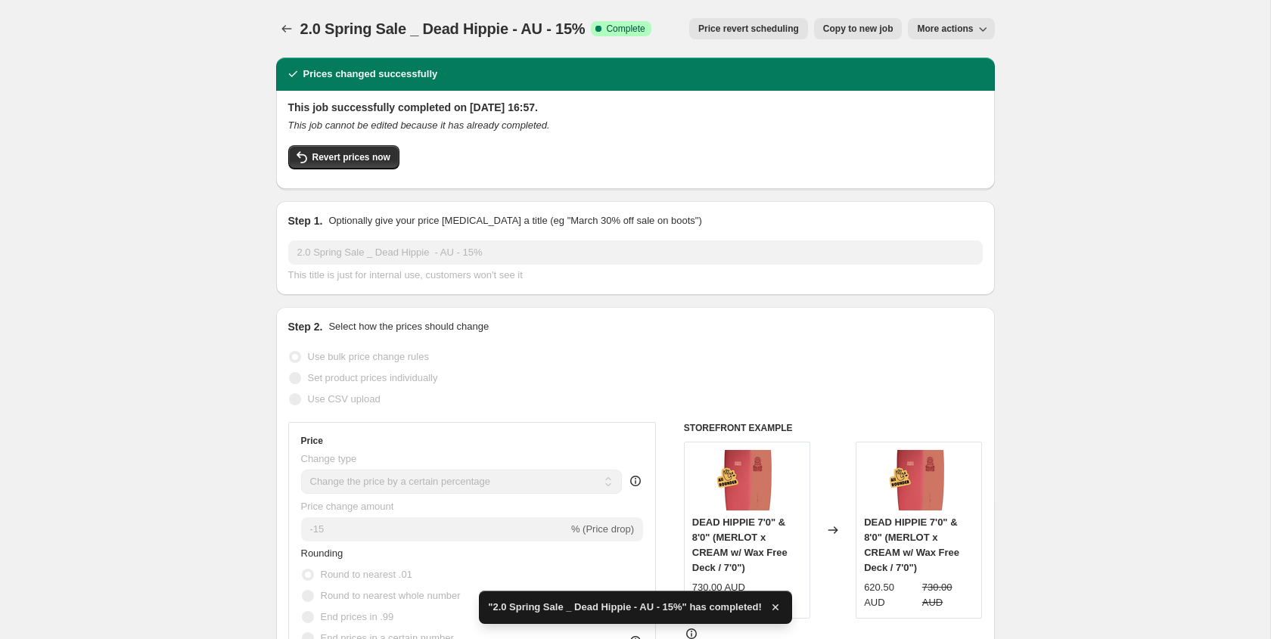
click at [860, 29] on span "Copy to new job" at bounding box center [858, 29] width 70 height 12
select select "percentage"
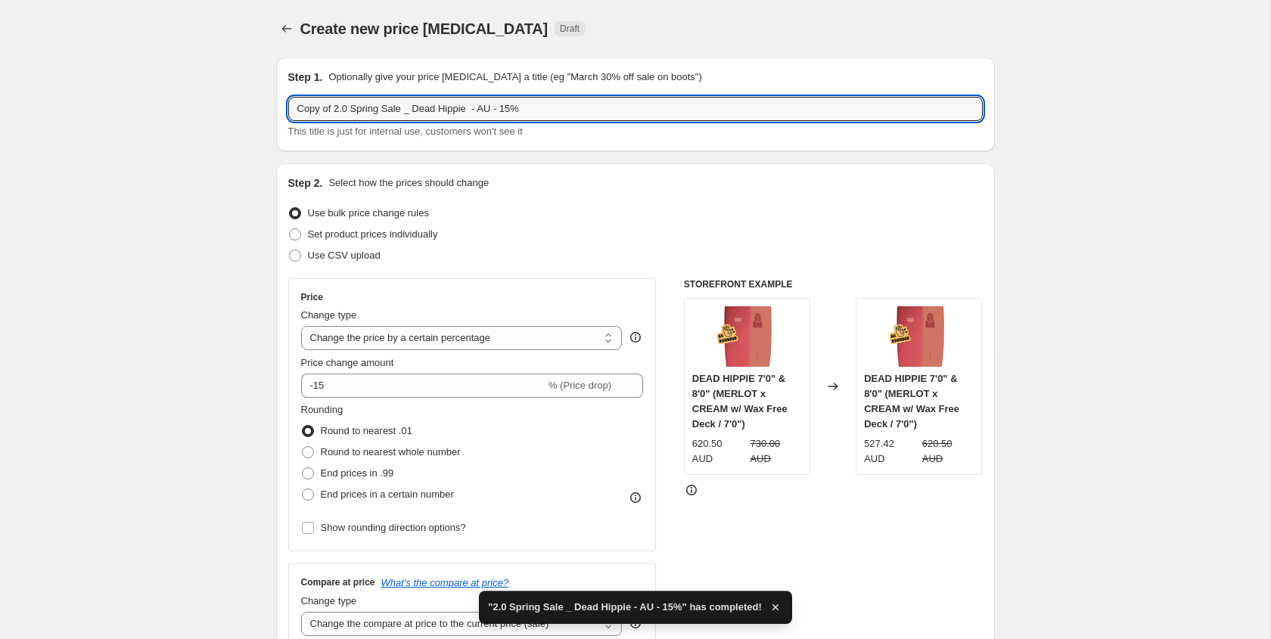
drag, startPoint x: 338, startPoint y: 107, endPoint x: 231, endPoint y: 108, distance: 107.5
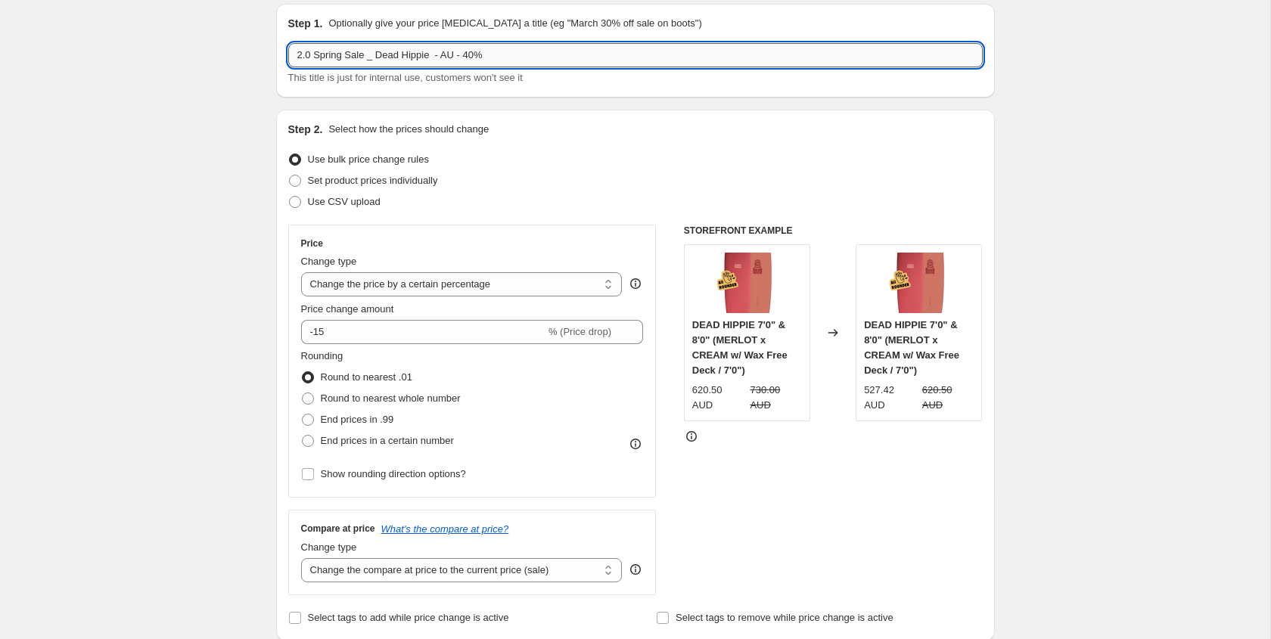
scroll to position [52, 0]
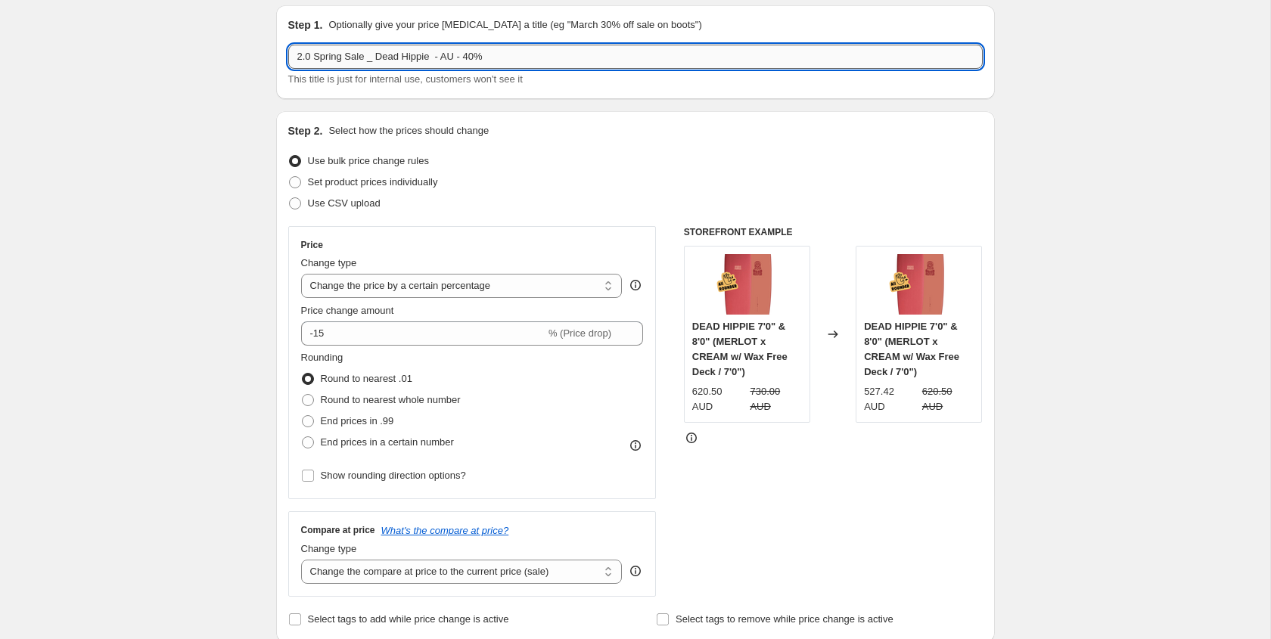
drag, startPoint x: 435, startPoint y: 57, endPoint x: 378, endPoint y: 60, distance: 56.8
click at [378, 60] on input "2.0 Spring Sale _ Dead Hippie - AU - 40%" at bounding box center [635, 57] width 695 height 24
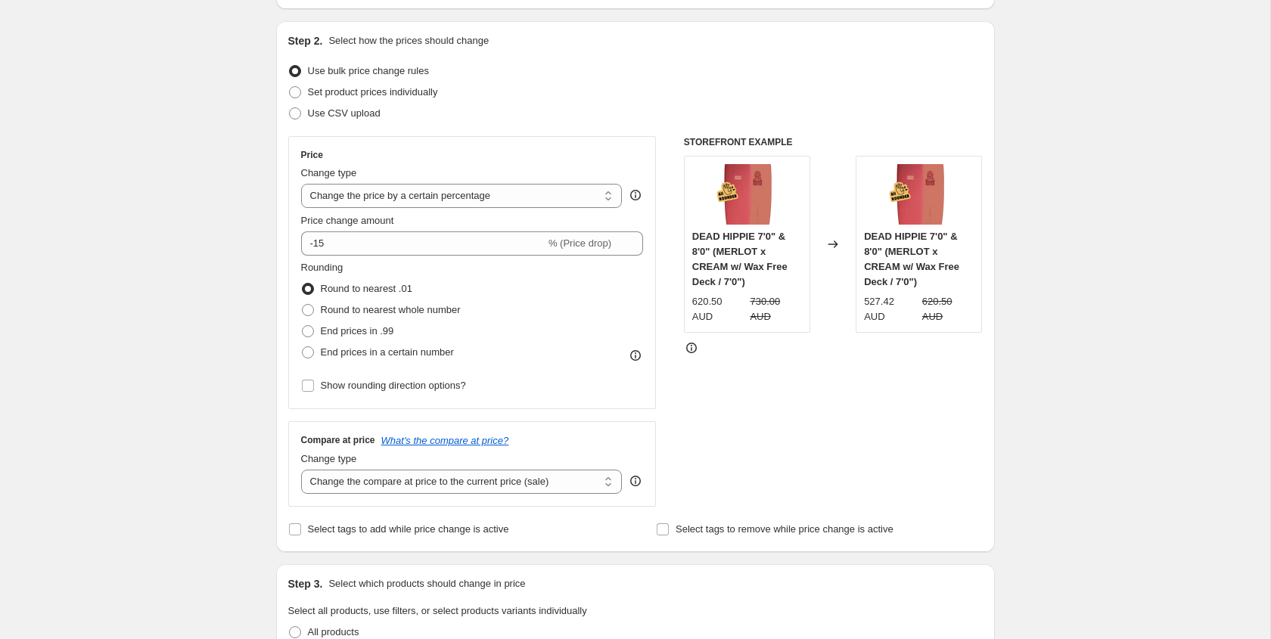
scroll to position [146, 0]
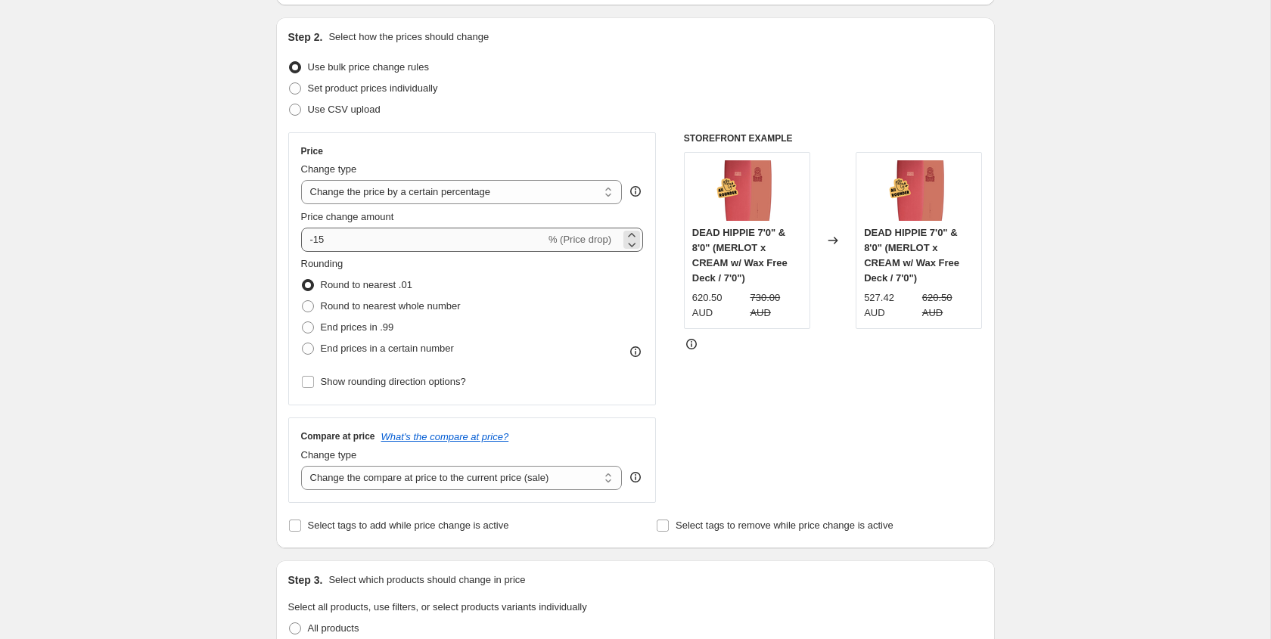
type input "2.0 Spring Sale _ Soft Serve - AU - 40%"
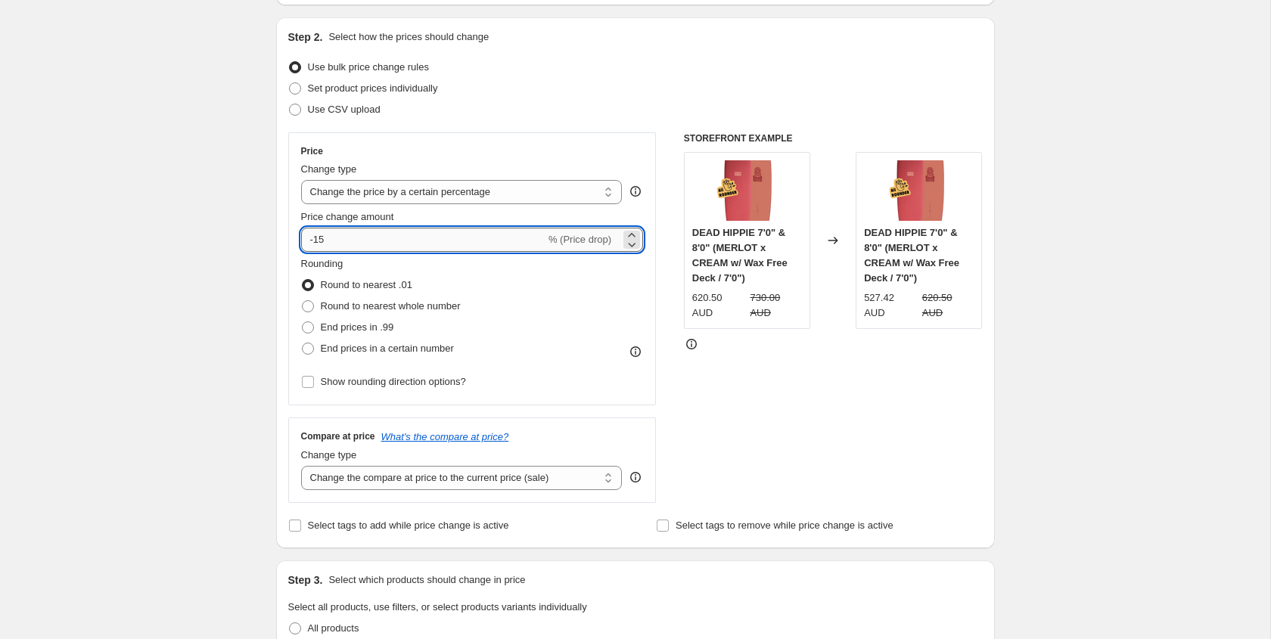
click at [347, 234] on input "-15" at bounding box center [423, 240] width 244 height 24
type input "-1"
type input "-40"
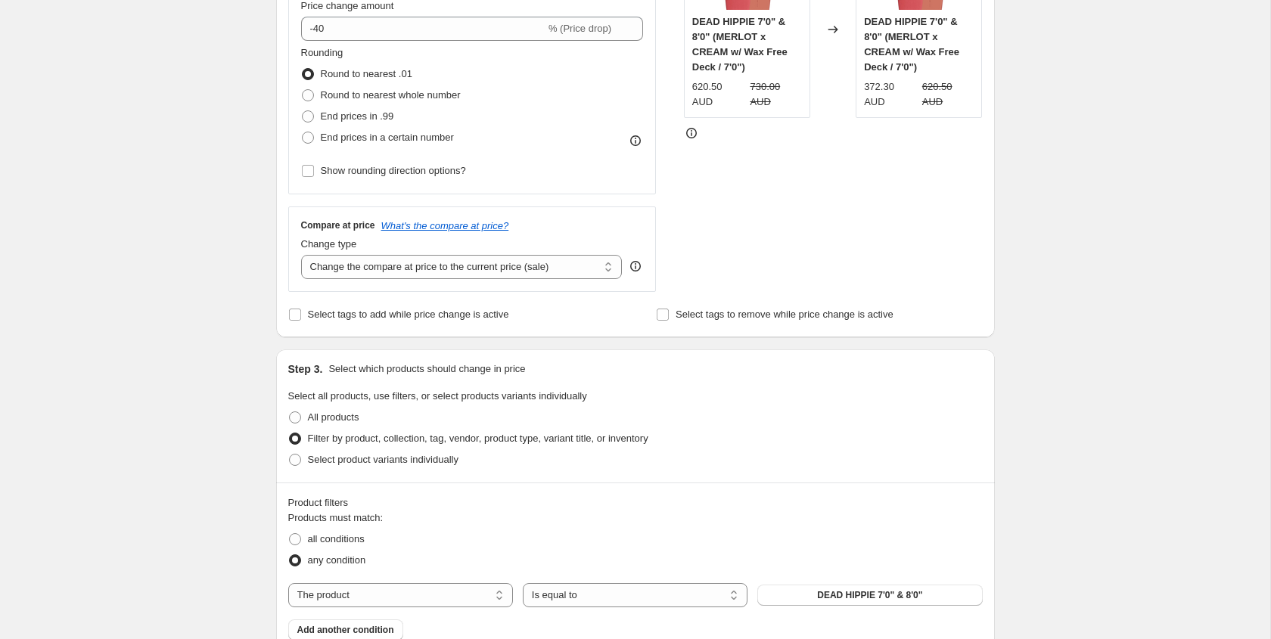
scroll to position [601, 0]
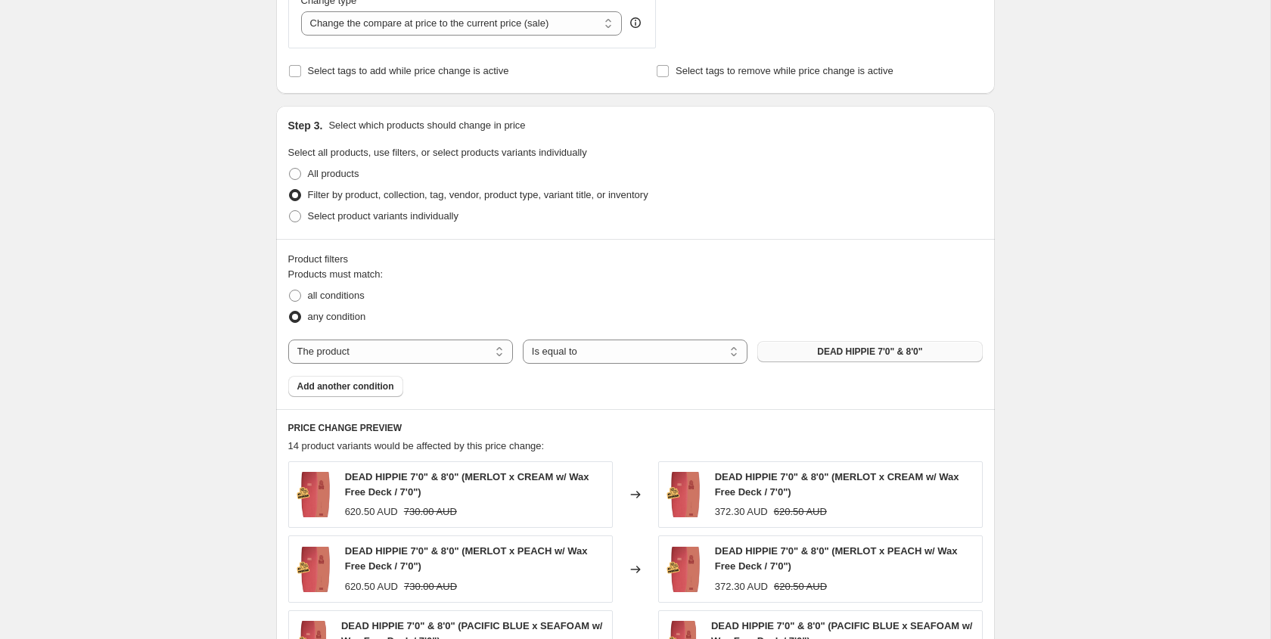
click at [850, 352] on span "DEAD HIPPIE 7'0" & 8'0"" at bounding box center [869, 352] width 105 height 12
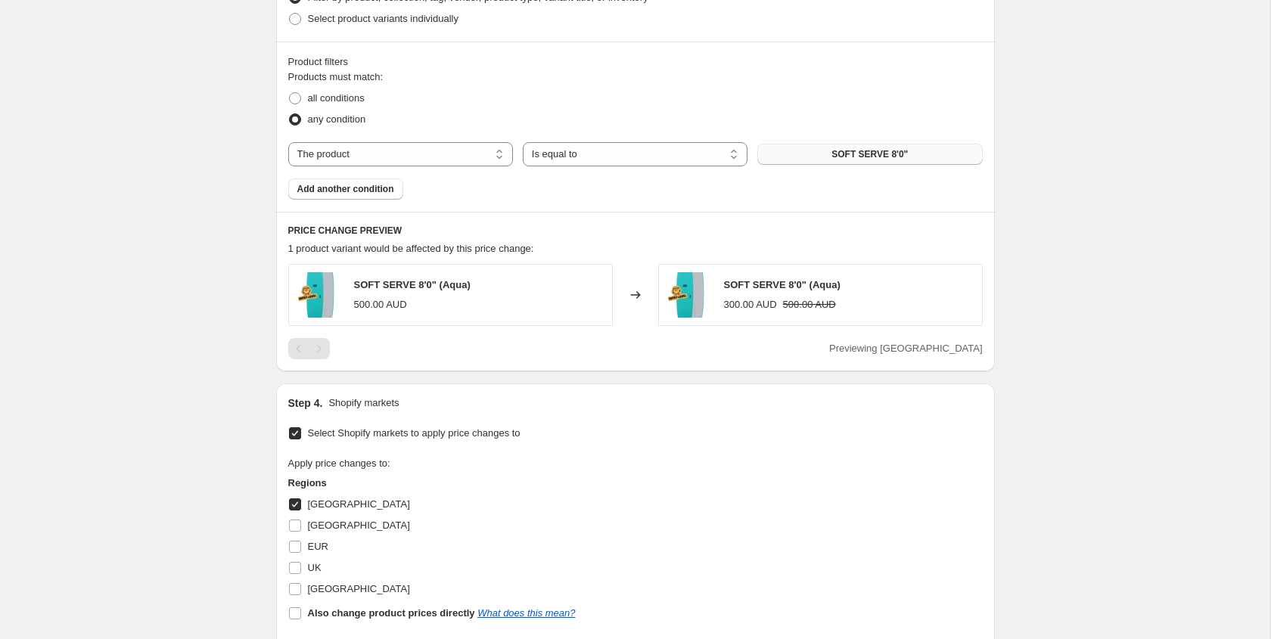
scroll to position [1057, 0]
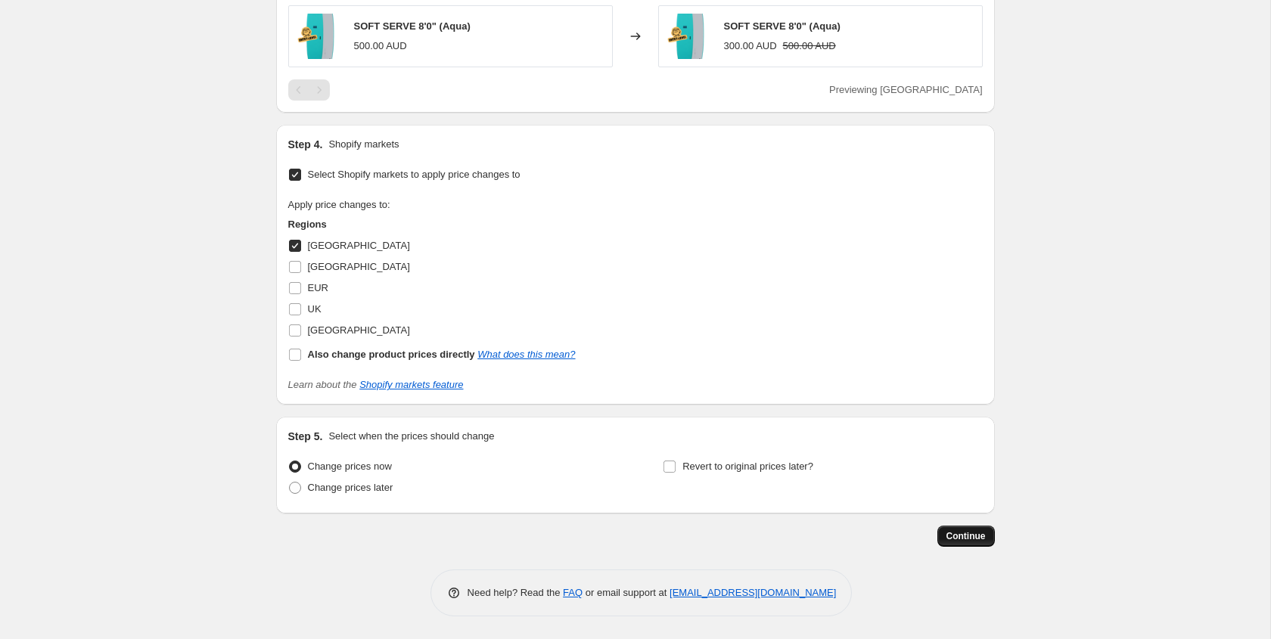
click at [955, 531] on span "Continue" at bounding box center [966, 536] width 39 height 12
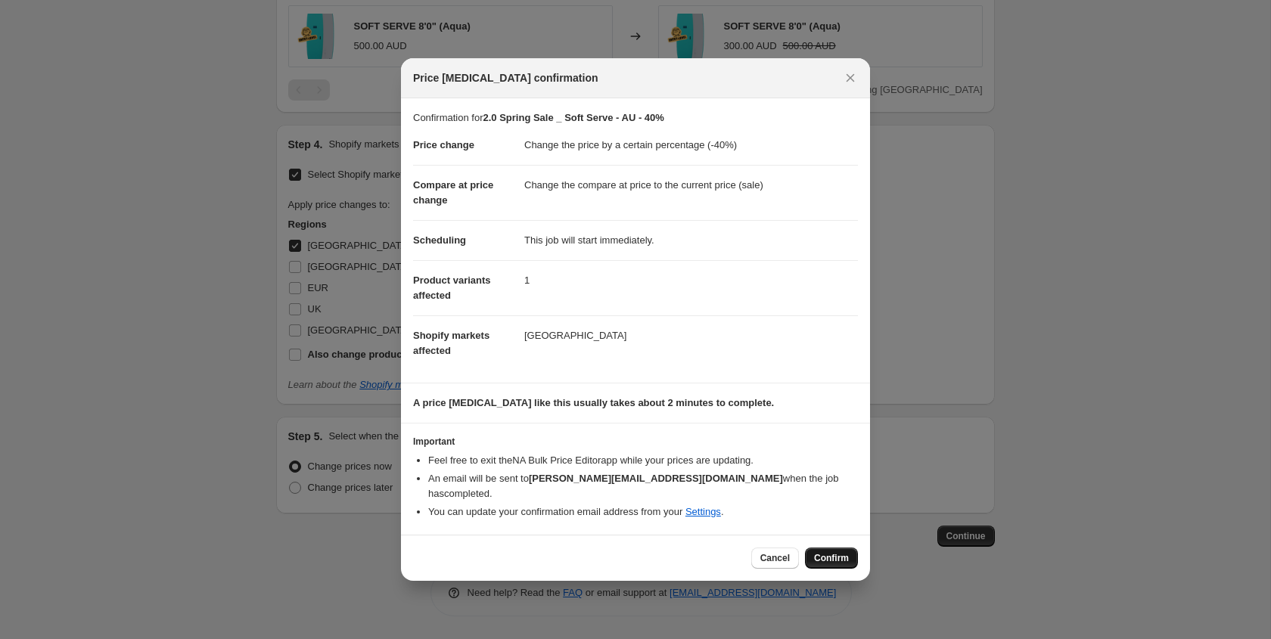
click at [829, 552] on span "Confirm" at bounding box center [831, 558] width 35 height 12
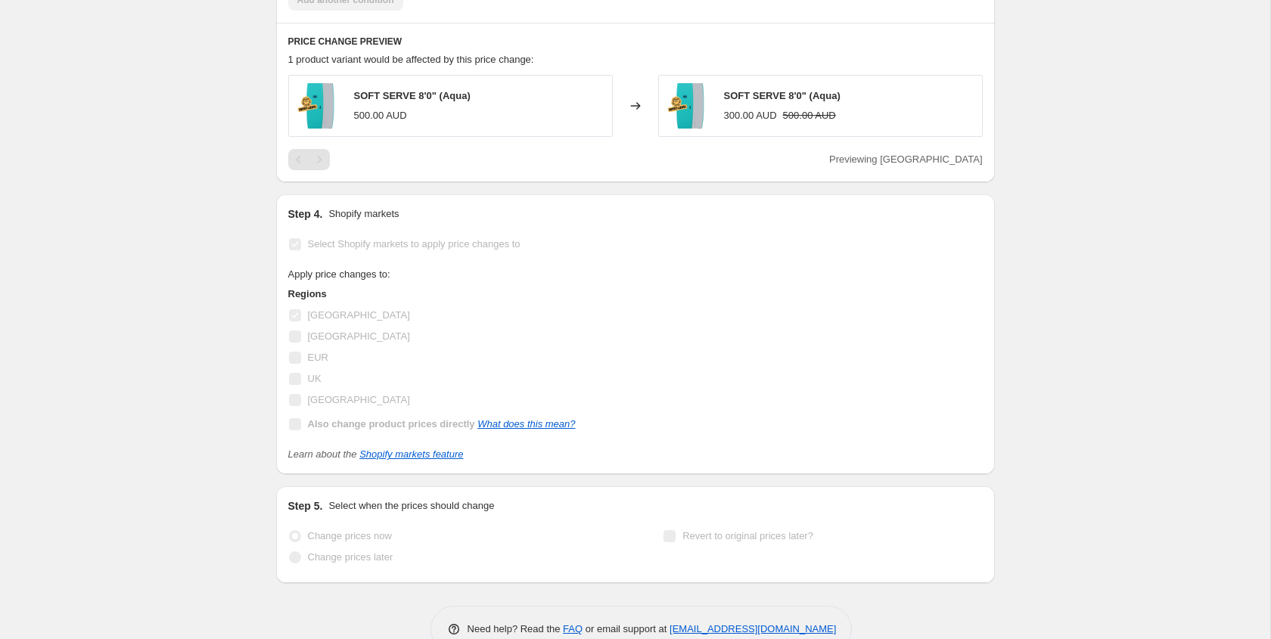
scroll to position [1096, 0]
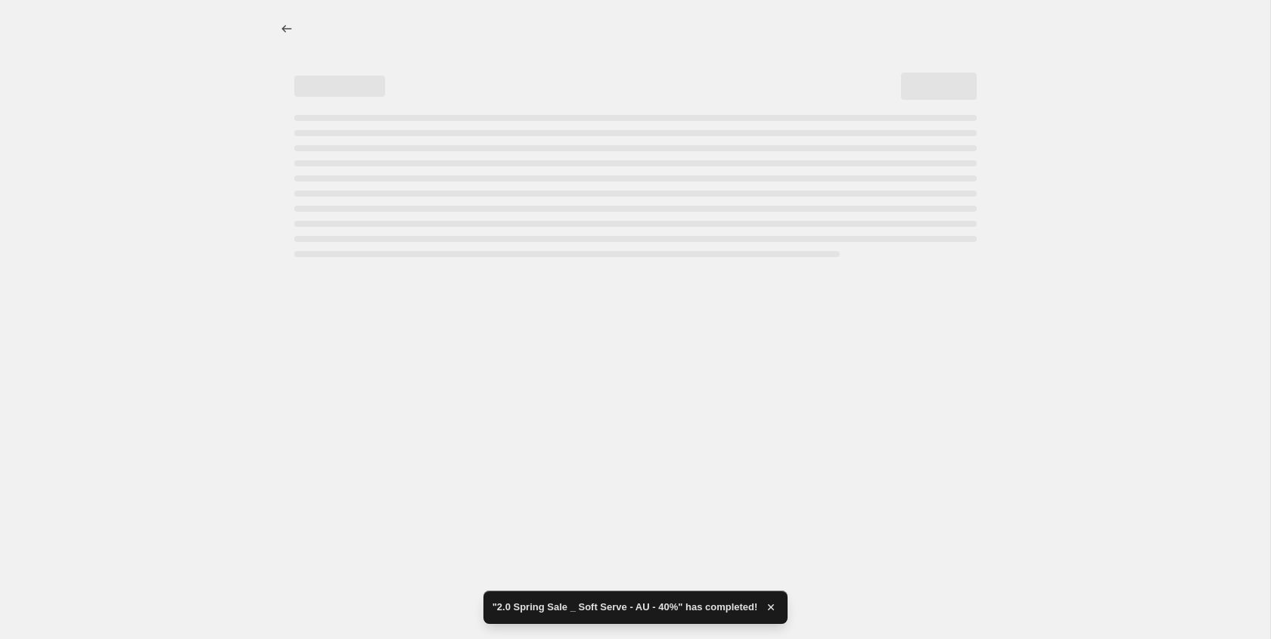
select select "percentage"
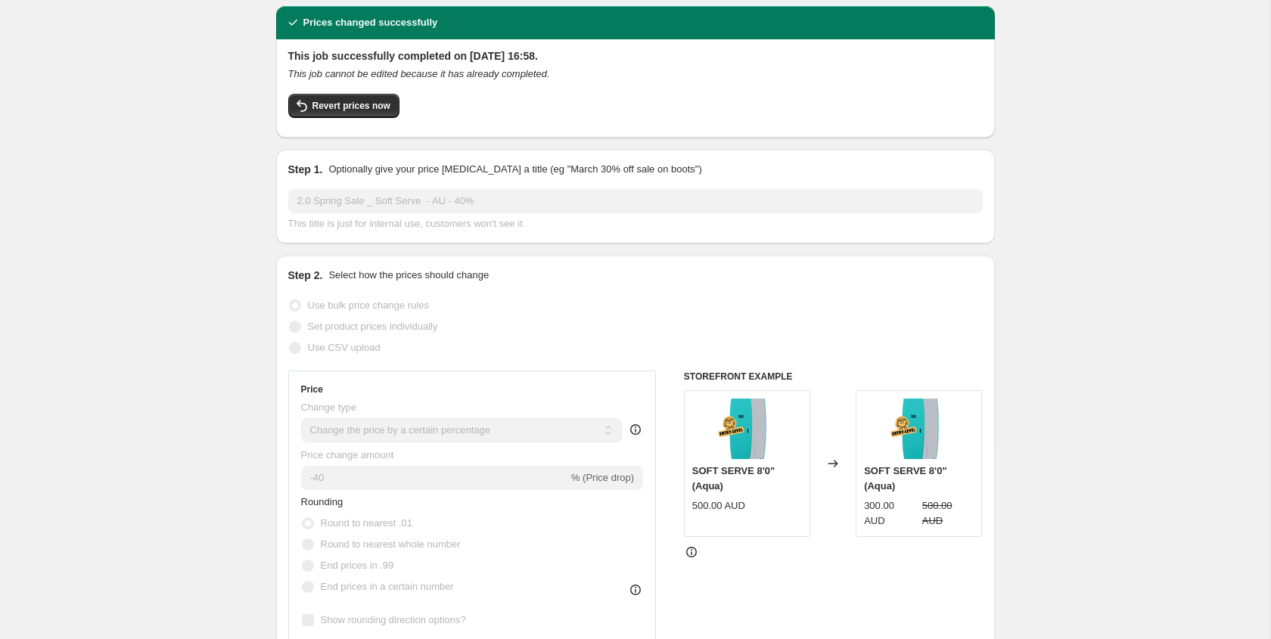
scroll to position [0, 0]
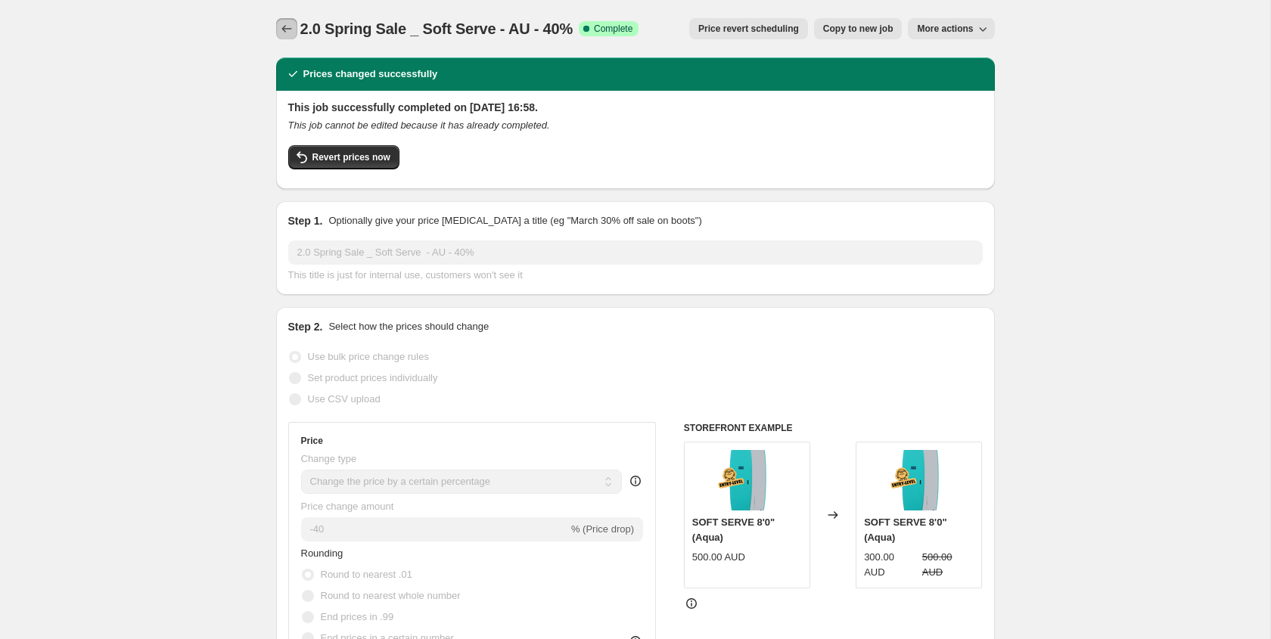
click at [281, 23] on icon "Price change jobs" at bounding box center [286, 28] width 15 height 15
